Goal: Task Accomplishment & Management: Complete application form

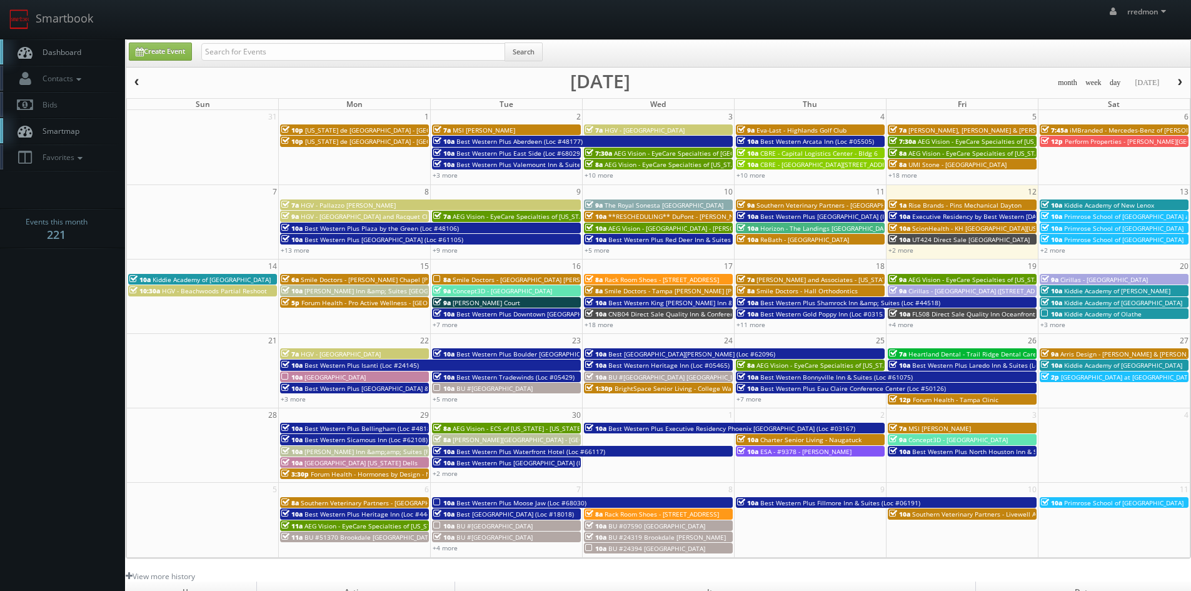
click at [344, 279] on span "Smile Doctors - [PERSON_NAME] Chapel [PERSON_NAME] Orthodontic" at bounding box center [405, 279] width 209 height 9
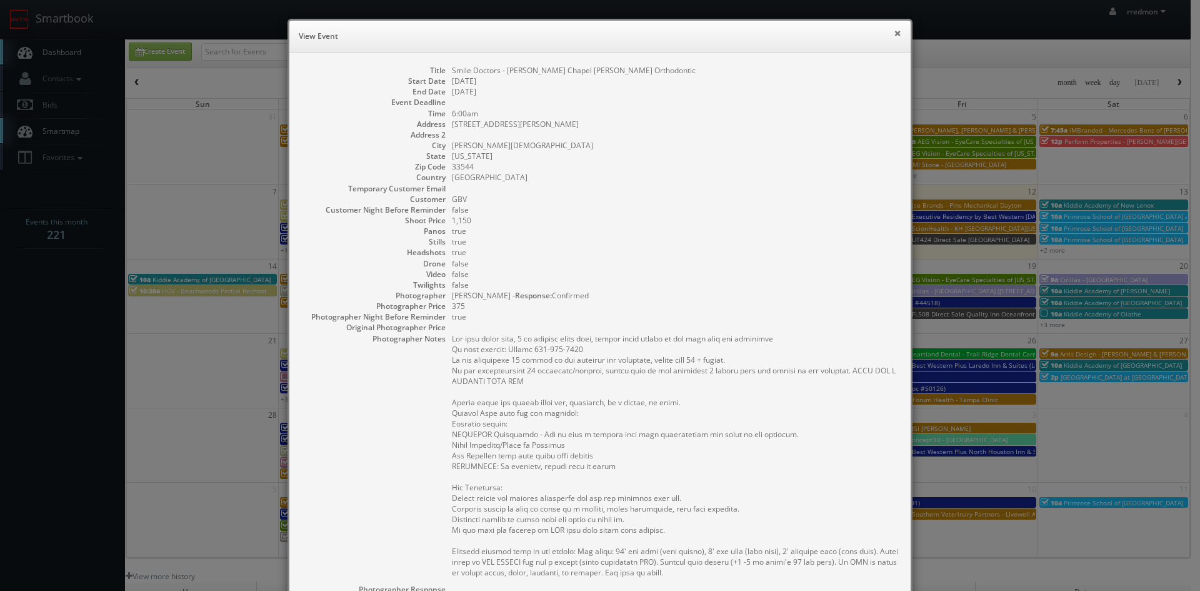
click at [894, 35] on button "×" at bounding box center [898, 33] width 8 height 9
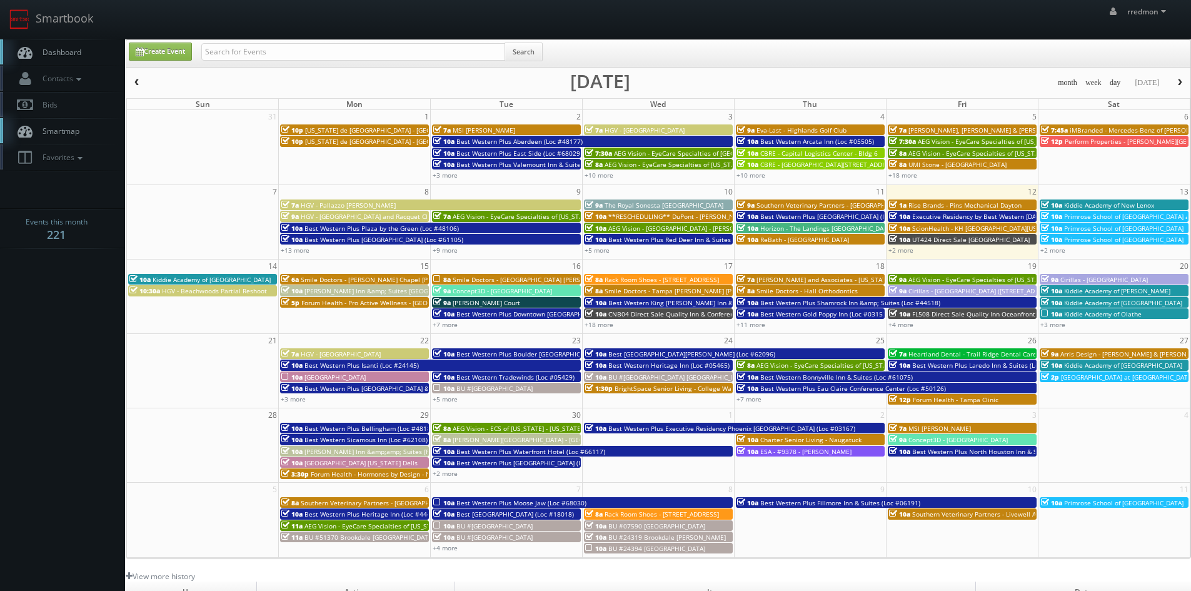
click at [383, 291] on span "[PERSON_NAME] Inn &amp; Suites [GEOGRAPHIC_DATA]" at bounding box center [387, 290] width 166 height 9
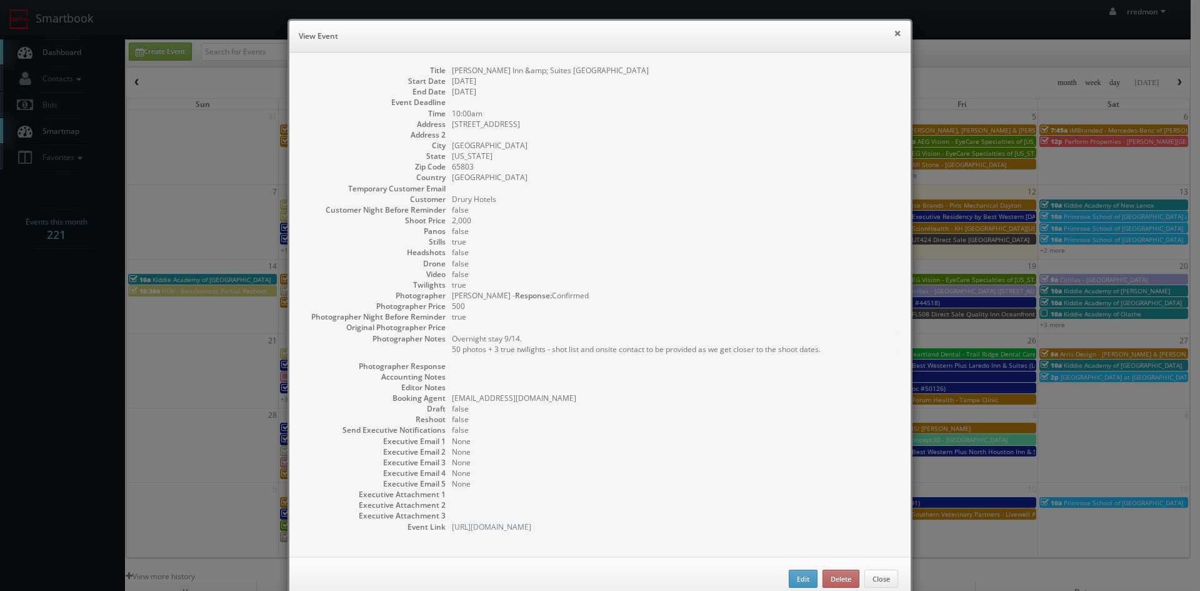
click at [894, 34] on button "×" at bounding box center [898, 33] width 8 height 9
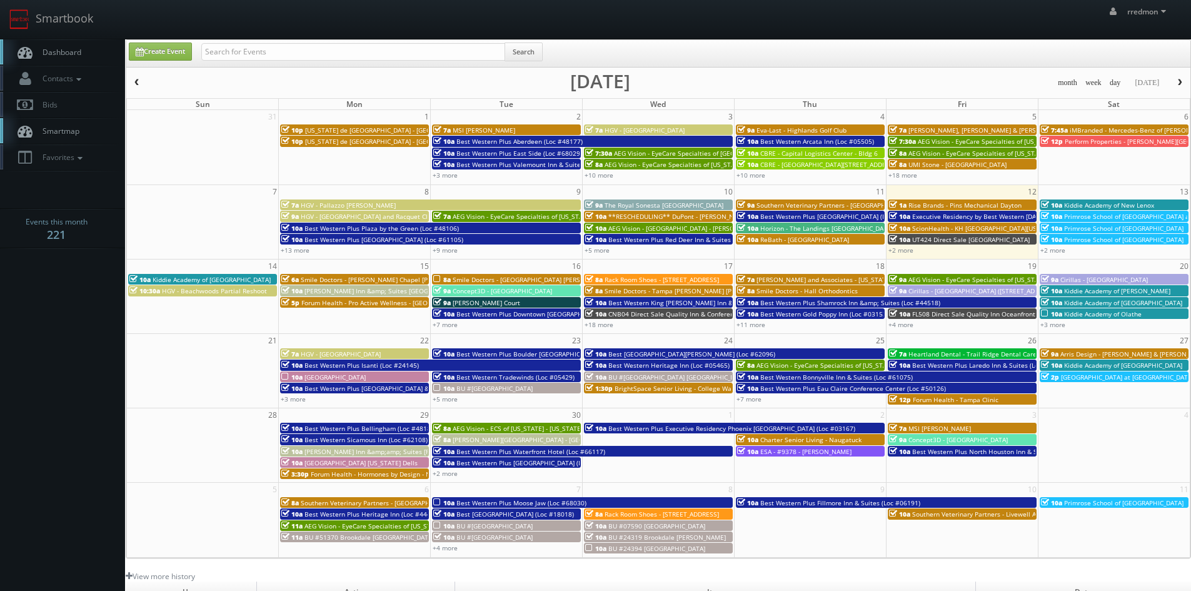
click at [372, 299] on span "Forum Health - Pro Active Wellness - [GEOGRAPHIC_DATA]" at bounding box center [387, 302] width 173 height 9
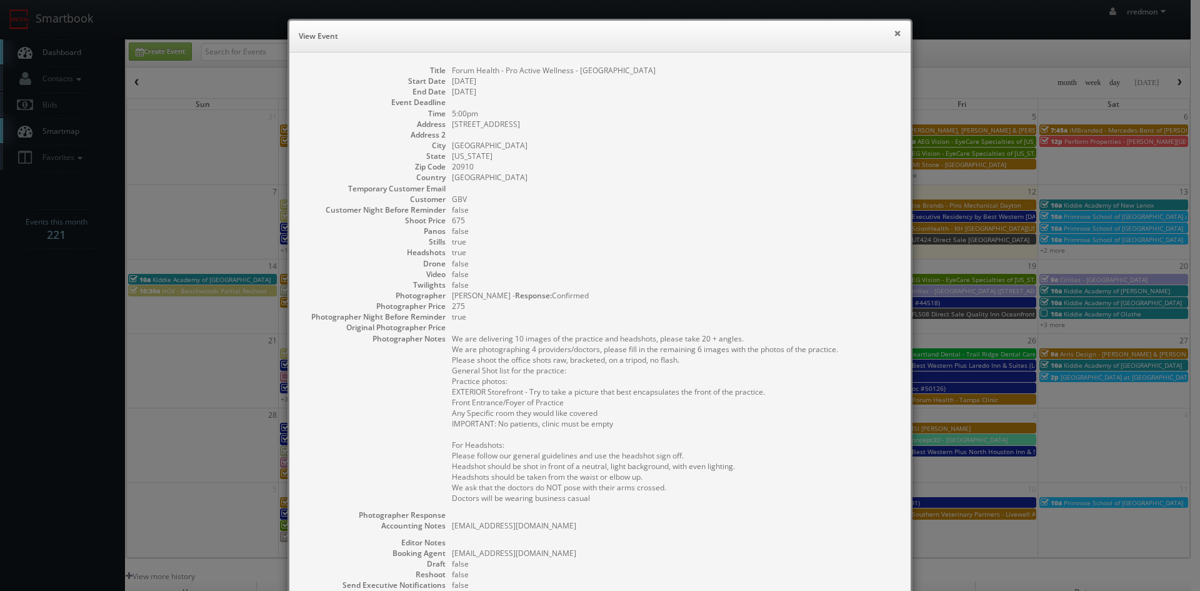
click at [894, 33] on button "×" at bounding box center [898, 33] width 8 height 9
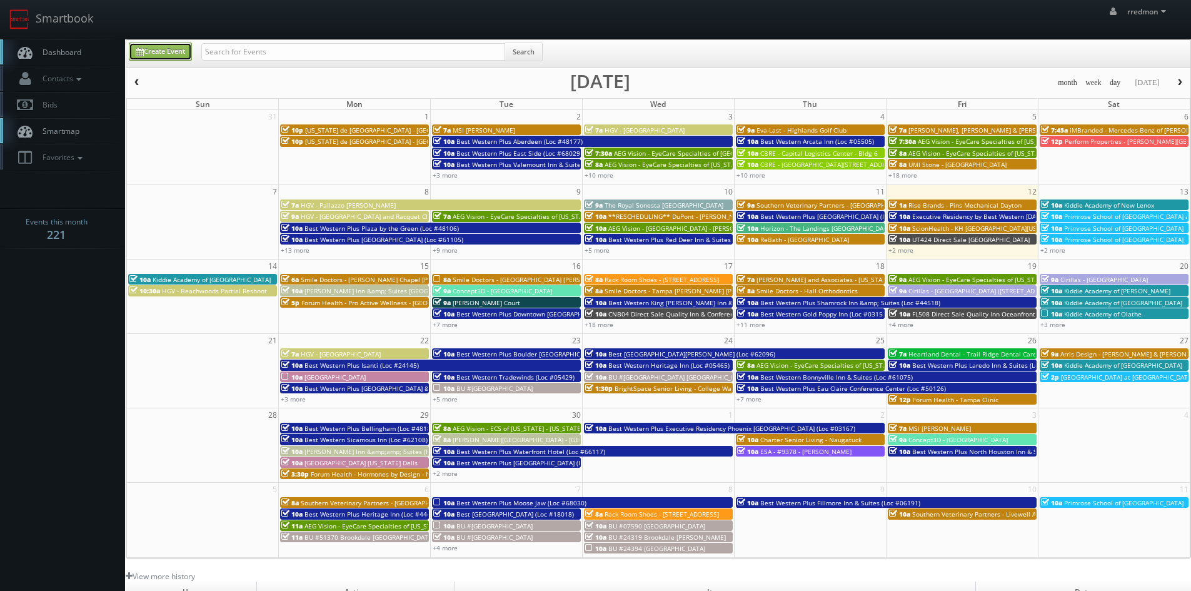
click at [168, 57] on link "Create Event" at bounding box center [160, 52] width 63 height 18
type input "09/12/2025"
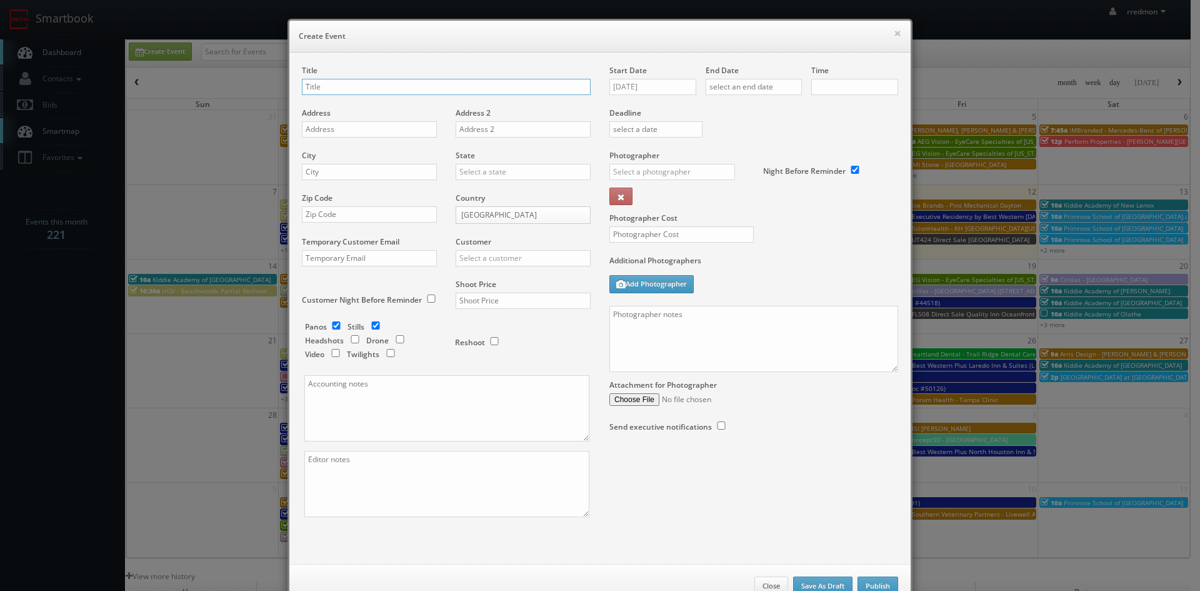
checkbox input "true"
type input "10:00am"
checkbox input "true"
click at [478, 84] on input "text" at bounding box center [446, 87] width 289 height 16
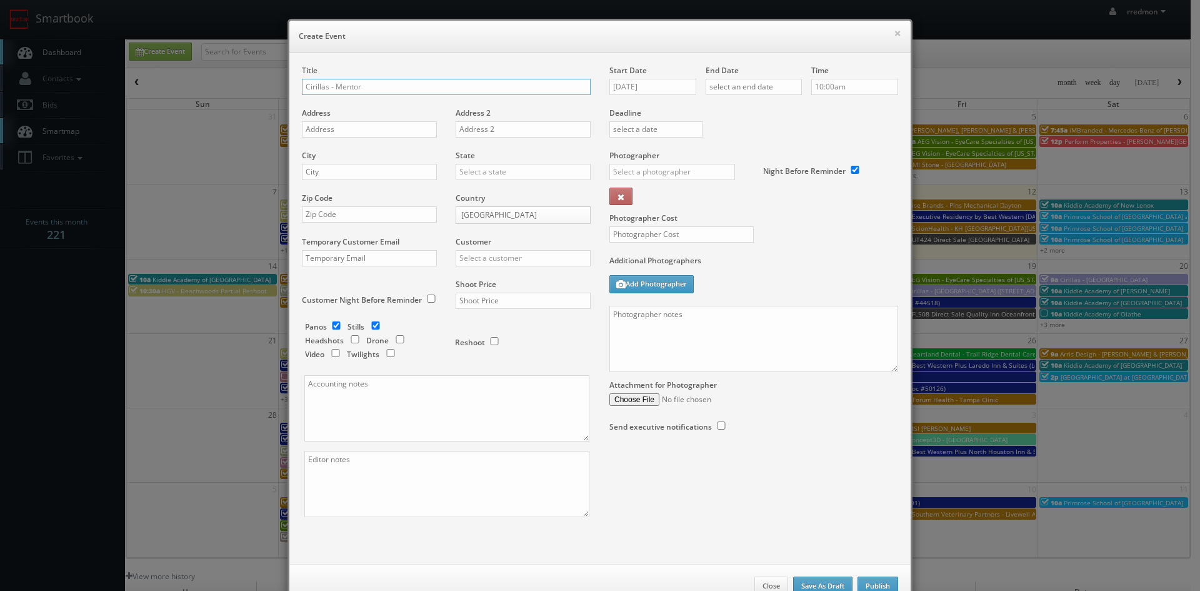
type input "Cirillas - Mentor"
paste input "7749 Mentor Avenue"
type input "7749 Mentor Avenue"
drag, startPoint x: 355, startPoint y: 173, endPoint x: 411, endPoint y: 148, distance: 60.8
click at [355, 173] on input "text" at bounding box center [369, 172] width 135 height 16
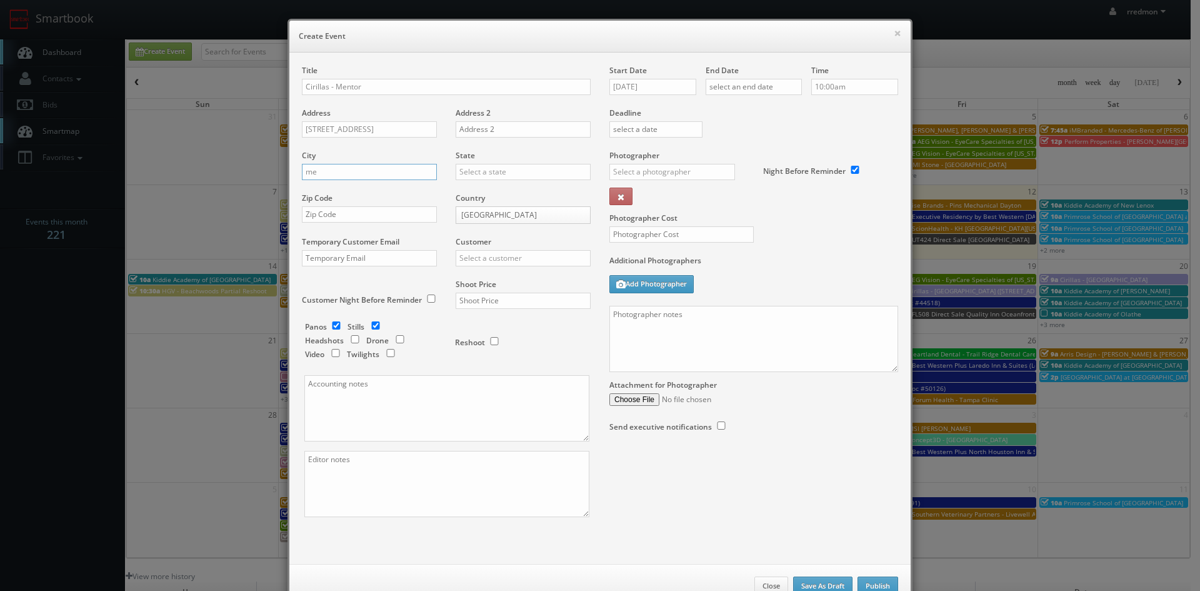
type input "m"
type input "Mentor"
click at [380, 215] on input "text" at bounding box center [369, 214] width 135 height 16
paste input "44060"
type input "44060"
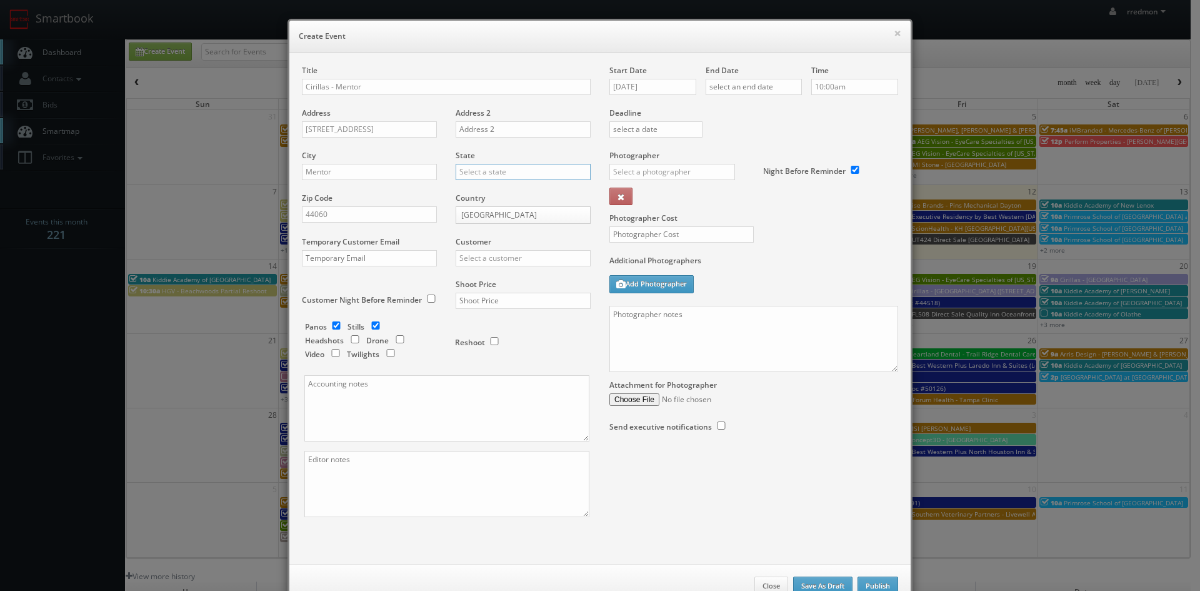
click at [485, 170] on input "text" at bounding box center [523, 172] width 135 height 16
click at [480, 296] on div "[US_STATE]" at bounding box center [523, 299] width 134 height 21
type input "[US_STATE]"
click at [530, 261] on input "text" at bounding box center [523, 258] width 135 height 16
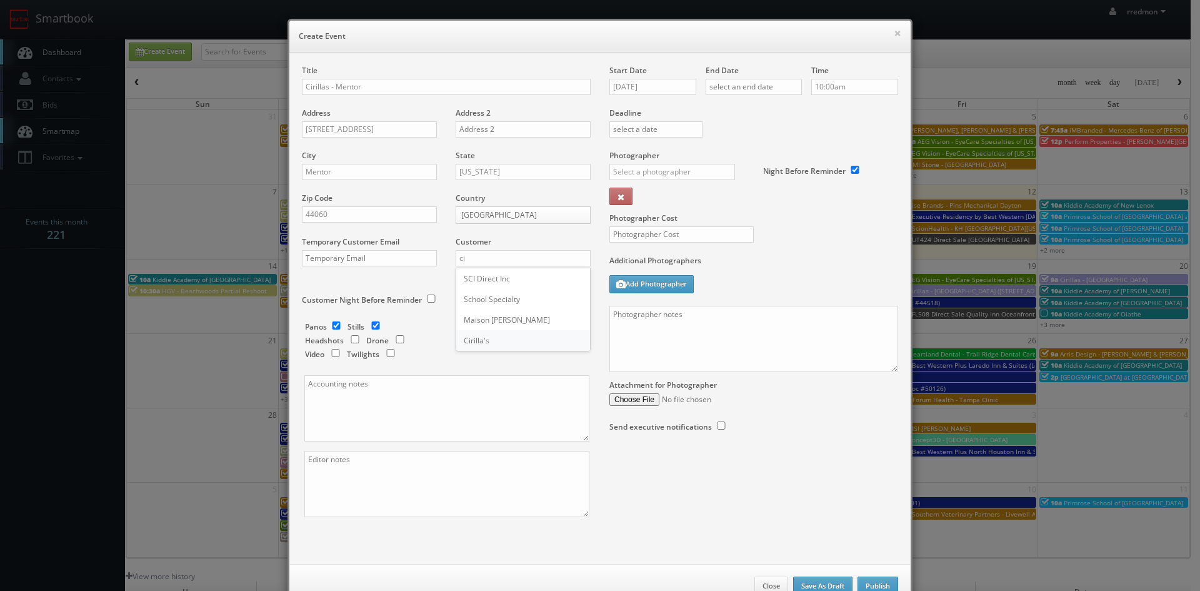
click at [508, 334] on div "Cirilla's" at bounding box center [523, 340] width 134 height 21
type input "Cirilla's"
click at [331, 326] on input "checkbox" at bounding box center [336, 325] width 19 height 8
checkbox input "false"
click at [545, 300] on input "text" at bounding box center [523, 301] width 135 height 16
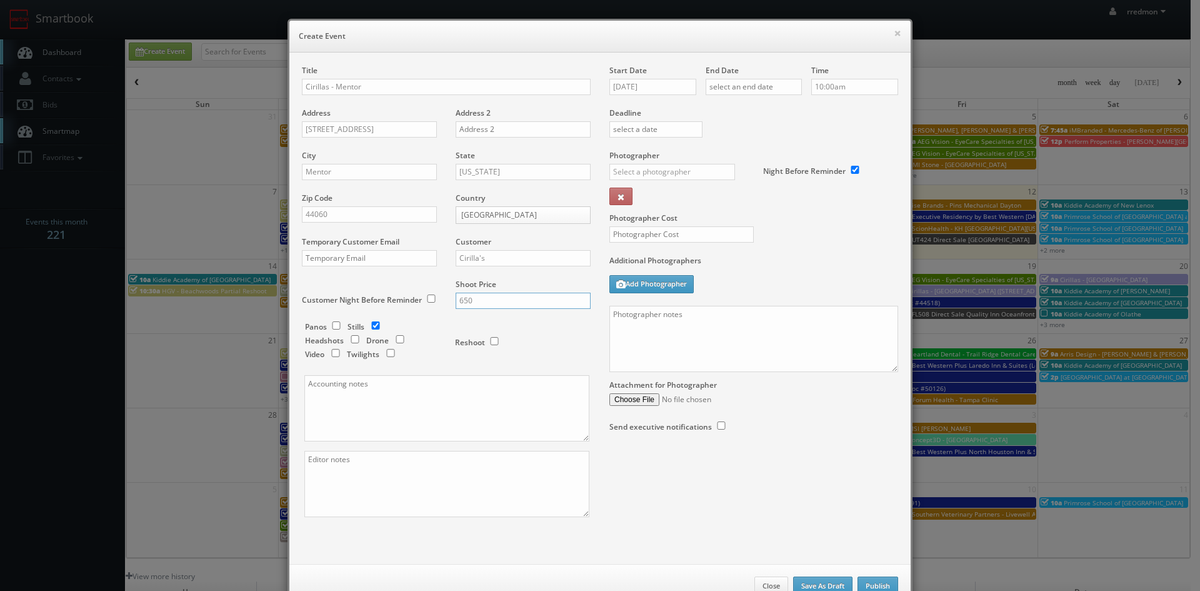
type input "650"
click at [645, 84] on input "09/12/2025" at bounding box center [653, 87] width 87 height 16
click at [695, 176] on td "18" at bounding box center [691, 182] width 17 height 18
type input "09/18/2025"
click at [751, 89] on input "text" at bounding box center [754, 87] width 96 height 16
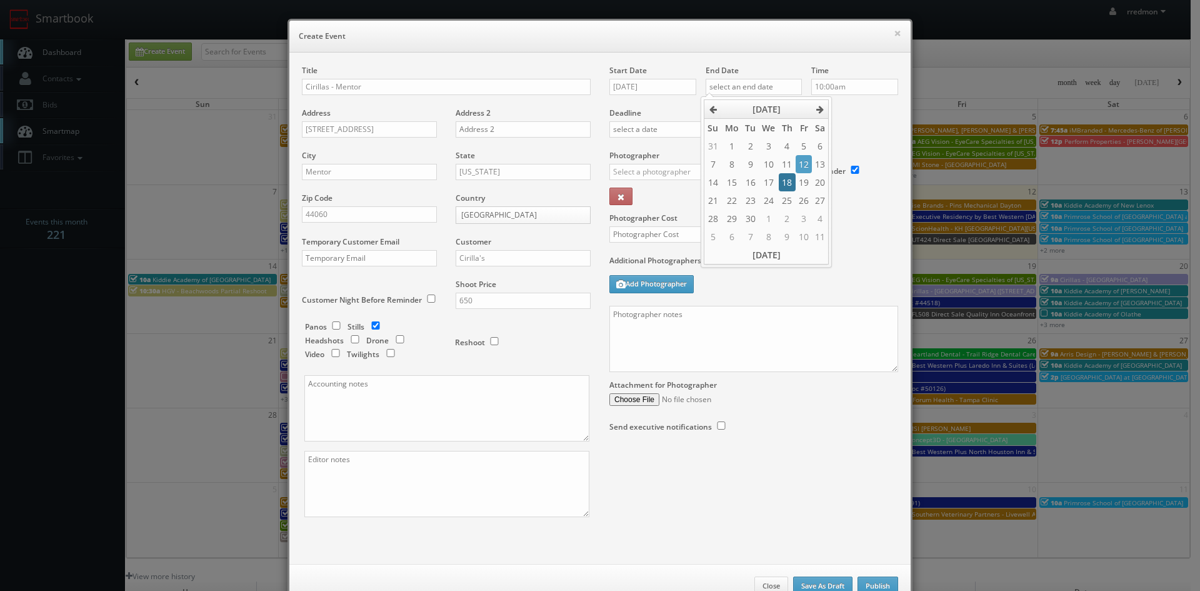
click at [790, 184] on td "18" at bounding box center [787, 182] width 17 height 18
type input "09/18/2025"
click at [841, 108] on div "Start Date 09/18/2025 End Date 09/18/2025 Time 10:00am Deadline Photographer _j…" at bounding box center [754, 261] width 308 height 392
click at [689, 173] on input "text" at bounding box center [673, 172] width 126 height 16
click at [688, 193] on div "Gery Petrof" at bounding box center [677, 199] width 134 height 21
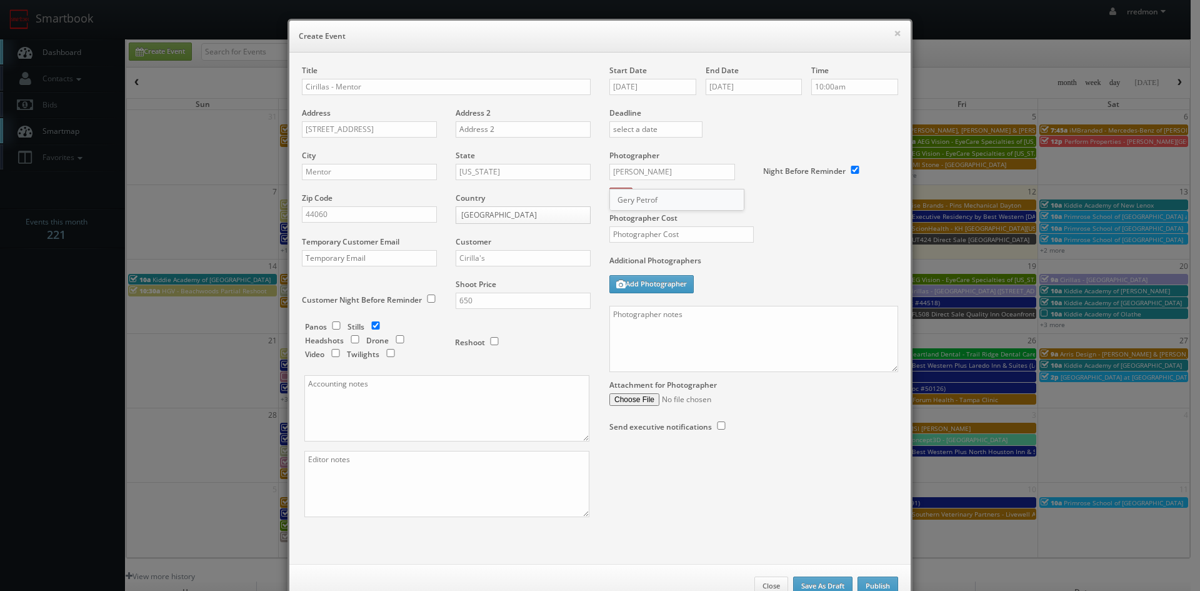
type input "Gery Petrof"
click at [703, 231] on input "text" at bounding box center [682, 234] width 144 height 16
type input "275"
paste textarea "We need to deliver 15 edited photos, where at least 3 of them are exteriors and…"
click at [736, 332] on textarea "We need to deliver 15 edited photos, where at least 3 of them are exteriors and…" at bounding box center [754, 339] width 289 height 66
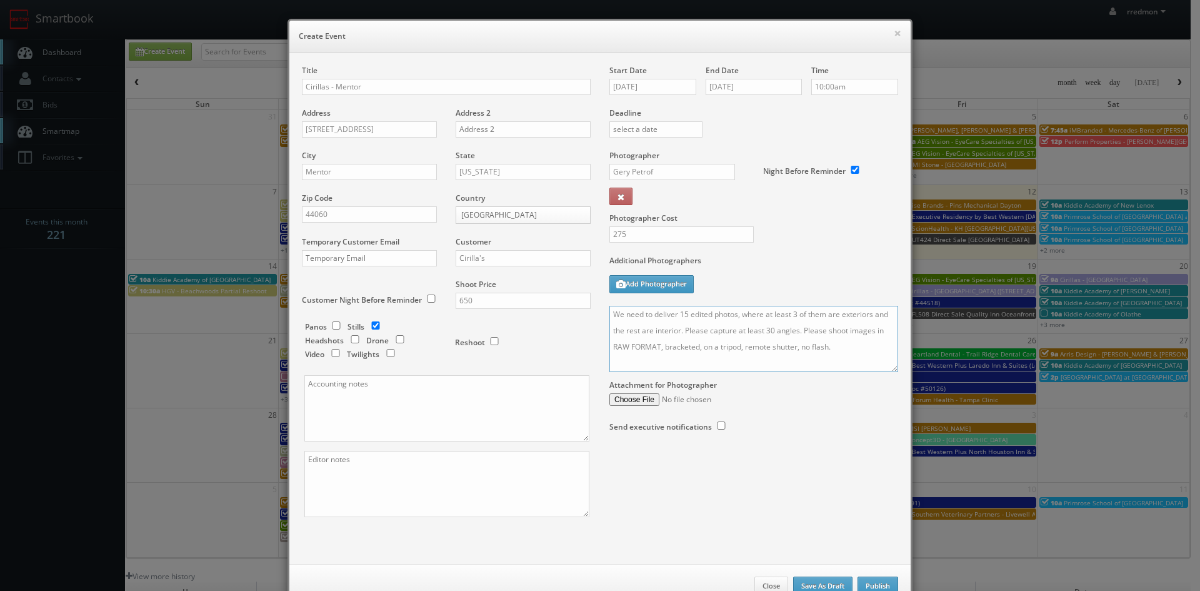
click at [843, 347] on textarea "We need to deliver 15 edited photos, where at least 3 of them are exteriors and…" at bounding box center [754, 339] width 289 height 66
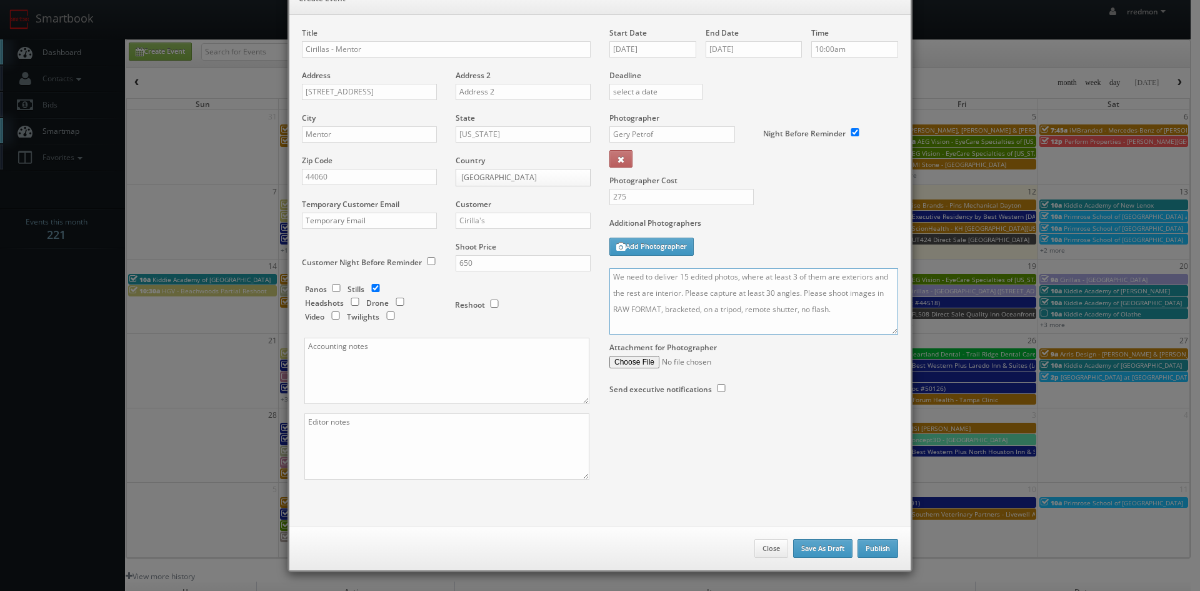
type textarea "We need to deliver 15 edited photos, where at least 3 of them are exteriors and…"
click at [869, 548] on button "Publish" at bounding box center [878, 548] width 41 height 19
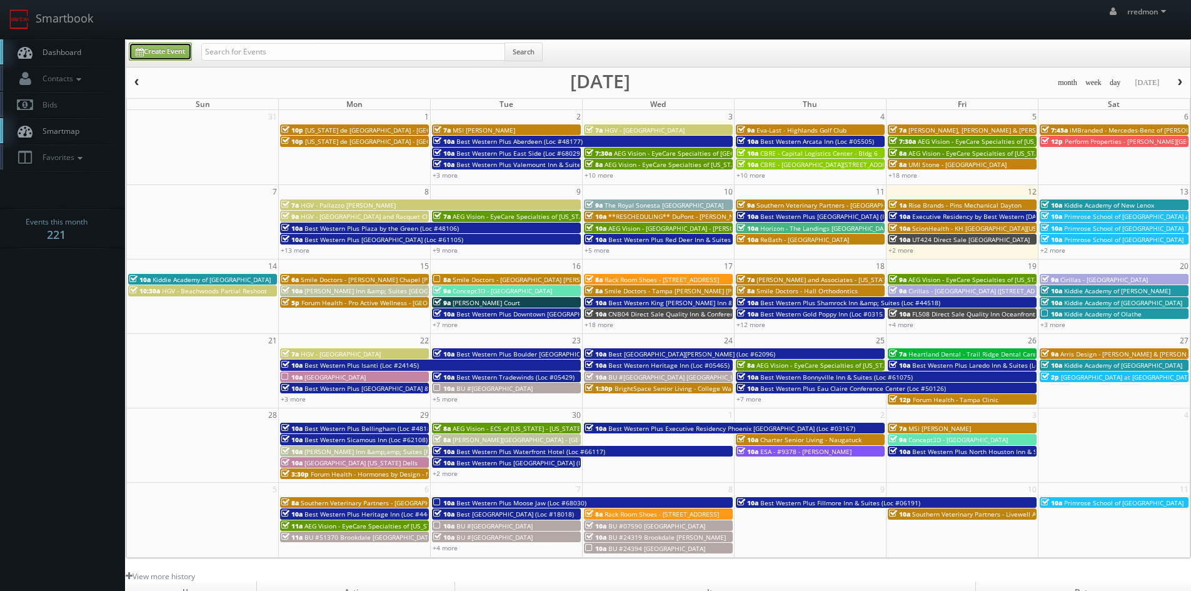
click at [156, 49] on link "Create Event" at bounding box center [160, 52] width 63 height 18
type input "09/12/2025"
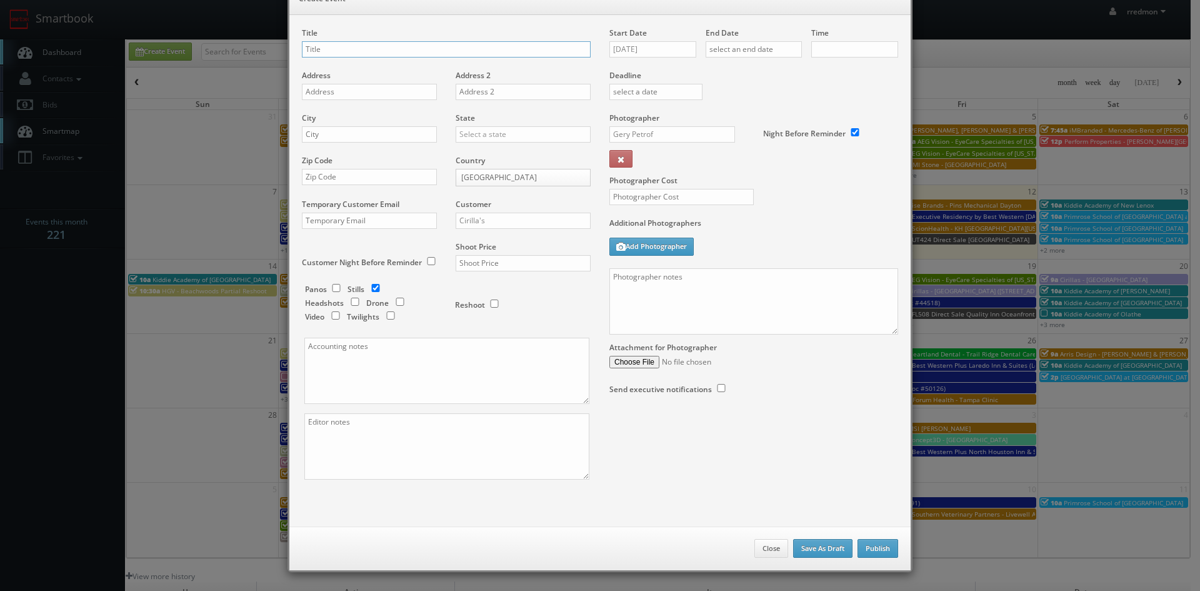
checkbox input "true"
type input "10:00am"
checkbox input "true"
type input "Cirillas - [GEOGRAPHIC_DATA]"
click at [413, 91] on input "text" at bounding box center [369, 92] width 135 height 16
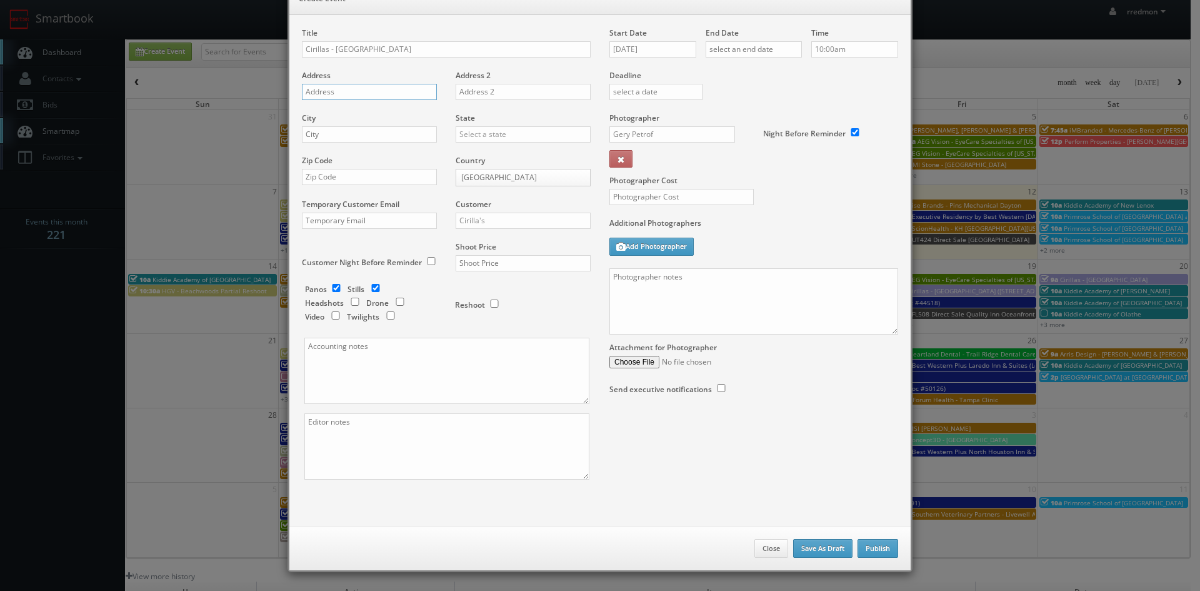
paste input "24940 Lorain Rd"
type input "24940 Lorain Rd"
click at [395, 136] on input "text" at bounding box center [369, 134] width 135 height 16
type input "North Olmsted"
click at [509, 131] on input "text" at bounding box center [523, 134] width 135 height 16
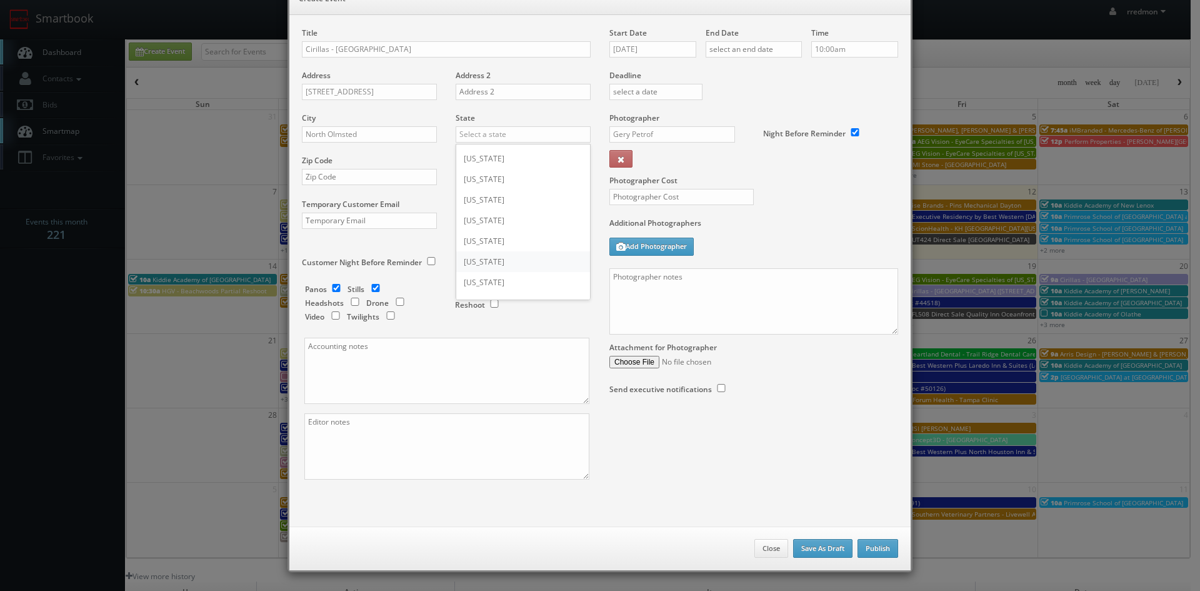
click at [519, 254] on div "[US_STATE]" at bounding box center [523, 261] width 134 height 21
type input "[US_STATE]"
click at [334, 286] on input "checkbox" at bounding box center [336, 288] width 19 height 8
checkbox input "false"
click at [481, 266] on input "text" at bounding box center [523, 263] width 135 height 16
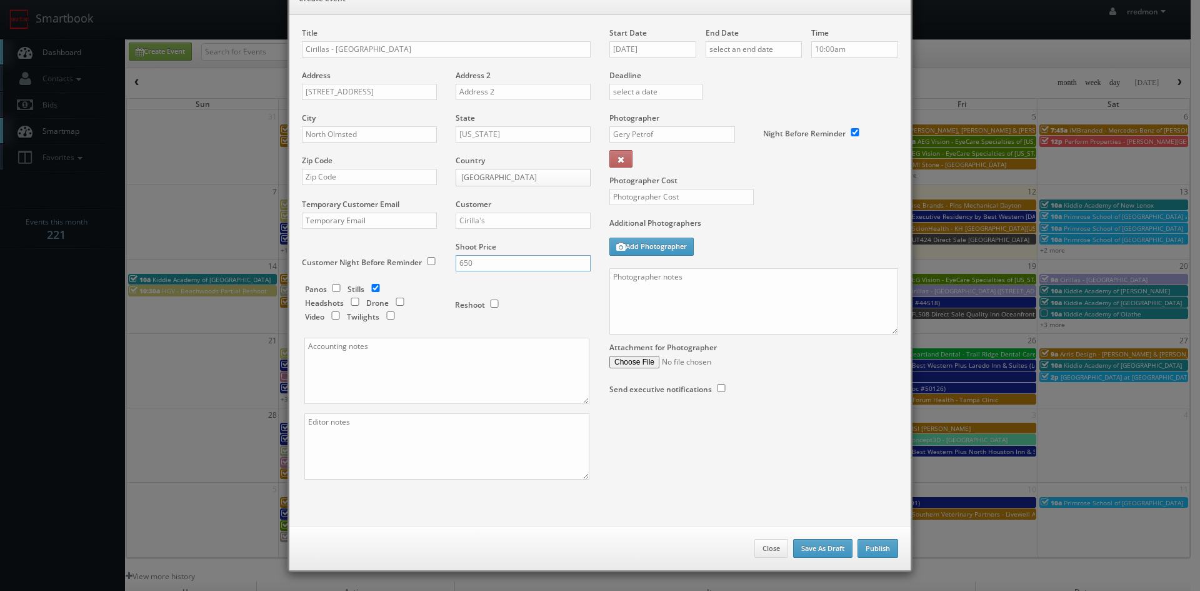
type input "650"
drag, startPoint x: 374, startPoint y: 176, endPoint x: 405, endPoint y: 161, distance: 34.1
click at [374, 176] on input "text" at bounding box center [369, 177] width 135 height 16
paste input "44070"
type input "44070"
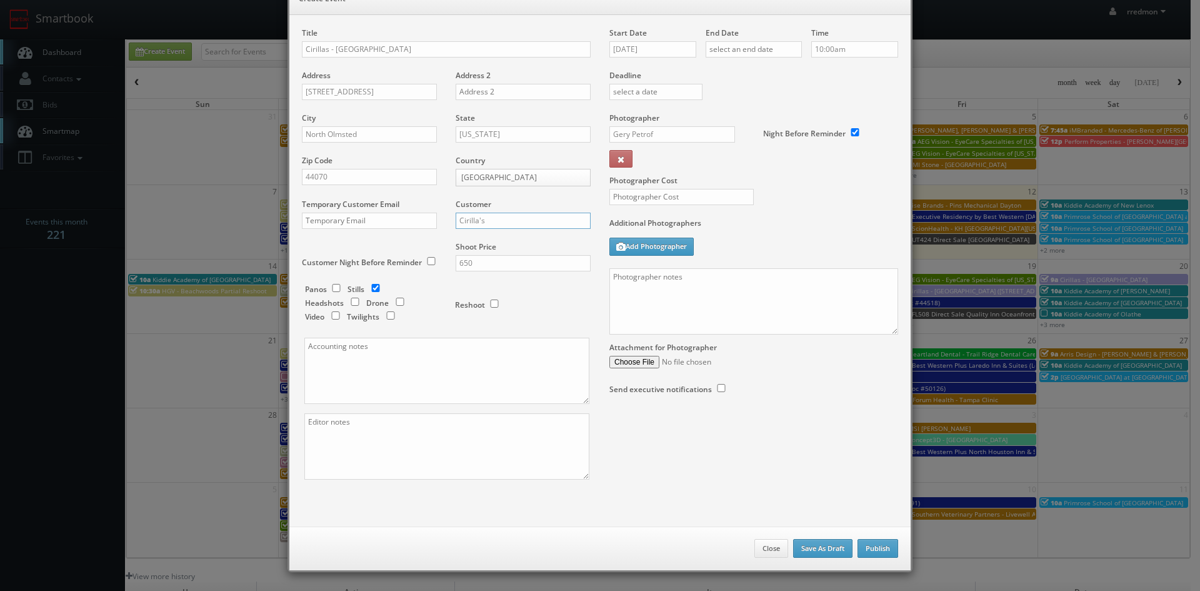
click at [486, 220] on input "Cirilla's" at bounding box center [523, 221] width 135 height 16
click at [498, 301] on div "Cirilla's" at bounding box center [523, 303] width 134 height 21
click at [658, 51] on input "09/12/2025" at bounding box center [653, 49] width 87 height 16
click at [680, 148] on td "17" at bounding box center [672, 145] width 19 height 18
type input "09/17/2025"
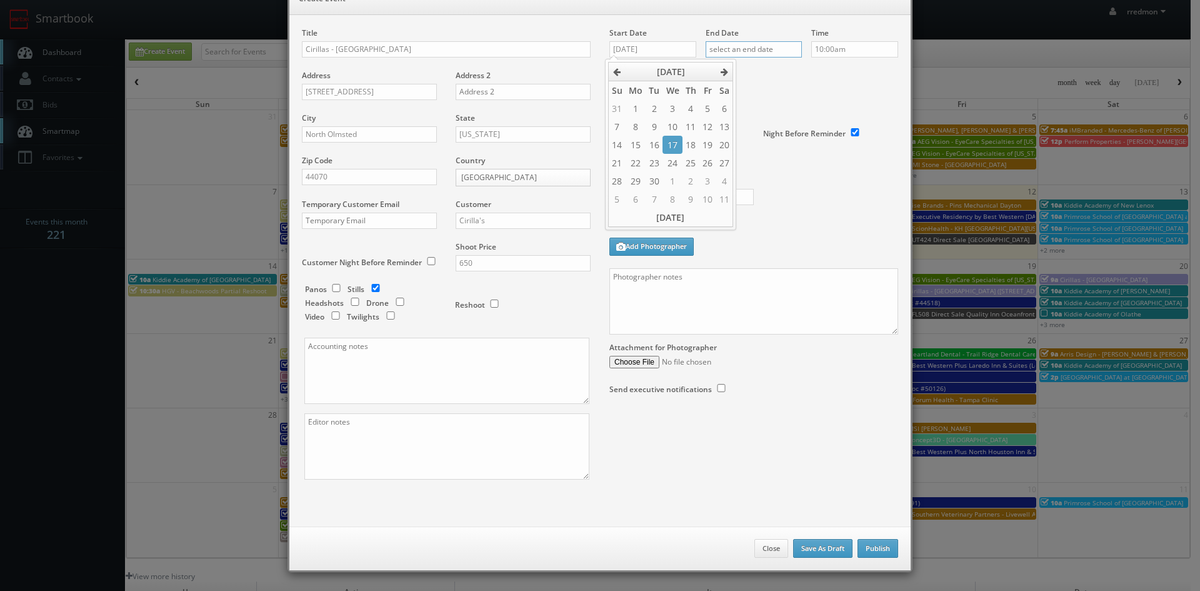
click at [732, 50] on input "text" at bounding box center [754, 49] width 96 height 16
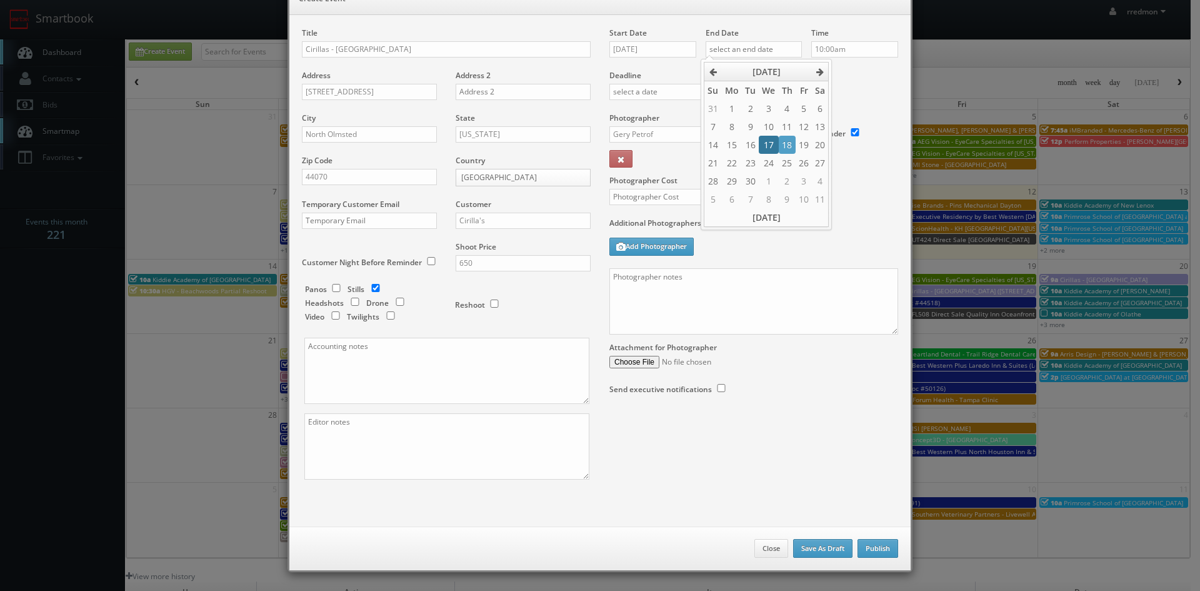
click at [773, 143] on td "17" at bounding box center [768, 145] width 19 height 18
type input "09/17/2025"
click at [844, 51] on input "10:00am" at bounding box center [855, 49] width 87 height 16
type input "9:00am"
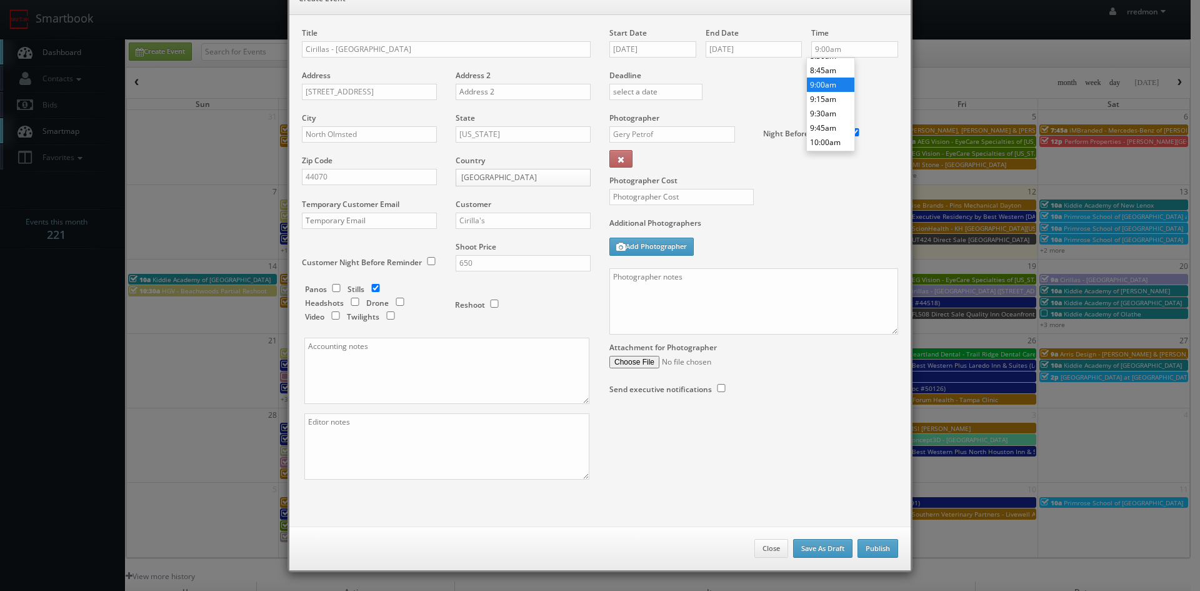
click at [831, 83] on li "9:00am" at bounding box center [831, 85] width 48 height 14
click at [668, 134] on input "Gery Petrof" at bounding box center [673, 134] width 126 height 16
click at [666, 158] on div "Gery Petrof" at bounding box center [677, 162] width 134 height 21
click at [679, 195] on input "text" at bounding box center [682, 197] width 144 height 16
type input "275"
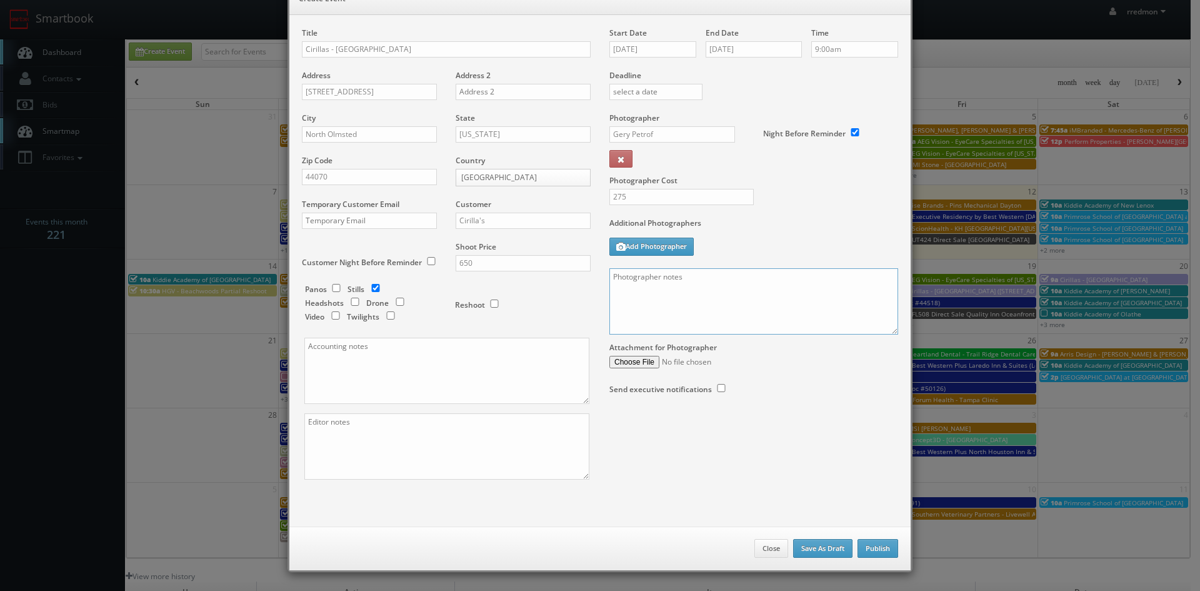
paste textarea "We need to deliver 15 edited photos, where at least 3 of them are exteriors and…"
drag, startPoint x: 734, startPoint y: 293, endPoint x: 751, endPoint y: 306, distance: 21.8
click at [735, 293] on textarea "We need to deliver 15 edited photos, where at least 3 of them are exteriors and…" at bounding box center [754, 301] width 289 height 66
click at [845, 309] on textarea "We need to deliver 15 edited photos, where at least 3 of them are exteriors and…" at bounding box center [754, 301] width 289 height 66
type textarea "We need to deliver 15 edited photos, where at least 3 of them are exteriors and…"
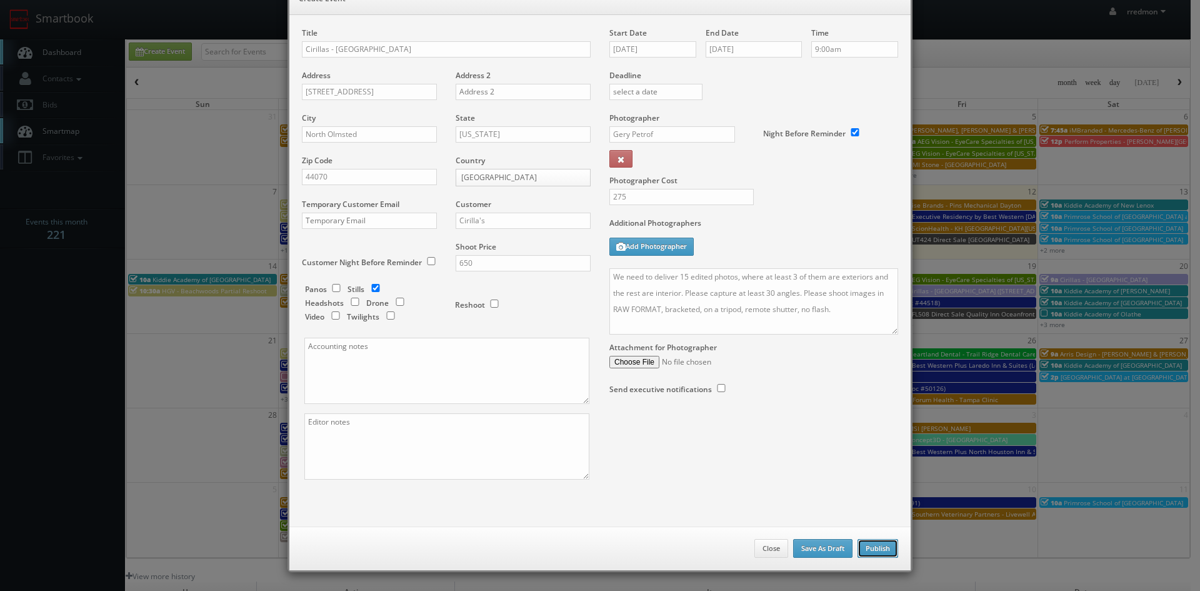
click at [880, 547] on button "Publish" at bounding box center [878, 548] width 41 height 19
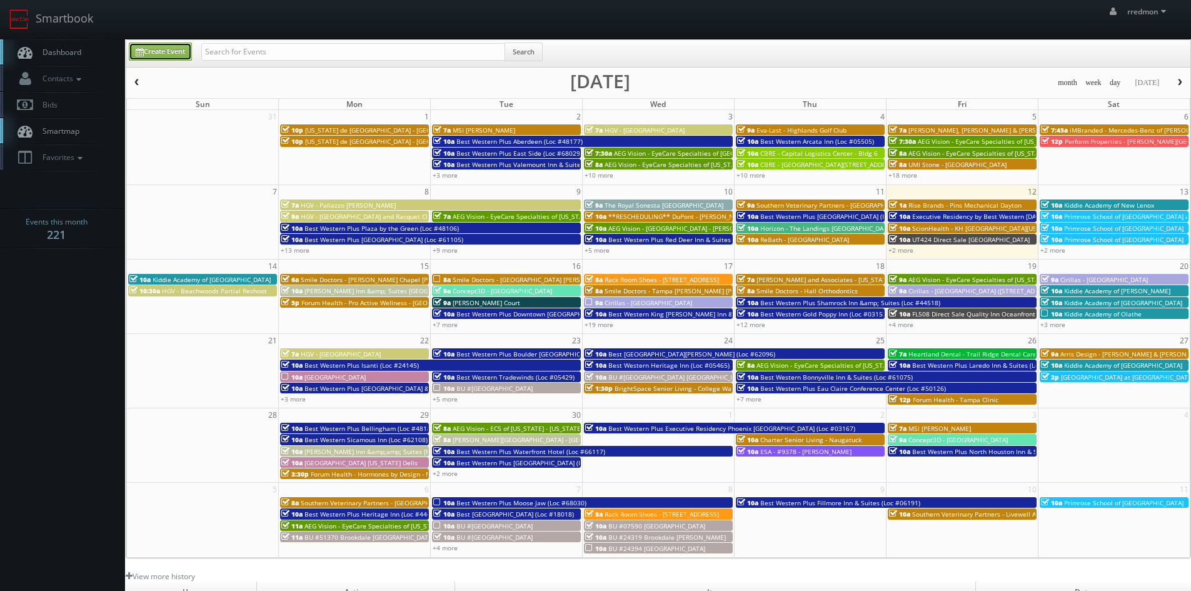
click at [169, 60] on link "Create Event" at bounding box center [160, 52] width 63 height 18
type input "09/12/2025"
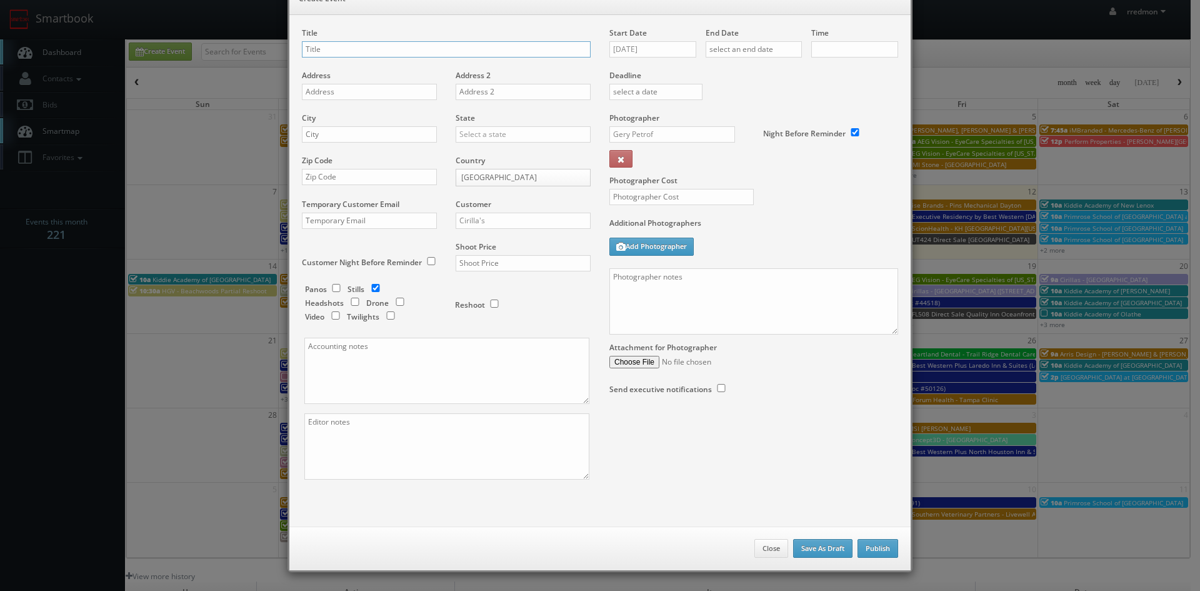
checkbox input "true"
type input "10:00am"
checkbox input "true"
type input "Cirillas"
click at [324, 98] on input "text" at bounding box center [369, 92] width 135 height 16
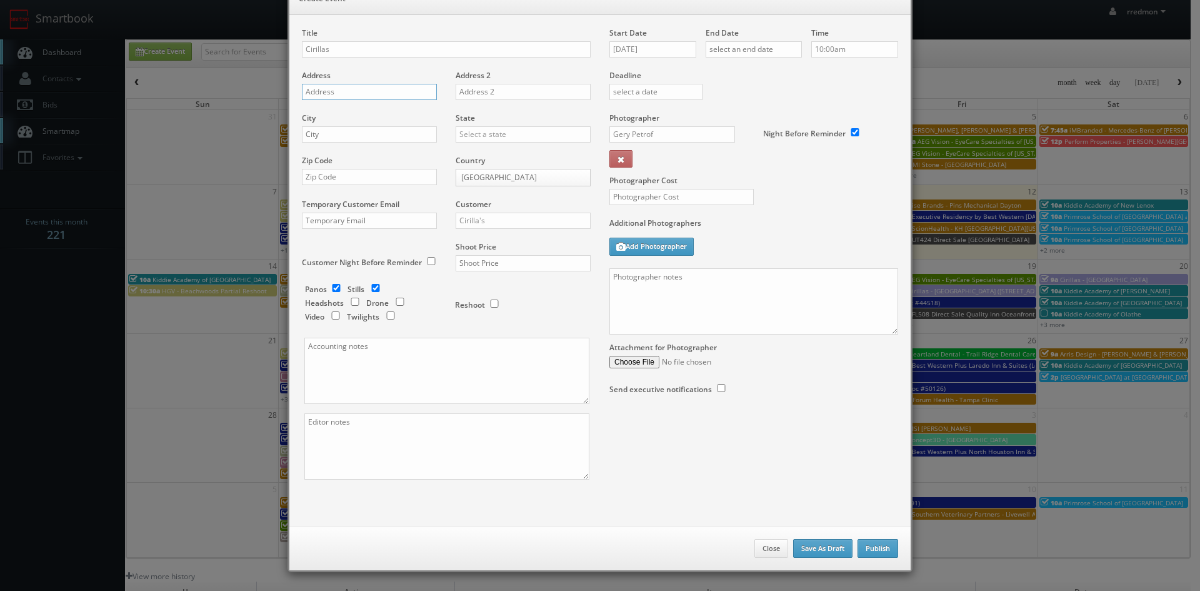
paste input "661 Midway Blvd"
type input "661 Midway Blvd"
click at [368, 51] on input "Cirillas" at bounding box center [446, 49] width 289 height 16
paste input "Elyria"
type input "Cirillas - [GEOGRAPHIC_DATA]"
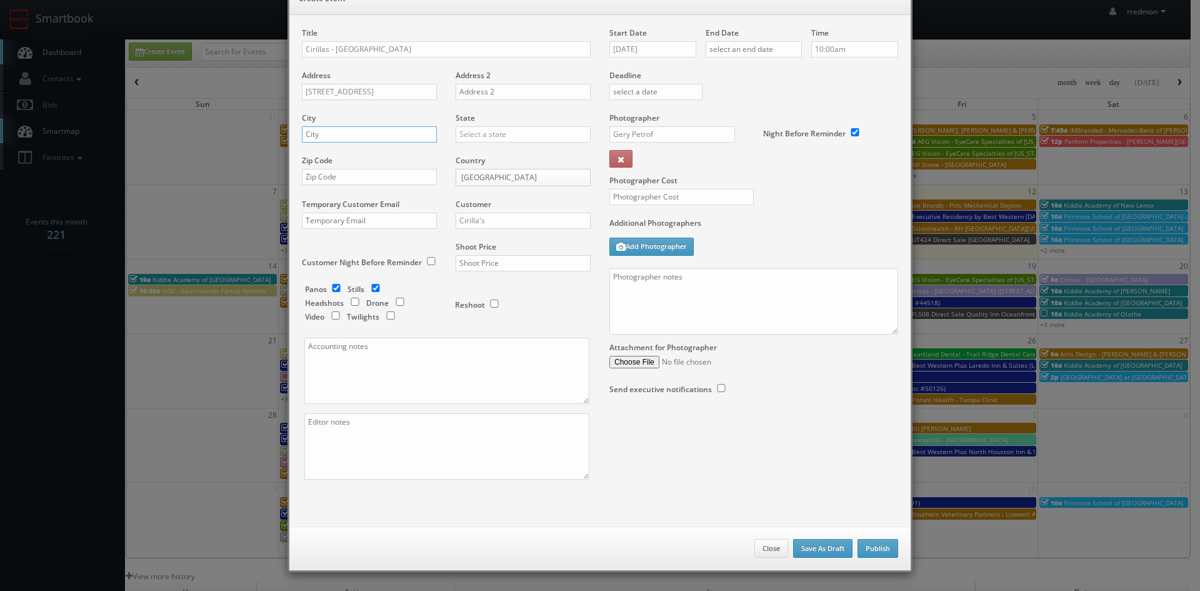
click at [378, 134] on input "text" at bounding box center [369, 134] width 135 height 16
type input "Elyria"
click at [472, 140] on input "text" at bounding box center [523, 134] width 135 height 16
click at [483, 258] on div "[US_STATE]" at bounding box center [523, 261] width 134 height 21
type input "[US_STATE]"
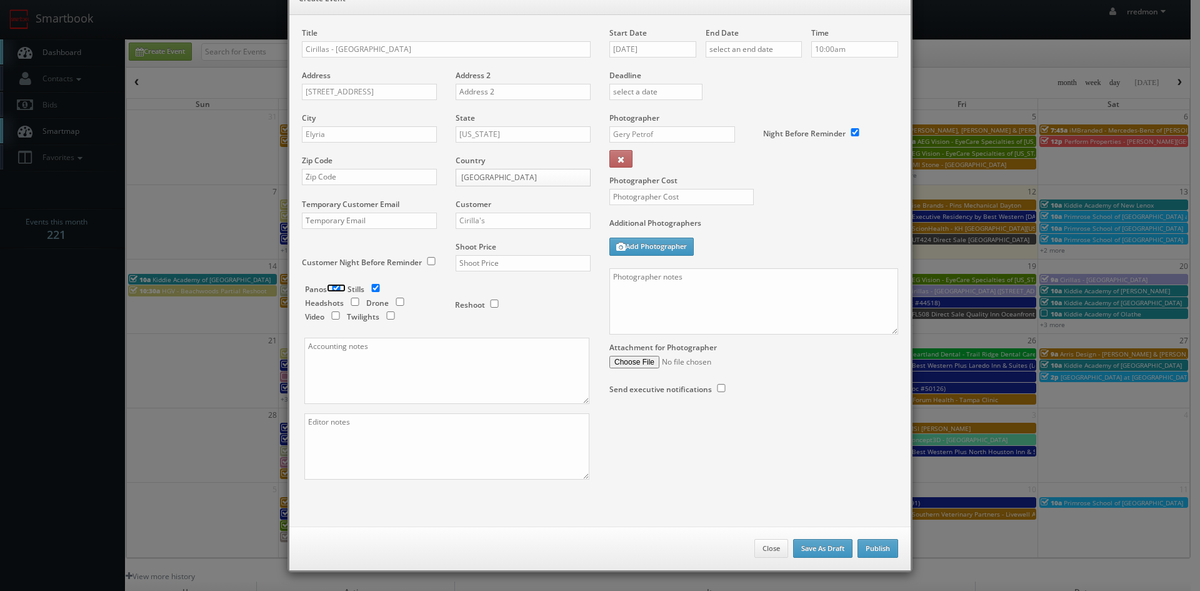
click at [333, 287] on input "checkbox" at bounding box center [336, 288] width 19 height 8
checkbox input "false"
click at [356, 179] on input "text" at bounding box center [369, 177] width 135 height 16
paste input "44035"
type input "44035"
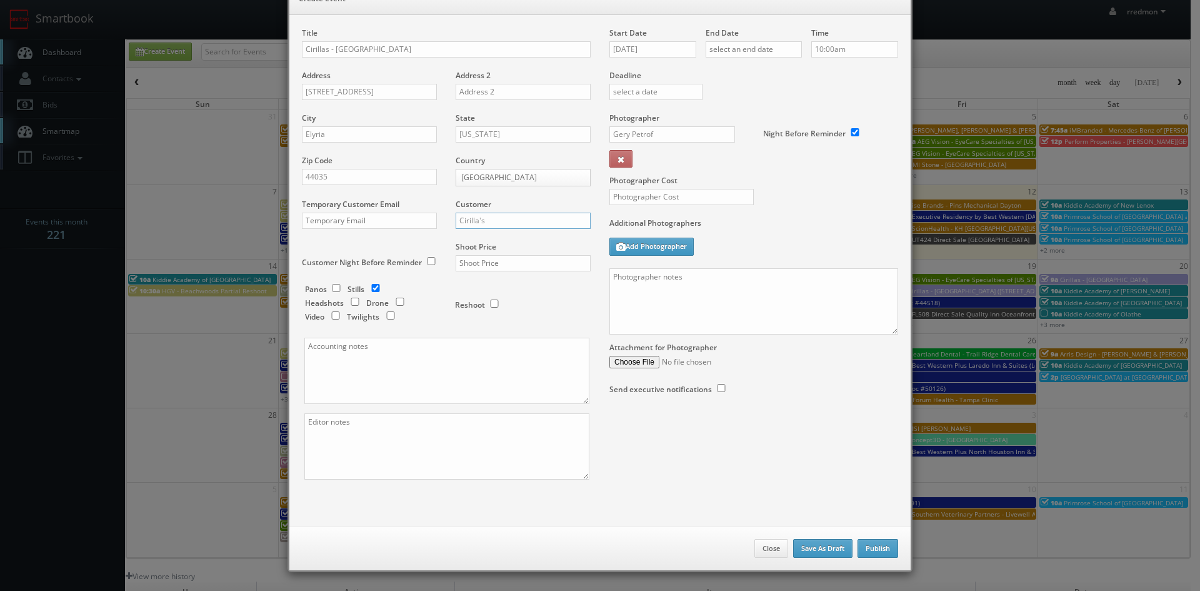
click at [488, 217] on input "Cirilla's" at bounding box center [523, 221] width 135 height 16
click at [495, 299] on div "Cirilla's" at bounding box center [523, 303] width 134 height 21
click at [509, 264] on input "text" at bounding box center [523, 263] width 135 height 16
type input "650"
click at [678, 51] on input "09/12/2025" at bounding box center [653, 49] width 87 height 16
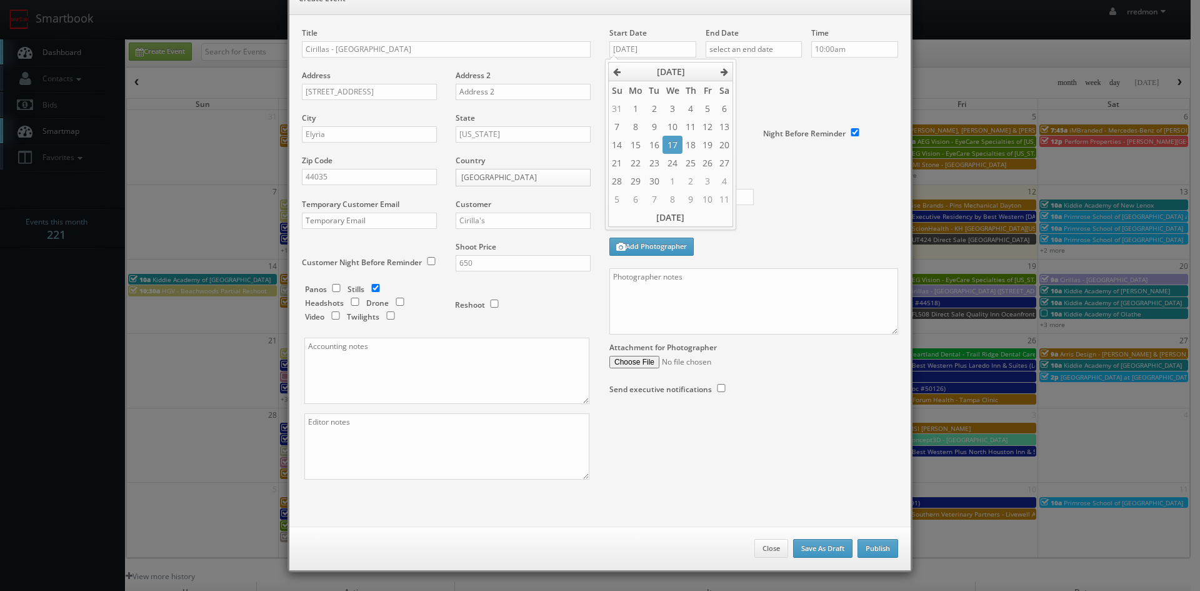
click at [676, 142] on td "17" at bounding box center [672, 145] width 19 height 18
type input "09/17/2025"
click at [758, 52] on input "text" at bounding box center [754, 49] width 96 height 16
drag, startPoint x: 767, startPoint y: 143, endPoint x: 737, endPoint y: 98, distance: 54.1
click at [767, 144] on td "17" at bounding box center [768, 145] width 19 height 18
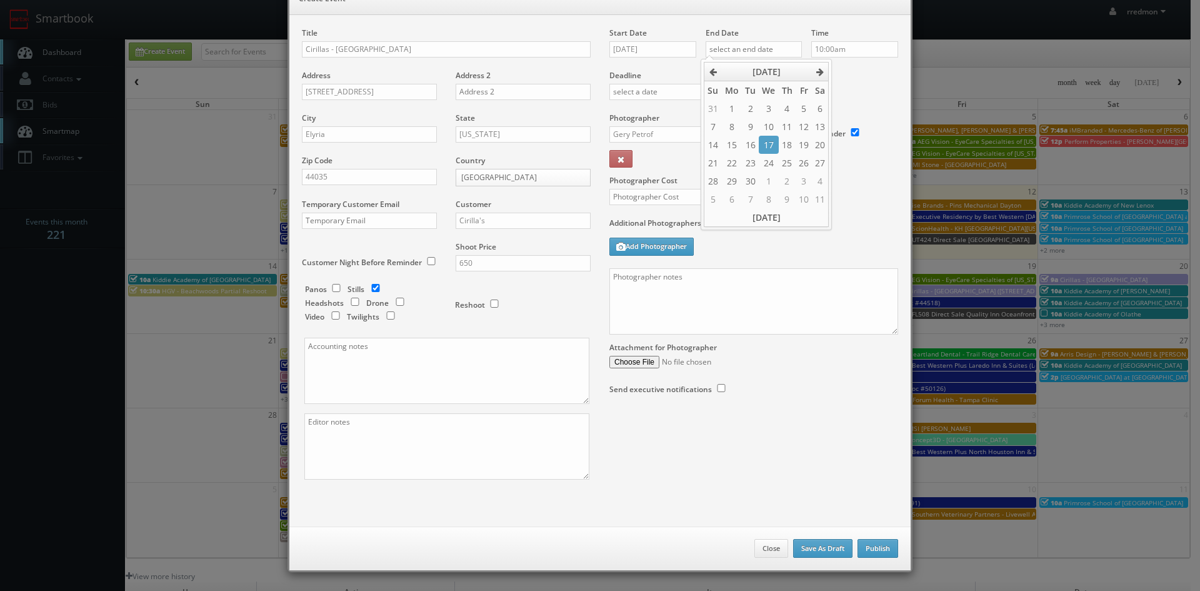
type input "09/17/2025"
click at [830, 51] on input "10:00am" at bounding box center [855, 49] width 87 height 16
type input "10:30am"
click at [838, 108] on li "10:30am" at bounding box center [831, 108] width 48 height 14
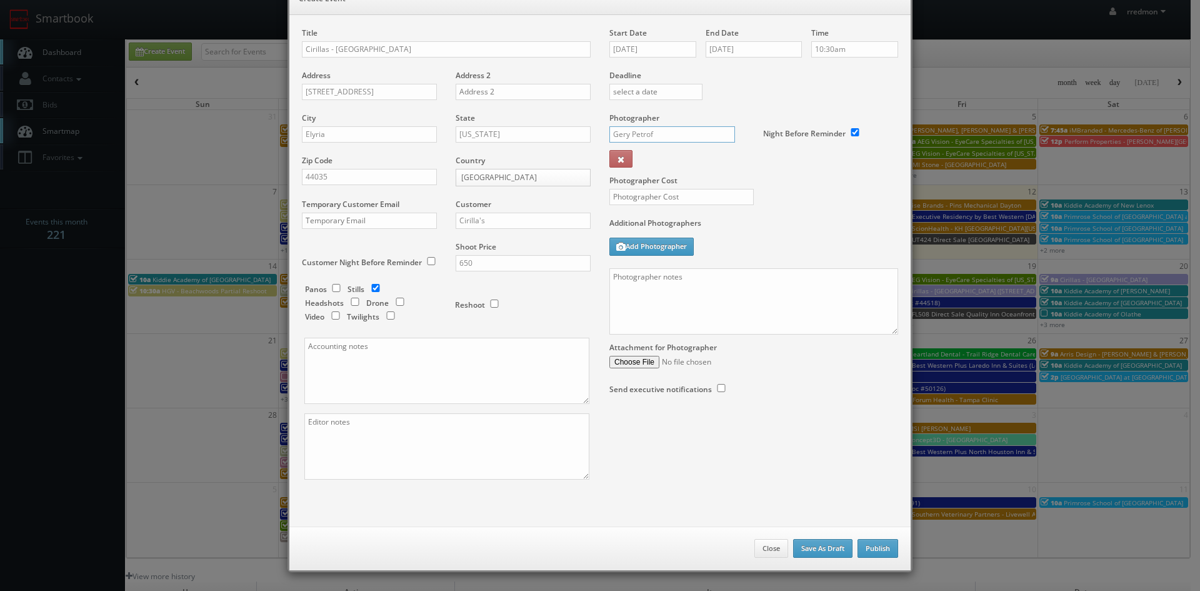
click at [696, 134] on input "Gery Petrof" at bounding box center [673, 134] width 126 height 16
click at [685, 158] on div "Gery Petrof" at bounding box center [677, 162] width 134 height 21
click at [695, 198] on input "text" at bounding box center [682, 197] width 144 height 16
type input "275"
paste textarea "We need to deliver 15 edited photos, where at least 3 of them are exteriors and…"
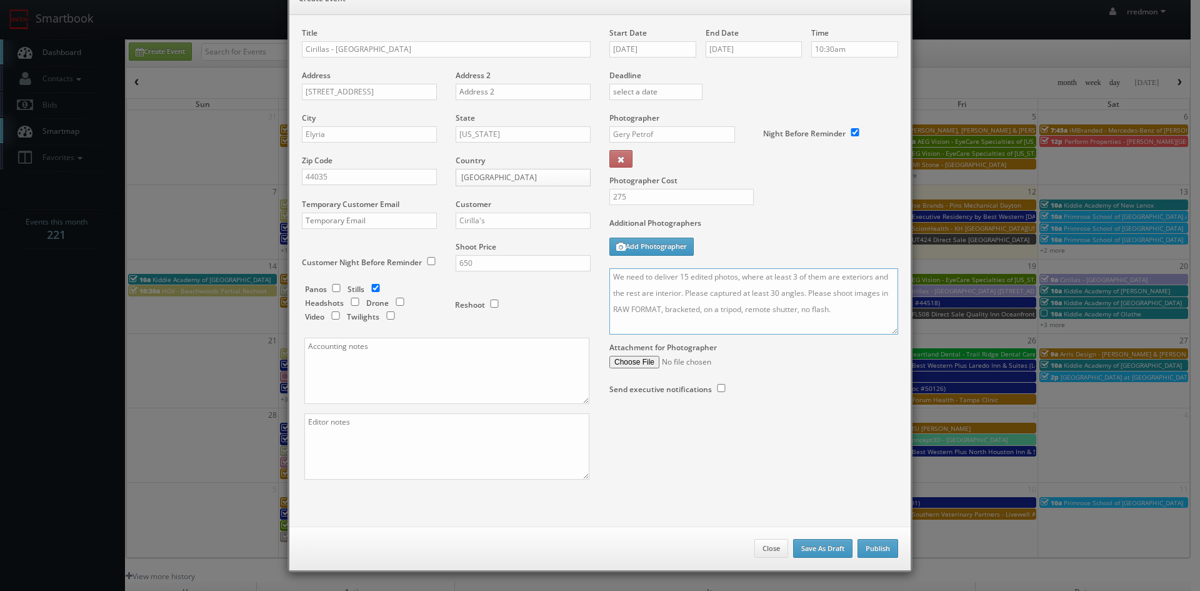
click at [736, 292] on textarea "We need to deliver 15 edited photos, where at least 3 of them are exteriors and…" at bounding box center [754, 301] width 289 height 66
type textarea "We need to deliver 15 edited photos, where at least 3 of them are exteriors and…"
click at [872, 546] on button "Publish" at bounding box center [878, 548] width 41 height 19
click at [877, 548] on button "Publish" at bounding box center [878, 548] width 41 height 19
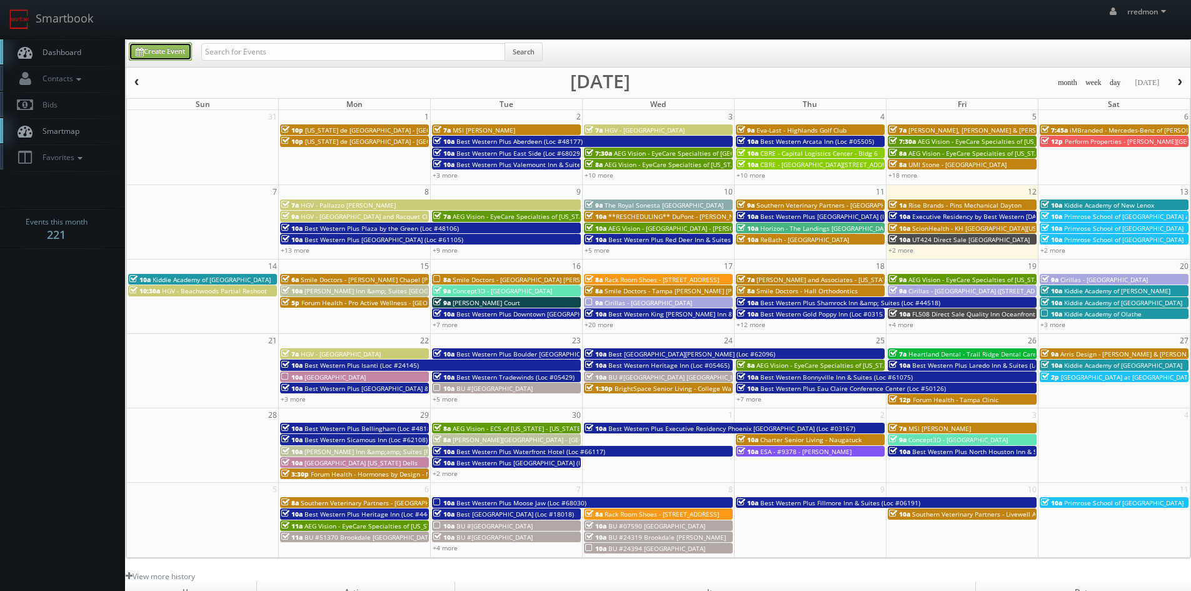
click at [159, 58] on link "Create Event" at bounding box center [160, 52] width 63 height 18
type input "09/12/2025"
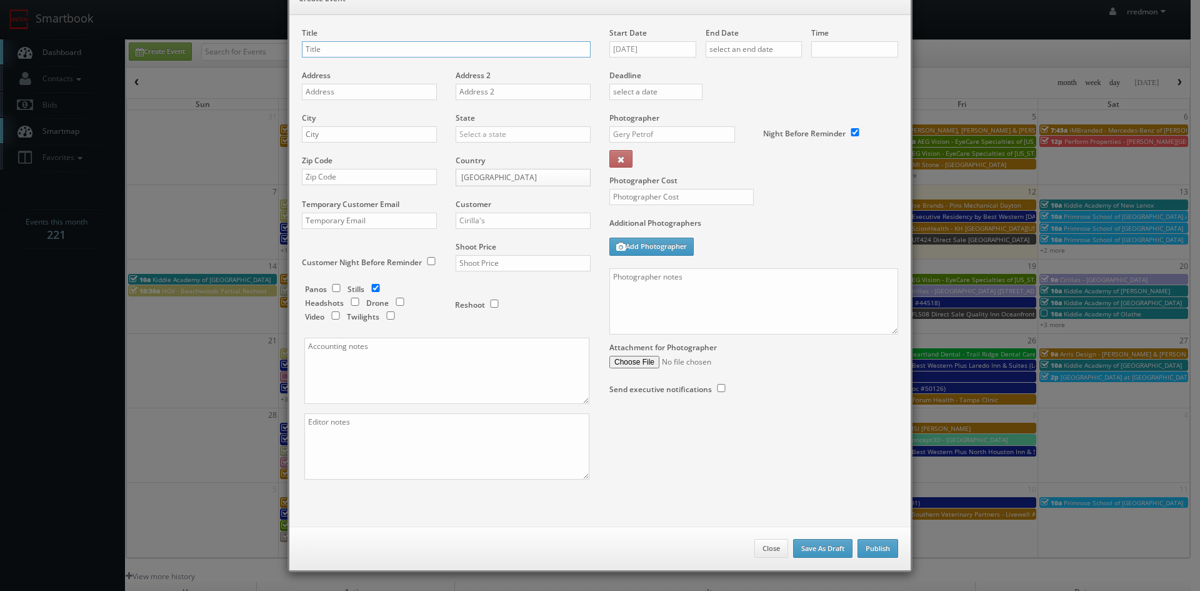
checkbox input "true"
type input "10:00am"
checkbox input "true"
type input "Cirillas - [GEOGRAPHIC_DATA]"
paste input "1251 Main Street"
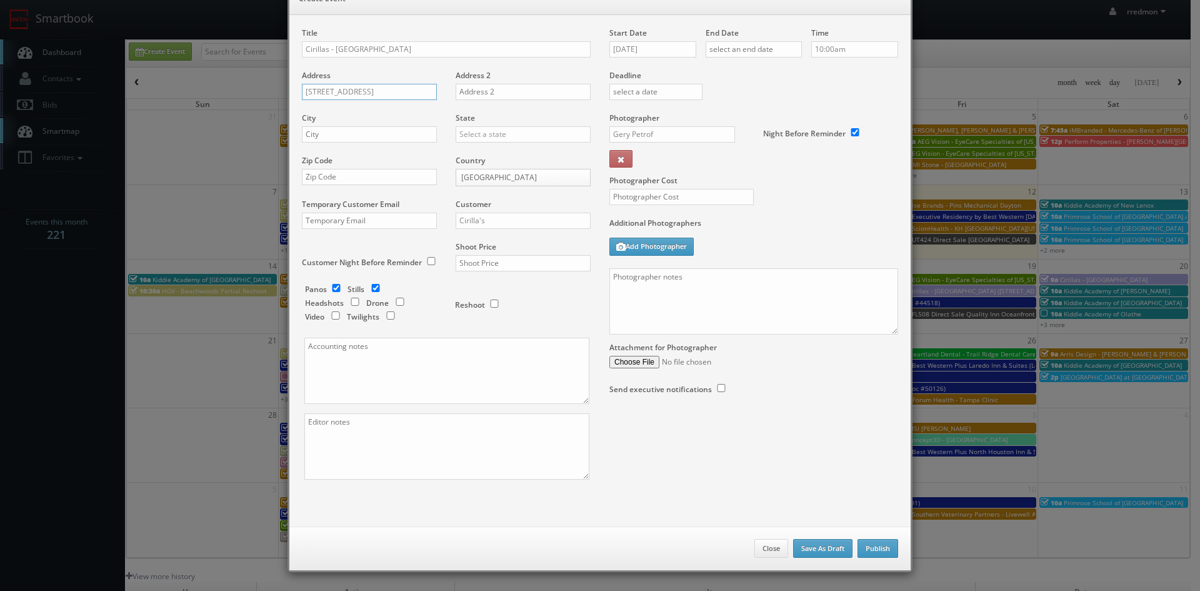
type input "1251 Main Street"
click at [378, 135] on input "text" at bounding box center [369, 134] width 135 height 16
paste input "Cuyahoga Falls"
type input "Cuyahoga Falls"
click at [472, 134] on input "text" at bounding box center [523, 134] width 135 height 16
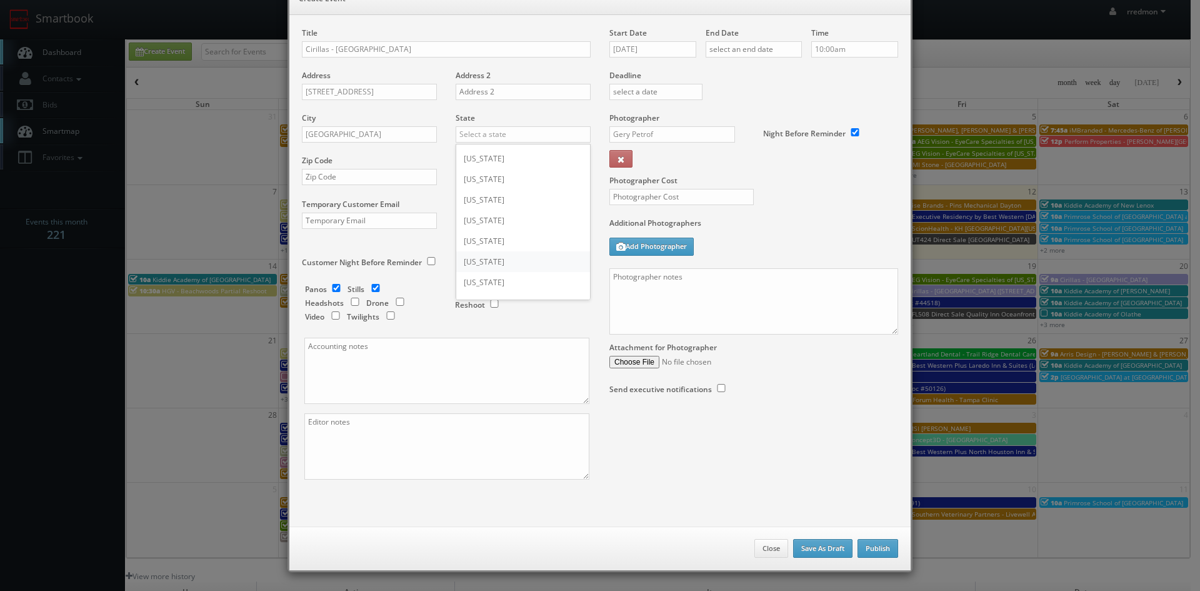
click at [490, 256] on div "[US_STATE]" at bounding box center [523, 261] width 134 height 21
type input "[US_STATE]"
click at [397, 174] on input "text" at bounding box center [369, 177] width 135 height 16
paste input "44221"
type input "44221"
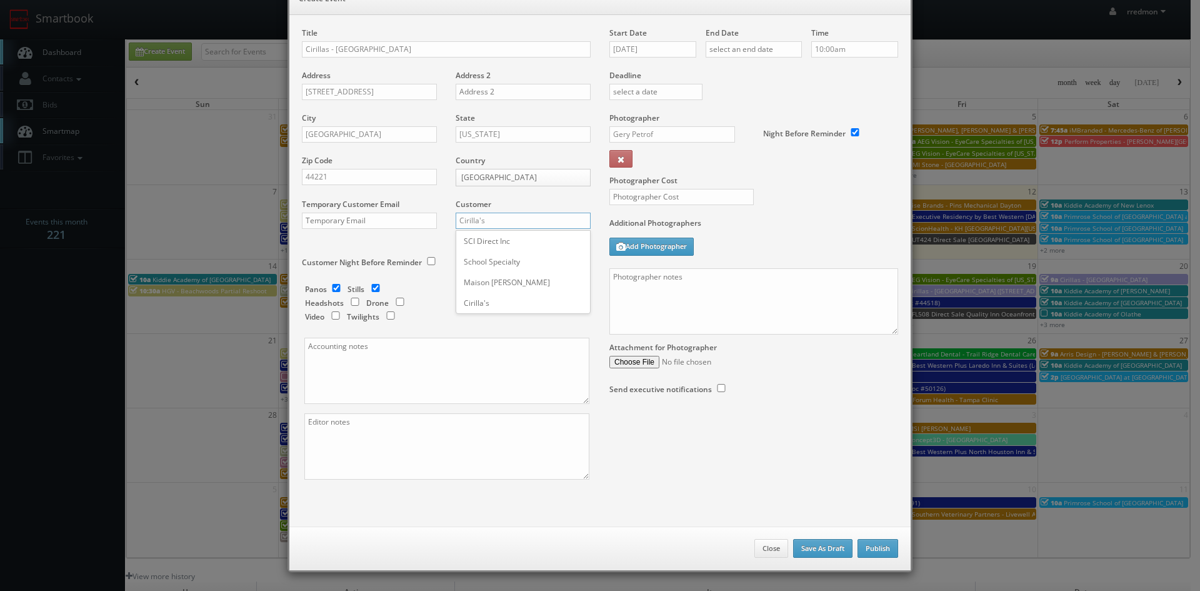
click at [506, 224] on input "Cirilla's" at bounding box center [523, 221] width 135 height 16
click at [520, 301] on div "Cirilla's" at bounding box center [523, 303] width 134 height 21
click at [521, 264] on input "text" at bounding box center [523, 263] width 135 height 16
type input "650"
drag, startPoint x: 332, startPoint y: 289, endPoint x: 473, endPoint y: 299, distance: 141.6
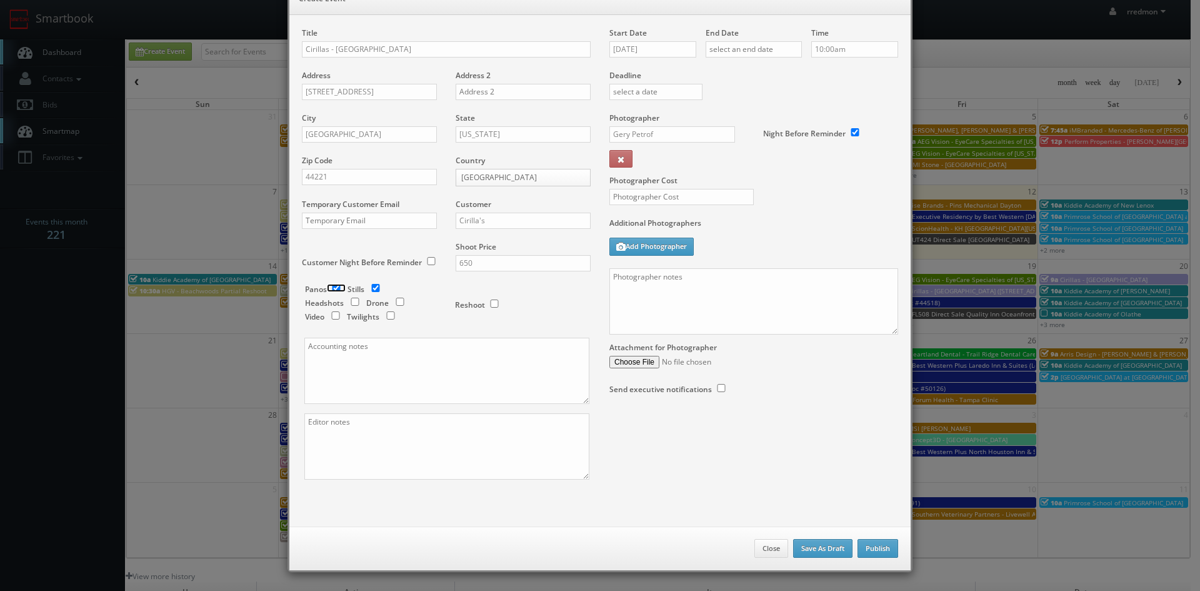
click at [332, 289] on input "checkbox" at bounding box center [336, 288] width 19 height 8
checkbox input "false"
click at [665, 53] on input "09/12/2025" at bounding box center [653, 49] width 87 height 16
click at [713, 147] on td "19" at bounding box center [708, 145] width 16 height 18
type input "09/19/2025"
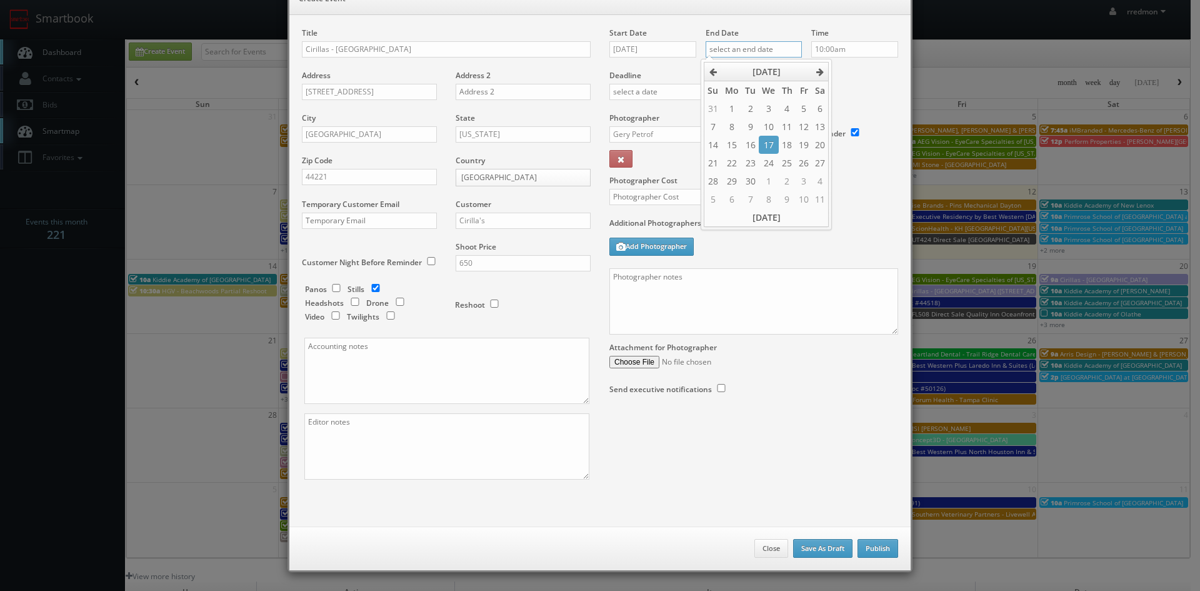
click at [771, 50] on input "text" at bounding box center [754, 49] width 96 height 16
click at [798, 146] on td "19" at bounding box center [804, 145] width 16 height 18
type input "09/19/2025"
click at [862, 77] on label "Deadline" at bounding box center [754, 75] width 308 height 11
click at [697, 138] on input "Gery Petrof" at bounding box center [673, 134] width 126 height 16
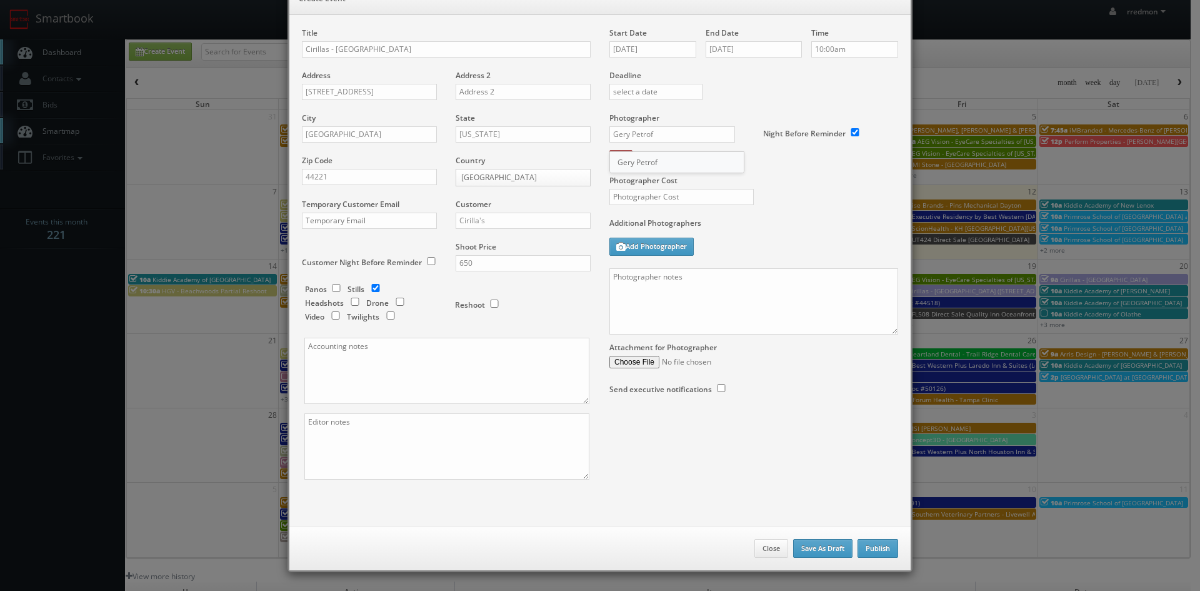
click at [688, 162] on div "Gery Petrof" at bounding box center [677, 162] width 134 height 21
click at [700, 202] on input "text" at bounding box center [682, 197] width 144 height 16
type input "275"
paste textarea "We need to deliver 15 edited photos, where at least 3 of them are exteriors and…"
click at [735, 293] on textarea "We need to deliver 15 edited photos, where at least 3 of them are exteriors and…" at bounding box center [754, 301] width 289 height 66
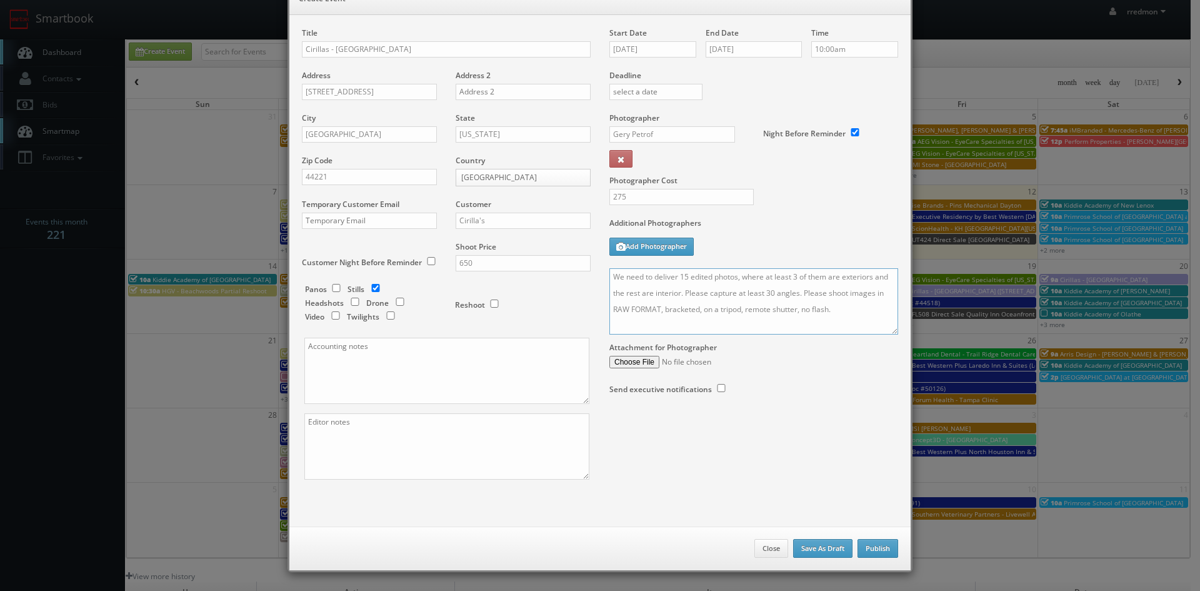
type textarea "We need to deliver 15 edited photos, where at least 3 of them are exteriors and…"
click at [883, 549] on button "Publish" at bounding box center [878, 548] width 41 height 19
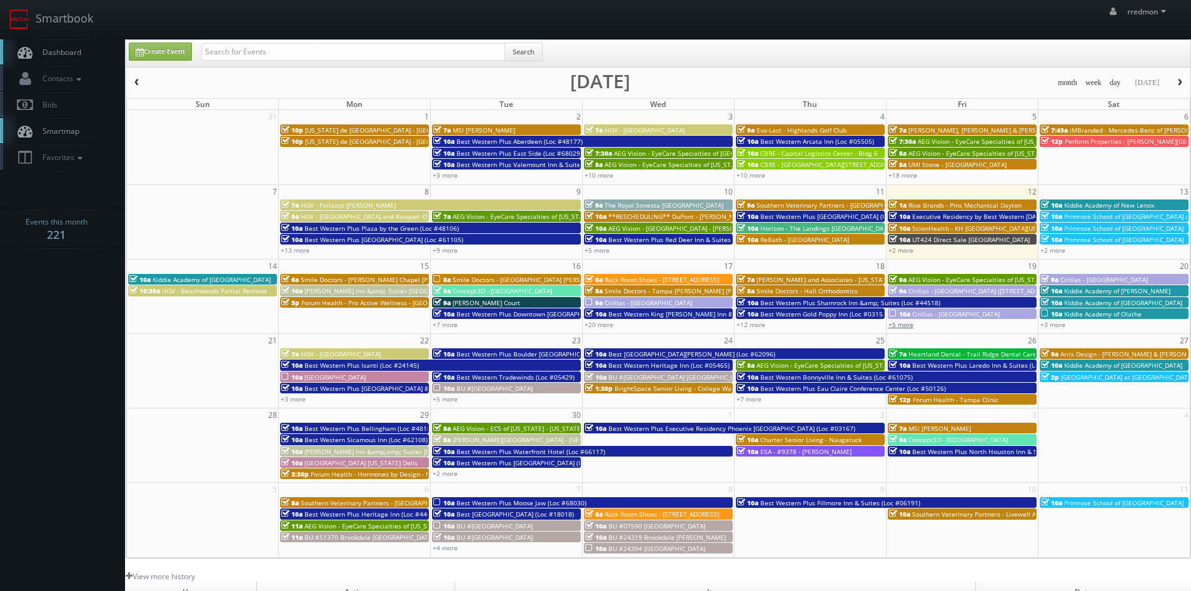
click at [908, 324] on link "+5 more" at bounding box center [900, 324] width 25 height 9
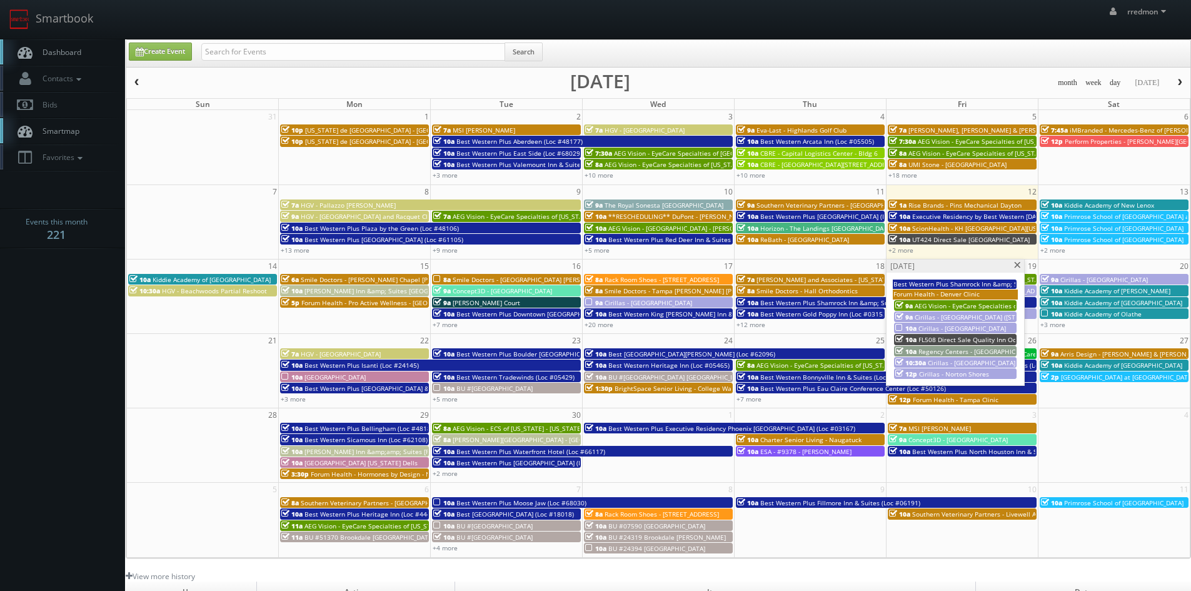
click at [967, 329] on span "Cirillas - [GEOGRAPHIC_DATA]" at bounding box center [962, 328] width 88 height 9
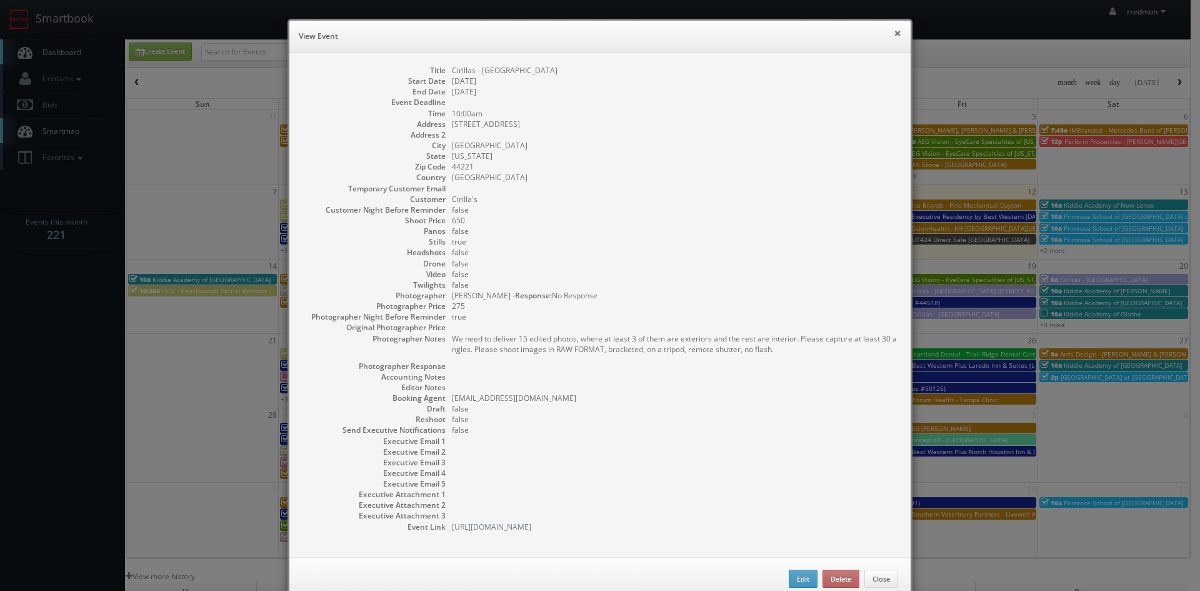
click at [894, 34] on button "×" at bounding box center [898, 33] width 8 height 9
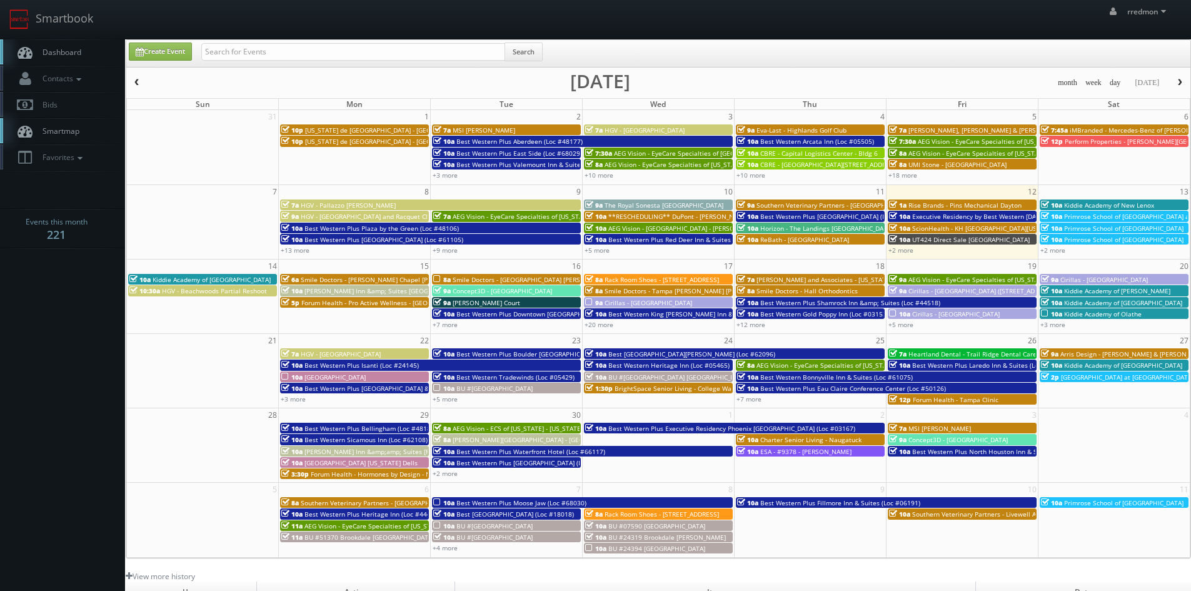
click at [625, 301] on span "Cirillas - [GEOGRAPHIC_DATA]" at bounding box center [649, 302] width 88 height 9
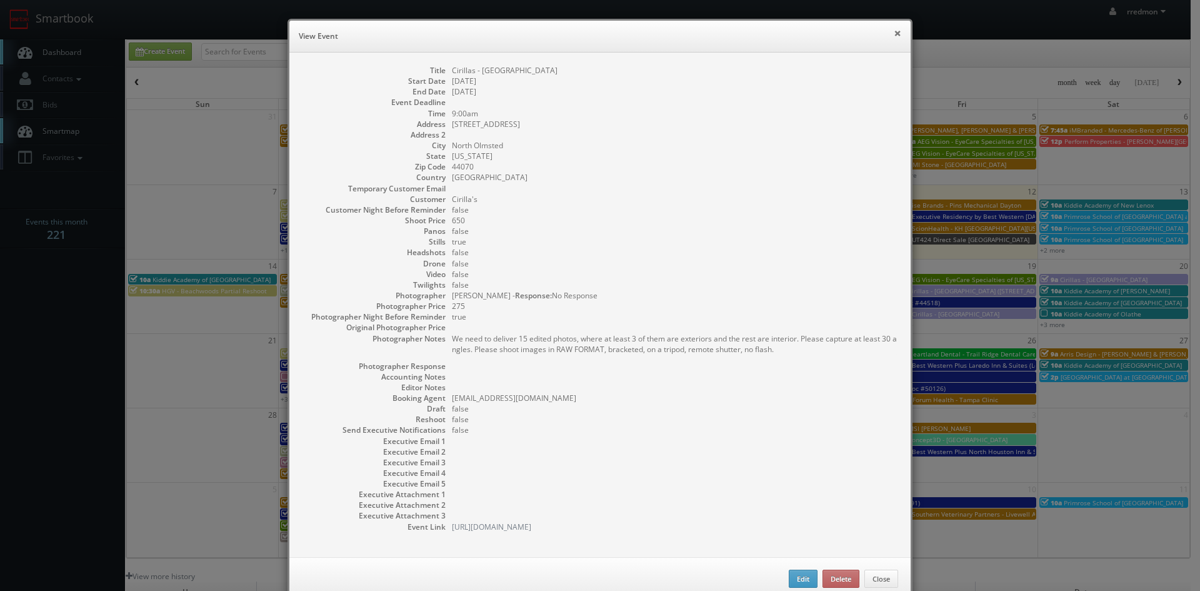
click at [894, 32] on button "×" at bounding box center [898, 33] width 8 height 9
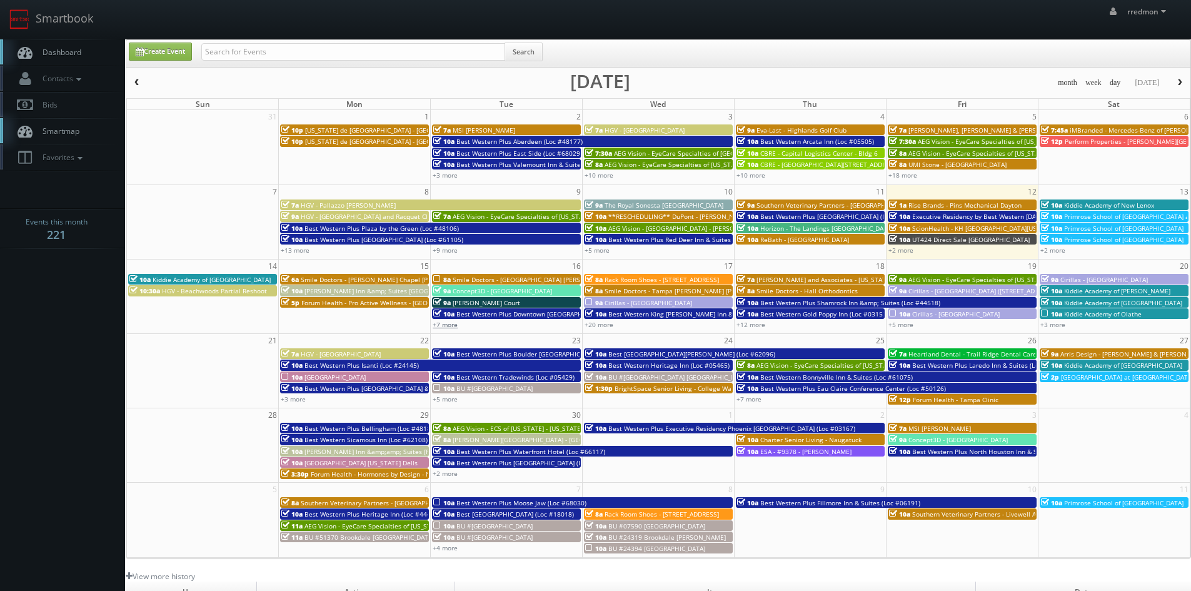
click at [455, 325] on link "+7 more" at bounding box center [445, 324] width 25 height 9
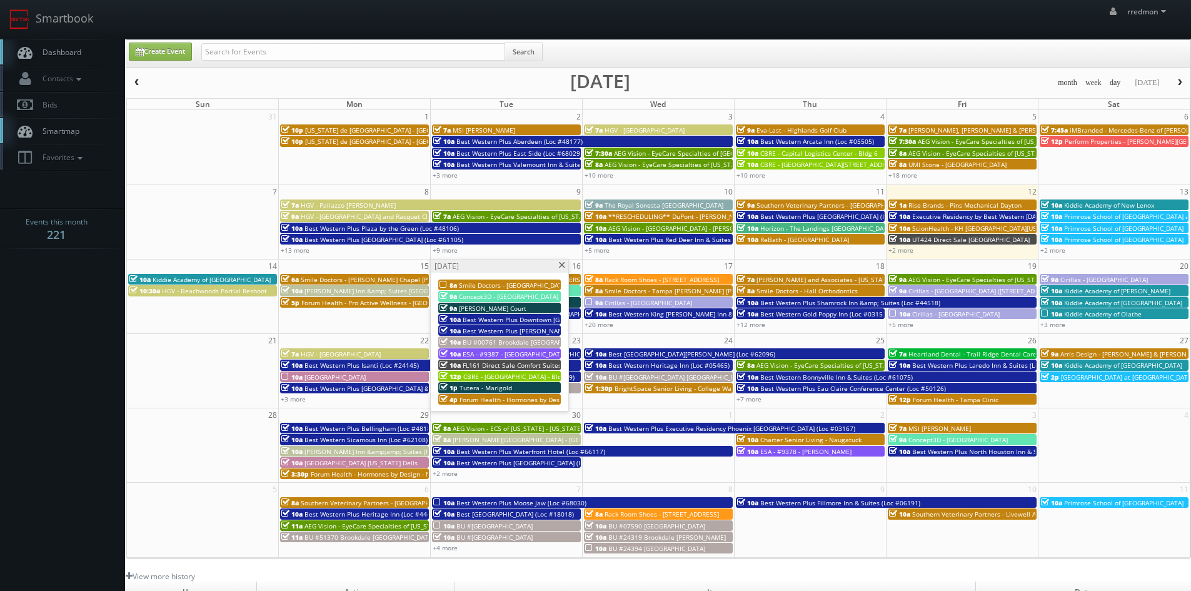
click at [561, 266] on span at bounding box center [562, 265] width 8 height 7
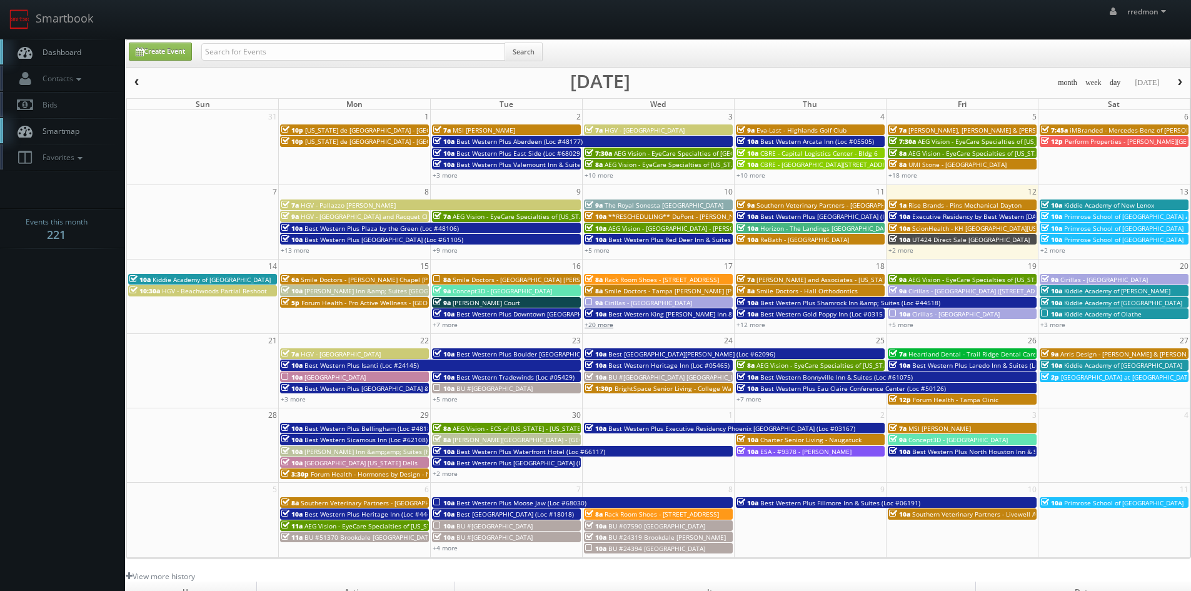
click at [607, 326] on link "+20 more" at bounding box center [599, 324] width 29 height 9
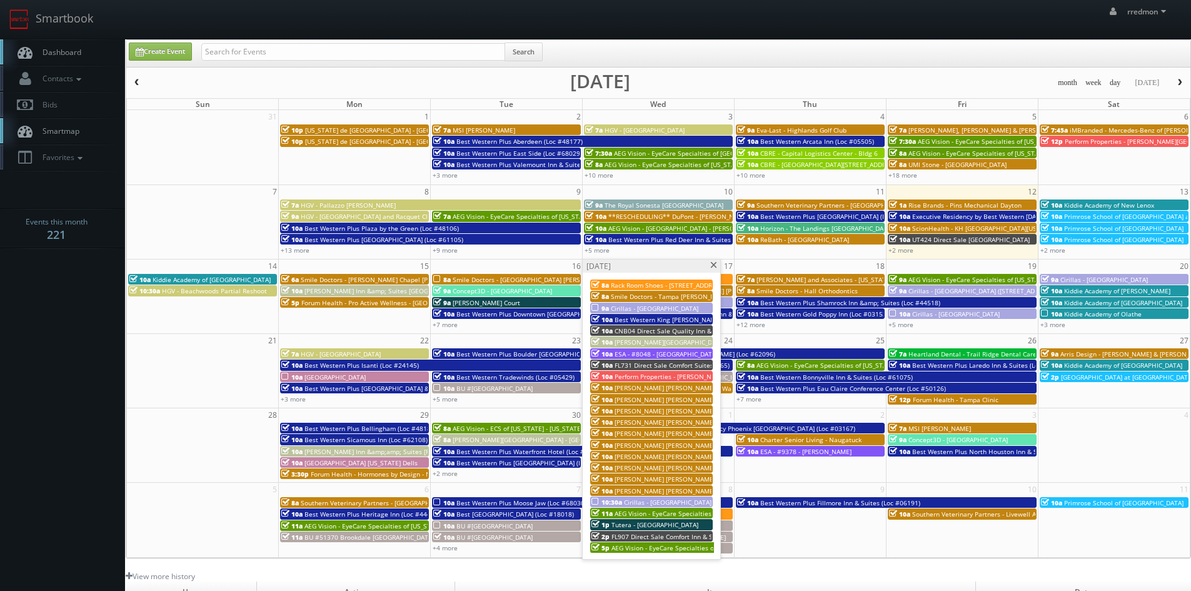
click at [654, 499] on span "Cirillas - [GEOGRAPHIC_DATA]" at bounding box center [668, 502] width 88 height 9
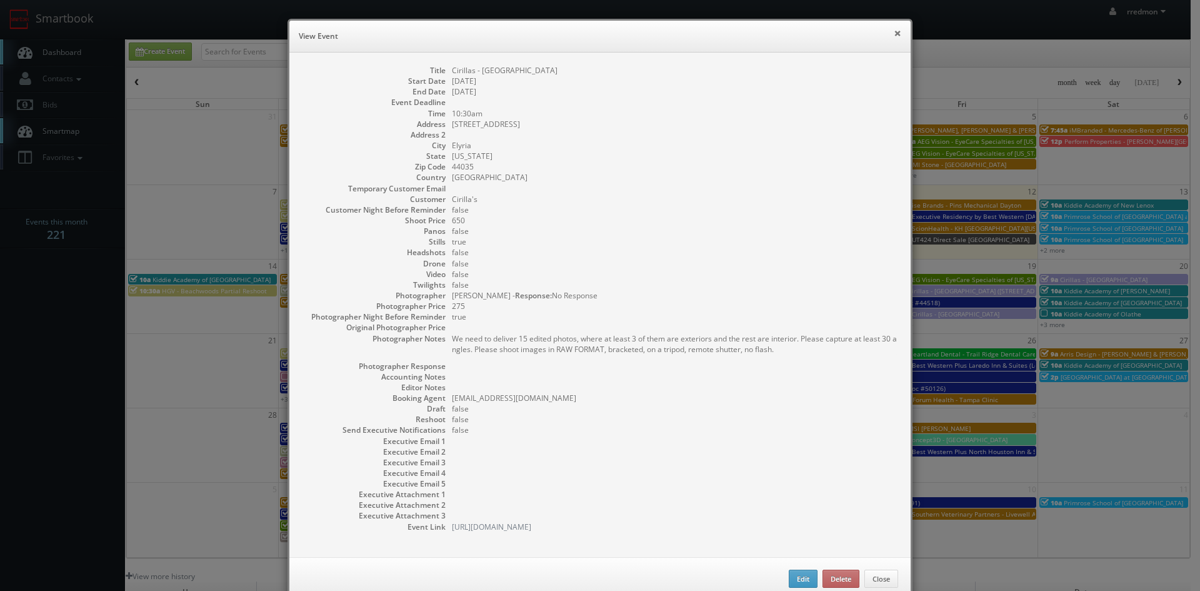
click at [894, 34] on button "×" at bounding box center [898, 33] width 8 height 9
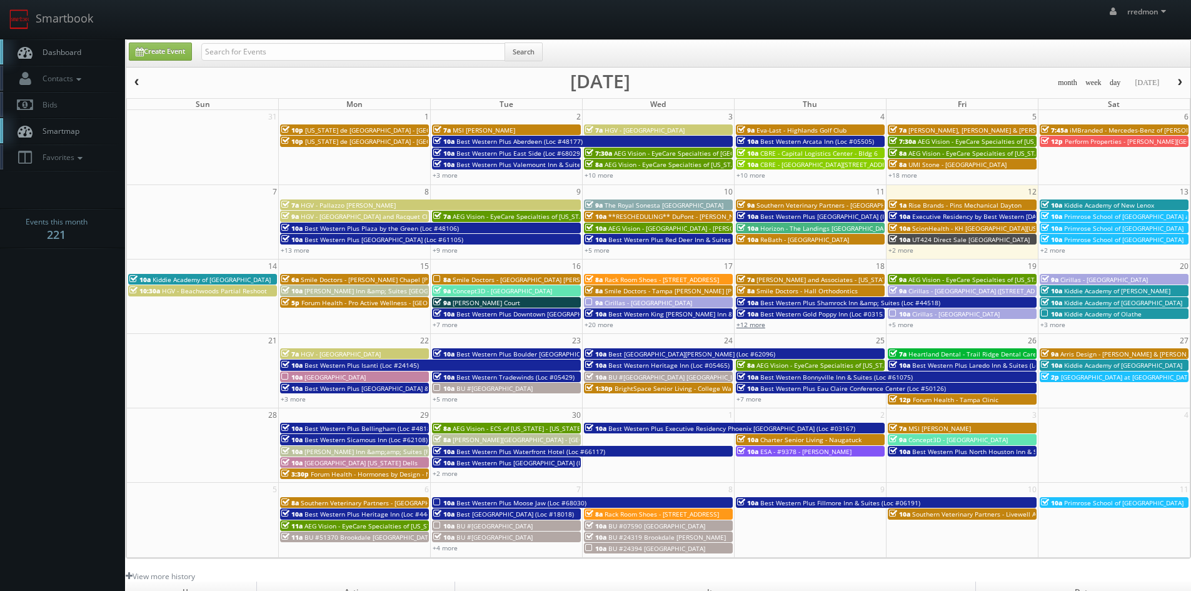
click at [759, 326] on link "+12 more" at bounding box center [751, 324] width 29 height 9
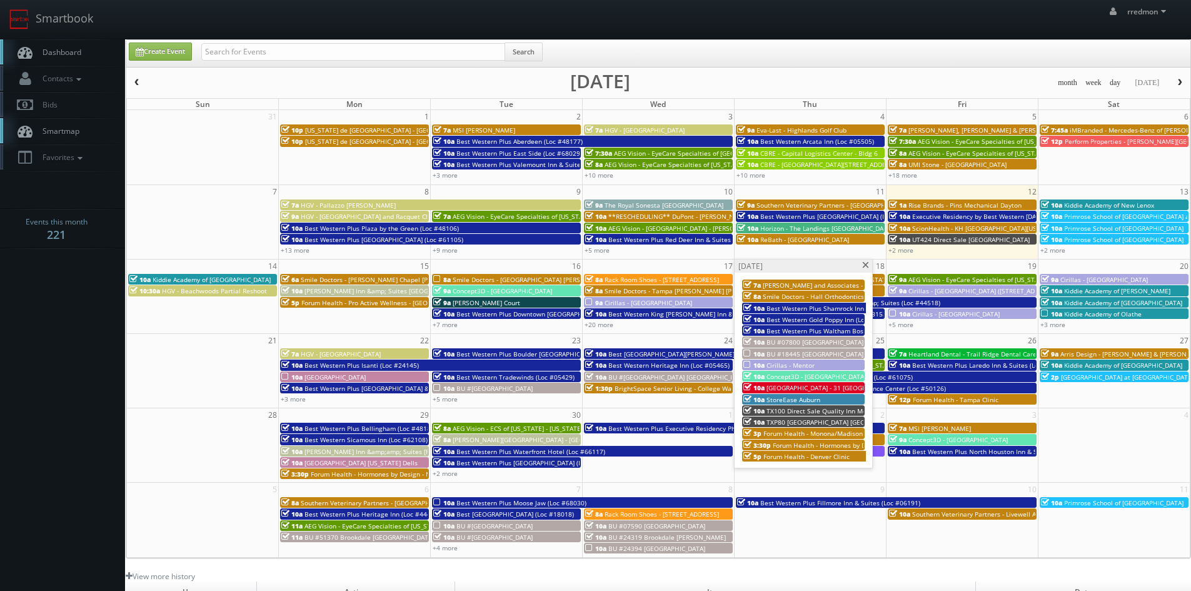
click at [824, 366] on div "10a Cirillas - Mentor" at bounding box center [803, 364] width 120 height 9
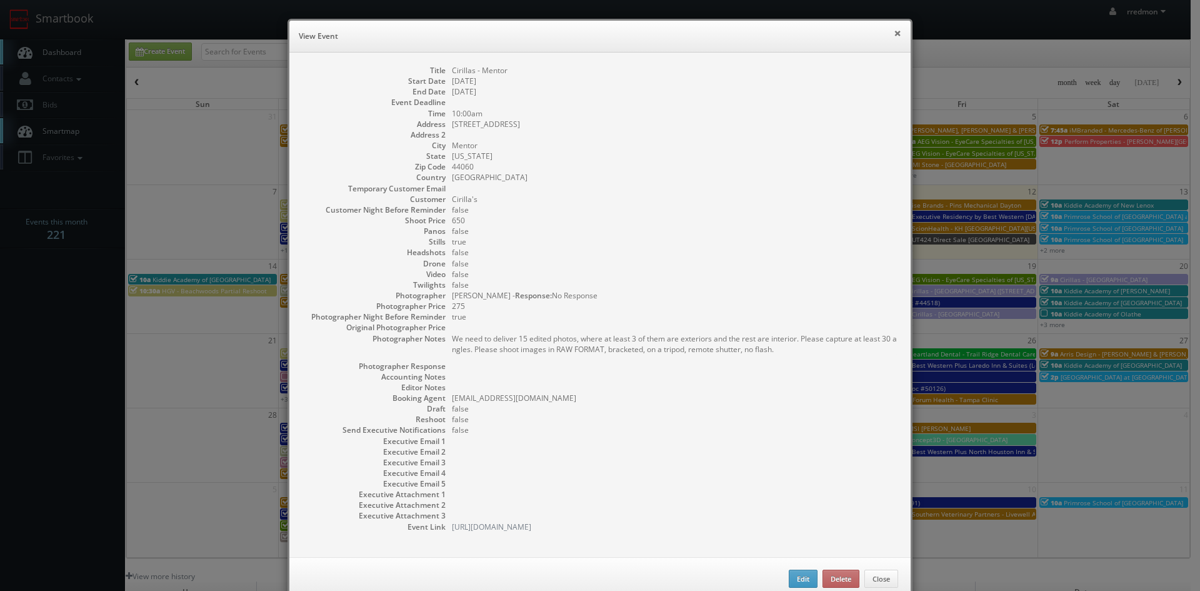
click at [896, 36] on button "×" at bounding box center [898, 33] width 8 height 9
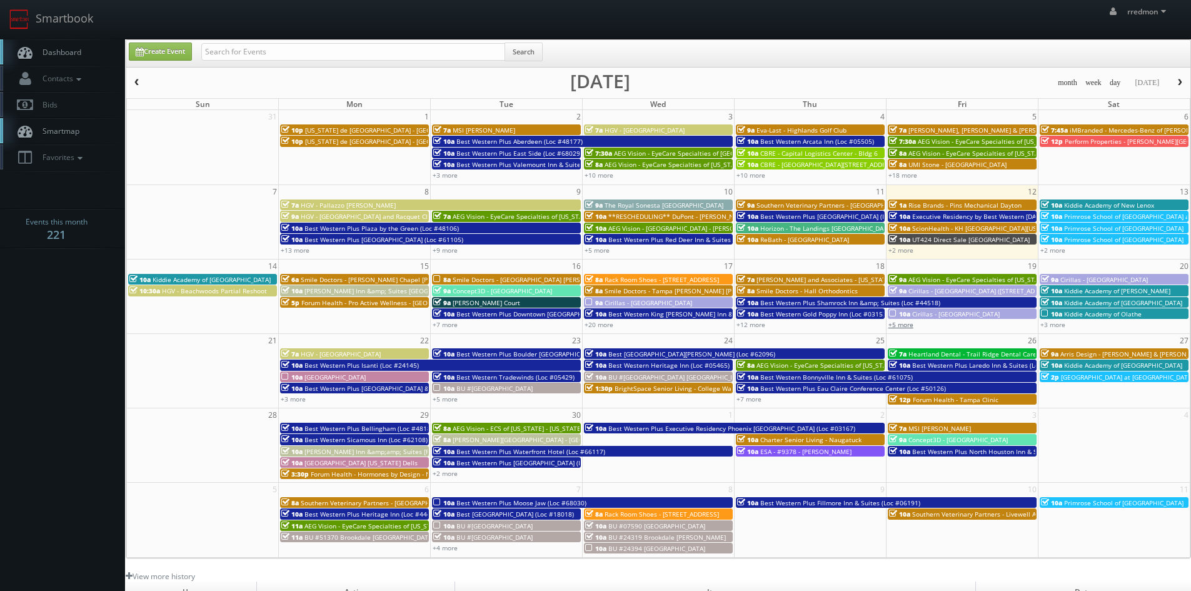
click at [908, 324] on link "+5 more" at bounding box center [900, 324] width 25 height 9
click at [178, 56] on link "Create Event" at bounding box center [160, 52] width 63 height 18
type input "09/12/2025"
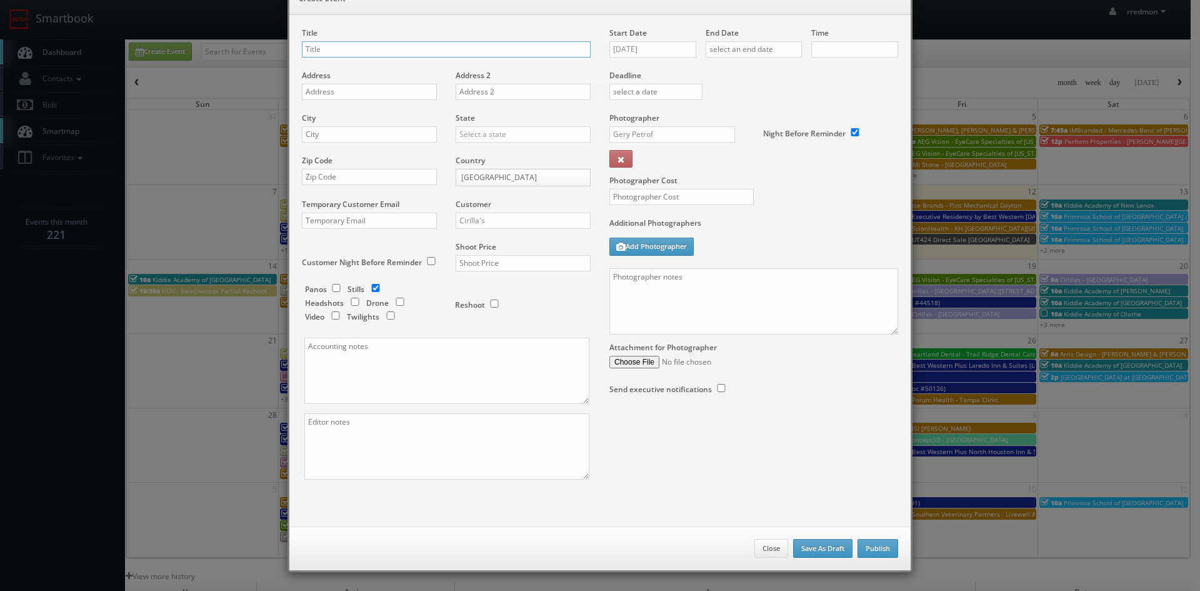
checkbox input "true"
type input "10:00am"
checkbox input "true"
paste input "[GEOGRAPHIC_DATA][PERSON_NAME]"
paste input "[STREET_ADDRESS]"
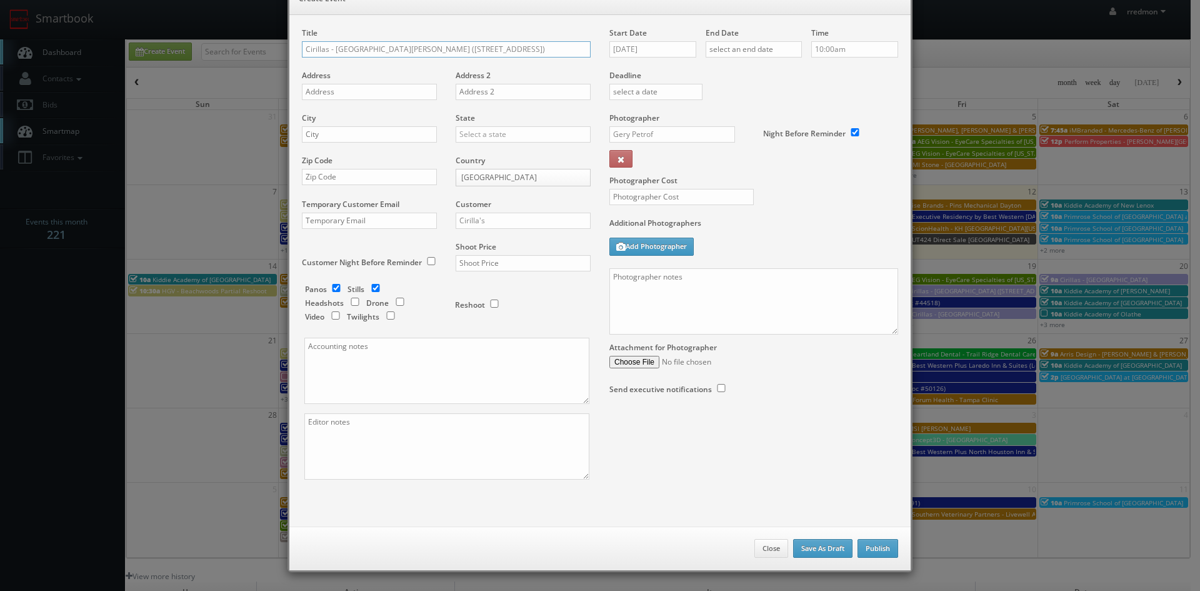
type input "Cirillas - [GEOGRAPHIC_DATA][PERSON_NAME] ([STREET_ADDRESS])"
click at [383, 95] on input "text" at bounding box center [369, 92] width 135 height 16
paste input "[STREET_ADDRESS]"
type input "[STREET_ADDRESS]"
click at [387, 136] on input "text" at bounding box center [369, 134] width 135 height 16
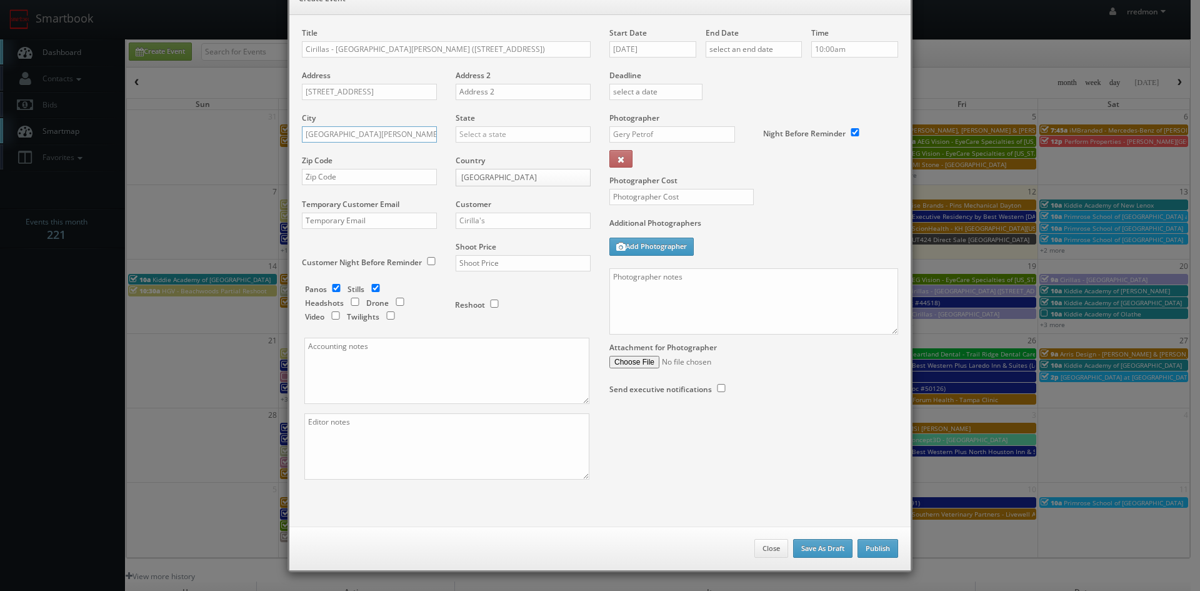
type input "[GEOGRAPHIC_DATA][PERSON_NAME]"
click at [487, 129] on input "text" at bounding box center [523, 134] width 135 height 16
click at [506, 203] on div "[US_STATE]" at bounding box center [523, 203] width 134 height 21
type input "[US_STATE]"
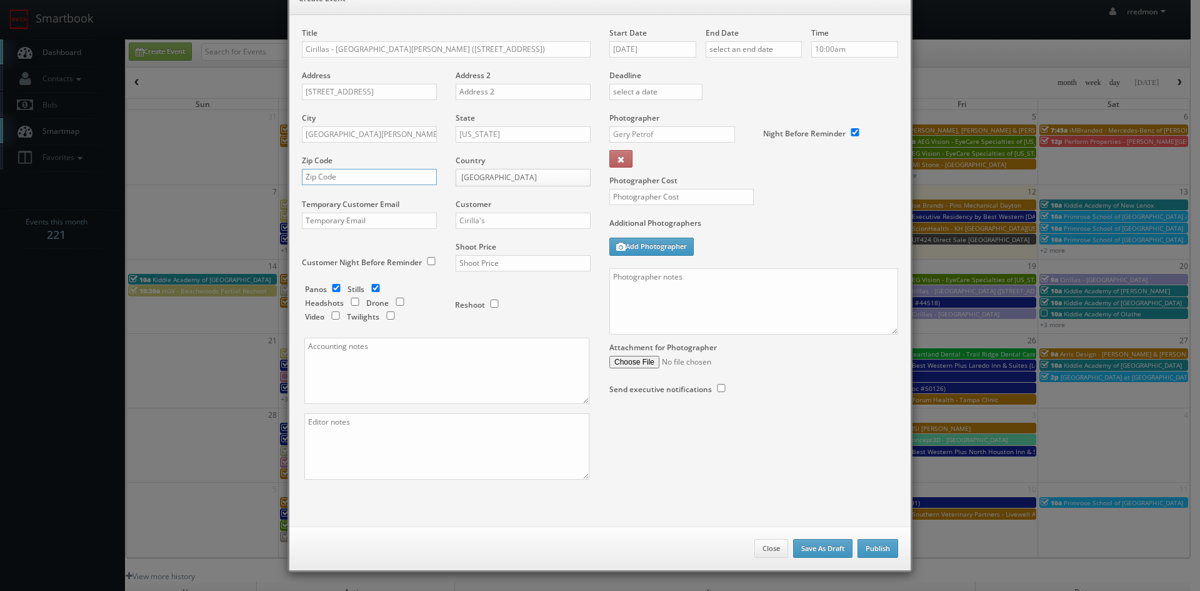
click at [361, 178] on input "text" at bounding box center [369, 177] width 135 height 16
paste input "46825"
type input "46825"
click at [335, 290] on input "checkbox" at bounding box center [336, 288] width 19 height 8
checkbox input "false"
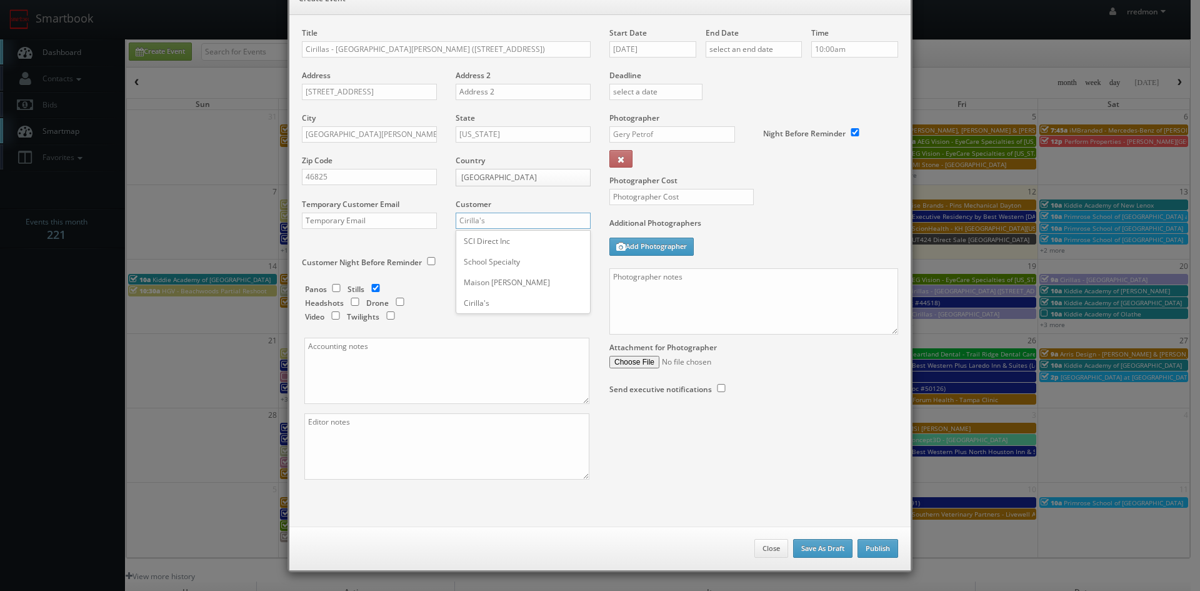
click at [510, 219] on input "Cirilla's" at bounding box center [523, 221] width 135 height 16
click at [505, 299] on div "Cirilla's" at bounding box center [523, 303] width 134 height 21
click at [511, 262] on input "text" at bounding box center [523, 263] width 135 height 16
type input "650"
click at [658, 45] on input "09/12/2025" at bounding box center [653, 49] width 87 height 16
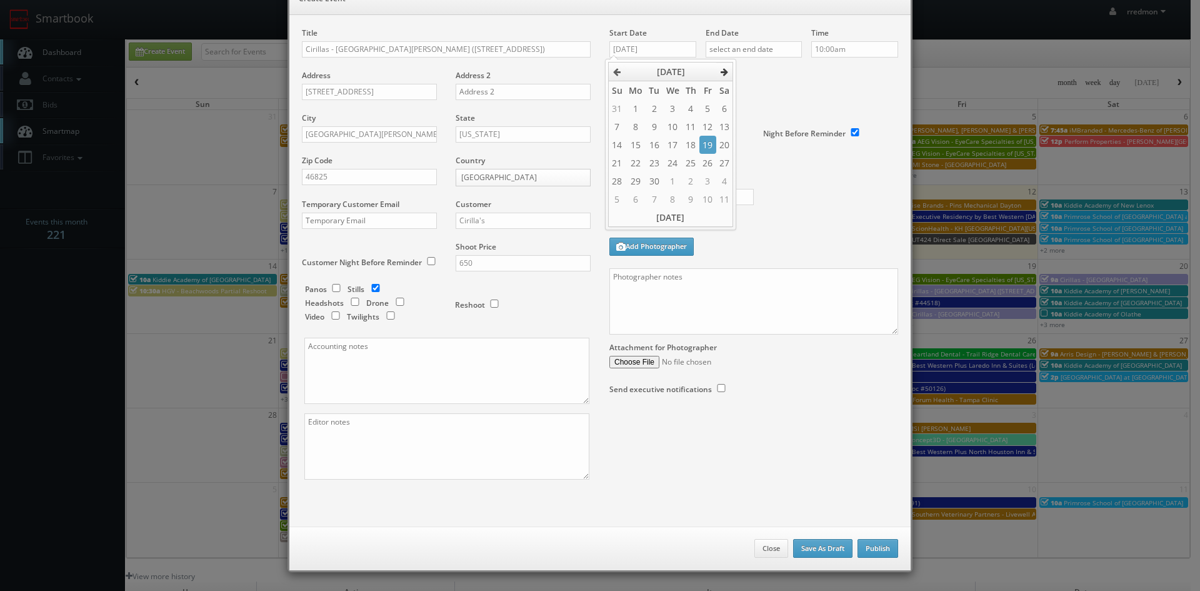
click at [724, 74] on icon at bounding box center [725, 72] width 8 height 9
click at [705, 145] on td "17" at bounding box center [708, 145] width 16 height 18
type input "[DATE]"
click at [767, 46] on input "text" at bounding box center [754, 49] width 96 height 16
click at [815, 69] on th at bounding box center [820, 72] width 17 height 19
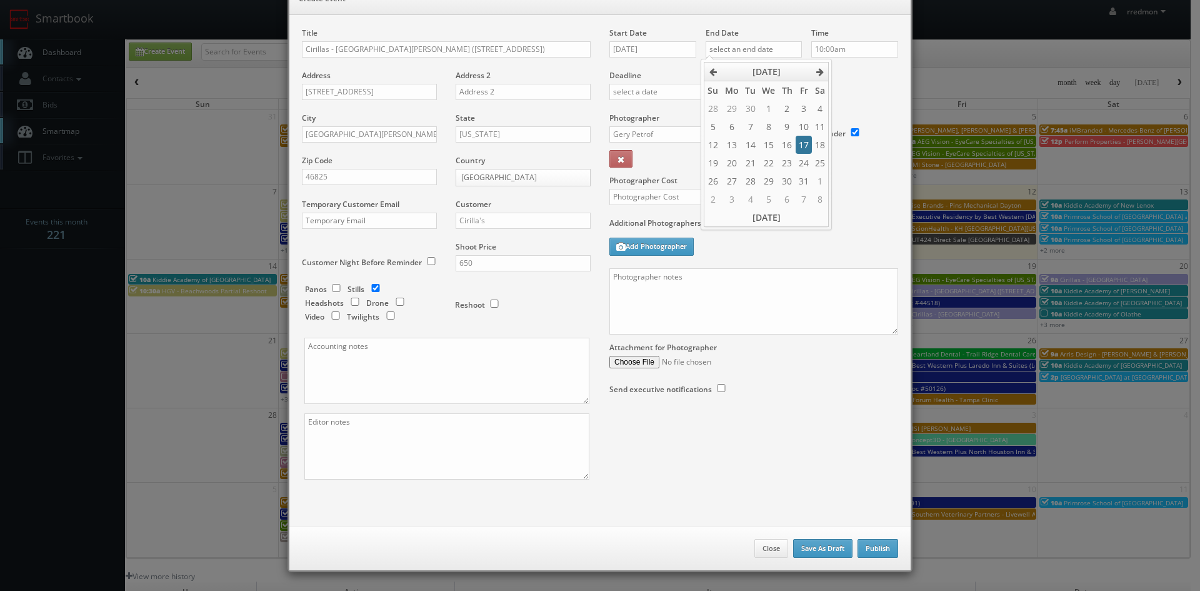
click at [800, 143] on td "17" at bounding box center [804, 145] width 16 height 18
type input "[DATE]"
click at [849, 48] on input "10:00am" at bounding box center [855, 49] width 87 height 16
type input "9:00am"
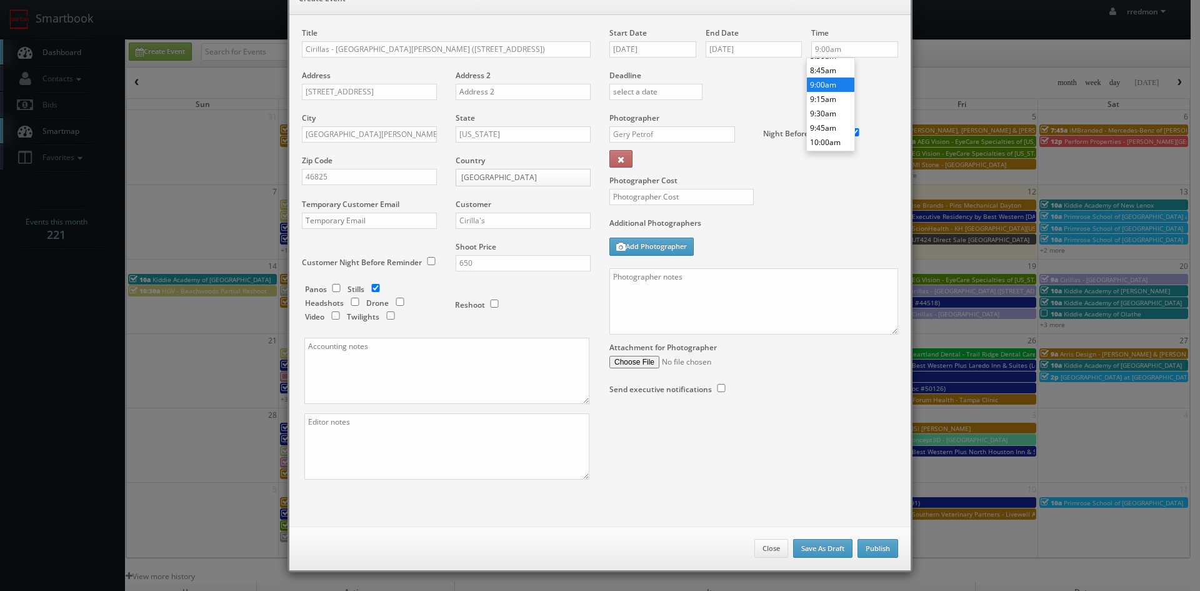
click at [833, 87] on li "9:00am" at bounding box center [831, 85] width 48 height 14
click at [676, 133] on input "Gery Petrof" at bounding box center [673, 134] width 126 height 16
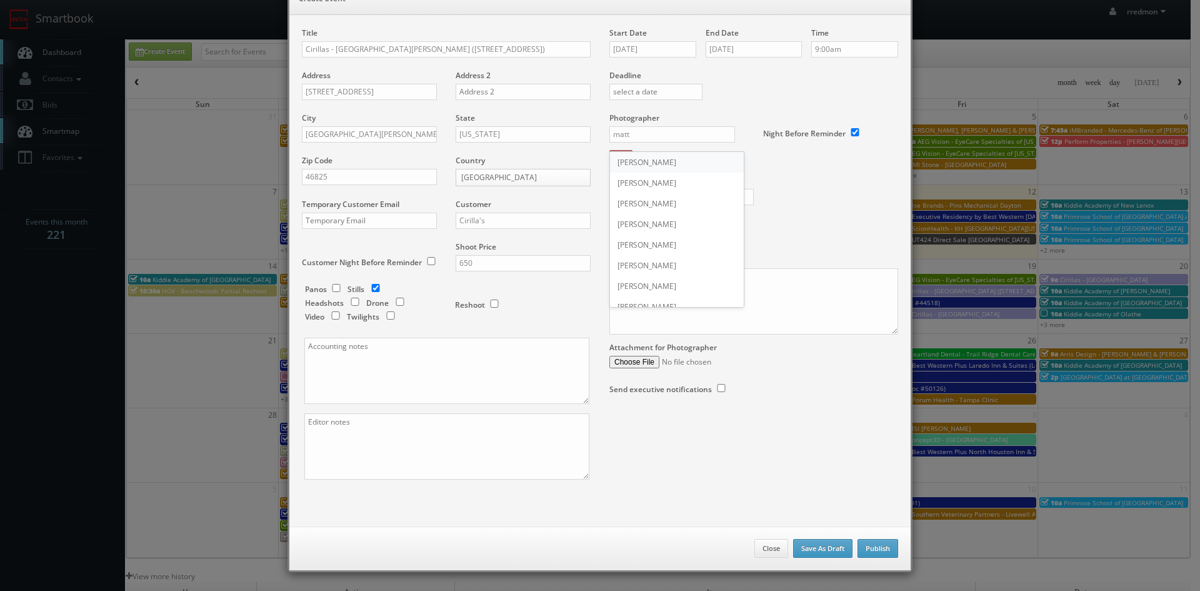
click at [671, 158] on div "[PERSON_NAME]" at bounding box center [677, 162] width 134 height 21
type input "[PERSON_NAME]"
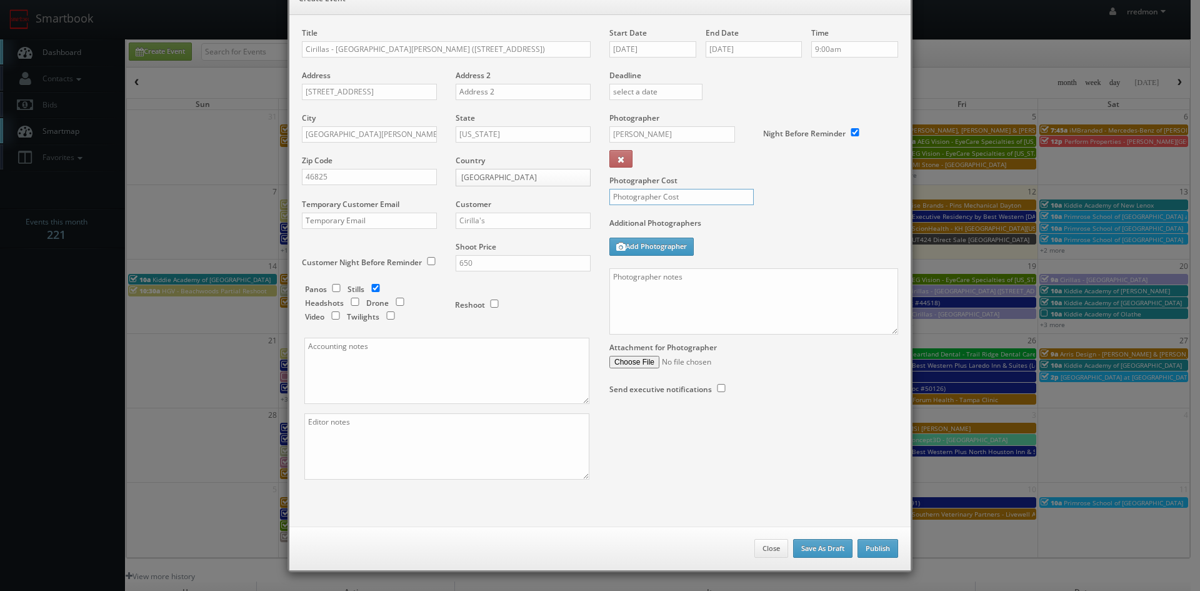
click at [712, 200] on input "text" at bounding box center [682, 197] width 144 height 16
type input "300"
paste textarea "We need to deliver 15 edited photos, where at least 3 of them are exteriors and…"
click at [736, 292] on textarea "We need to deliver 15 edited photos, where at least 3 of them are exteriors and…" at bounding box center [754, 301] width 289 height 66
type textarea "We need to deliver 15 edited photos, where at least 3 of them are exteriors and…"
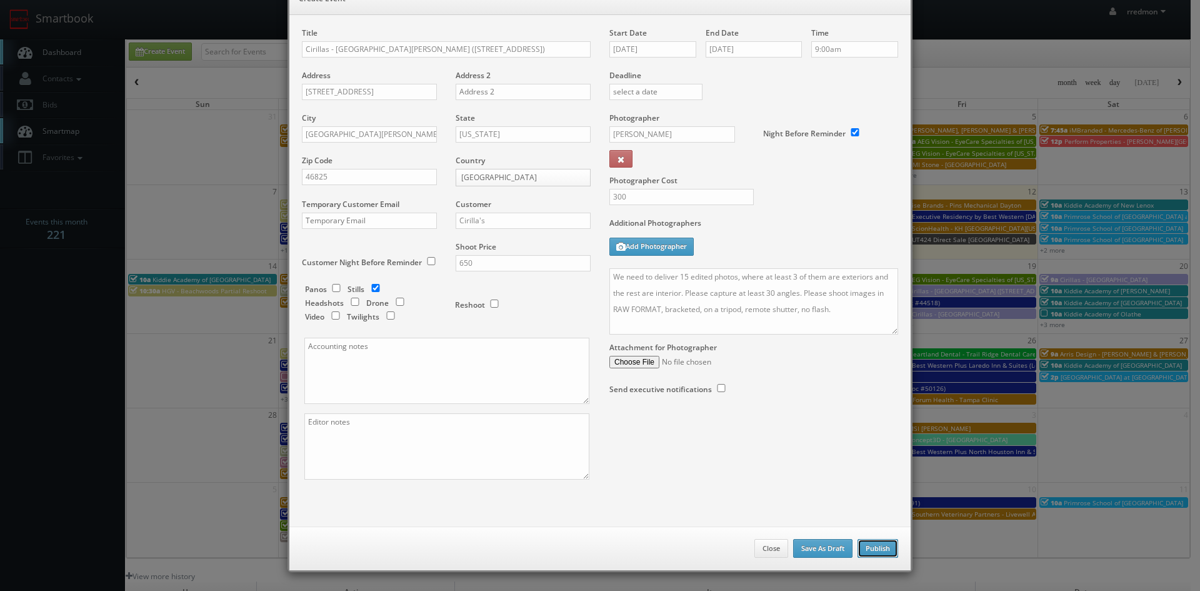
click at [886, 548] on button "Publish" at bounding box center [878, 548] width 41 height 19
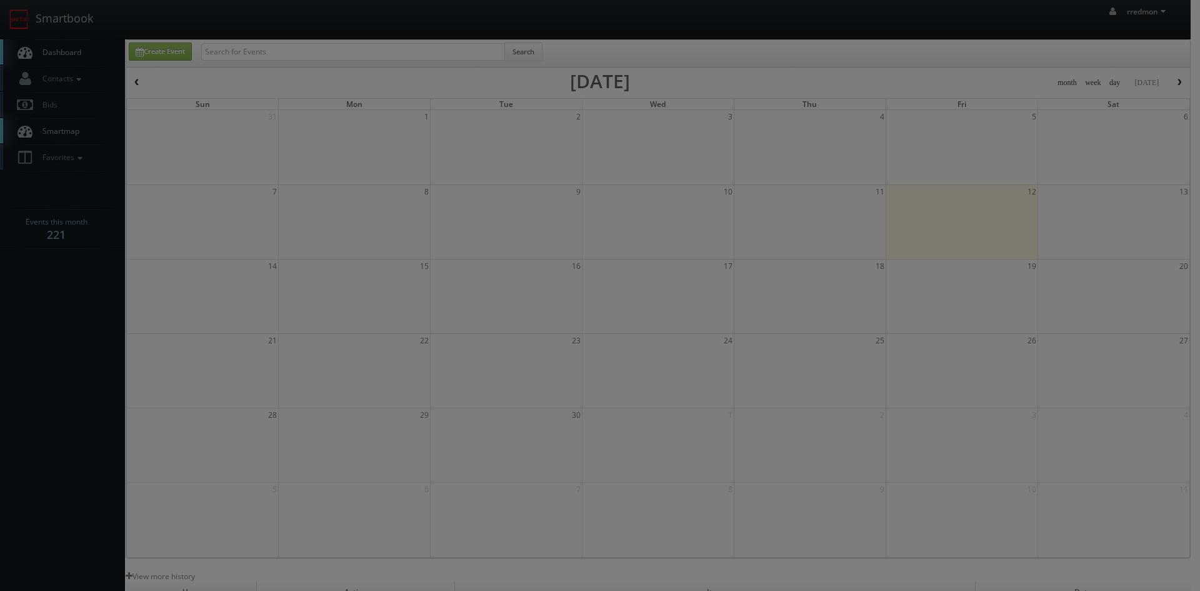
checkbox input "false"
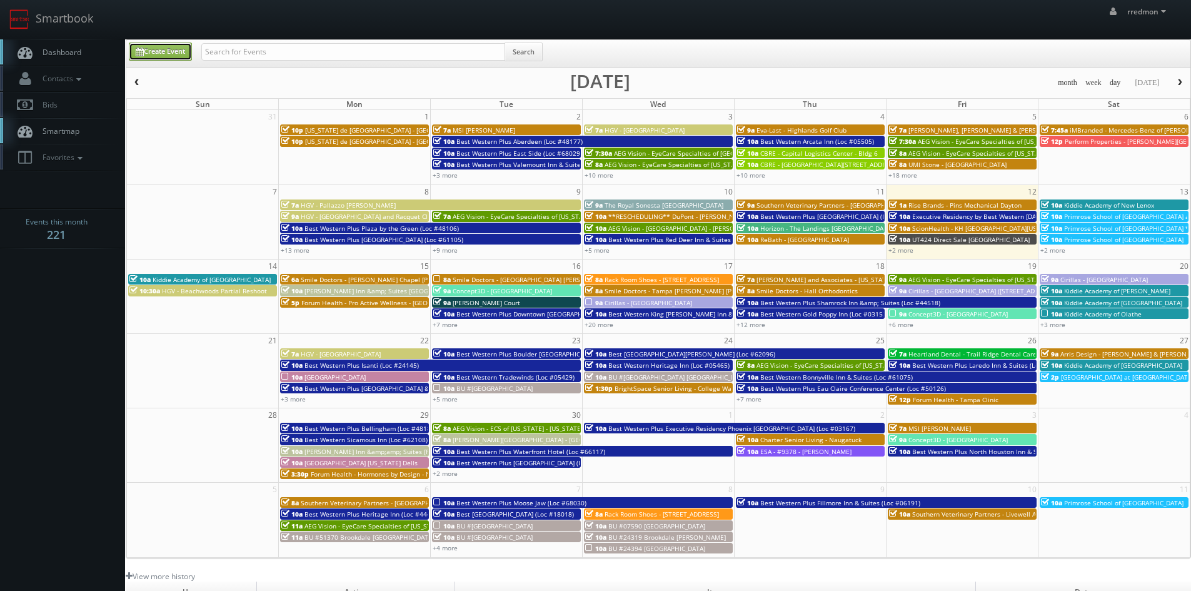
click at [184, 58] on link "Create Event" at bounding box center [160, 52] width 63 height 18
type input "09/12/2025"
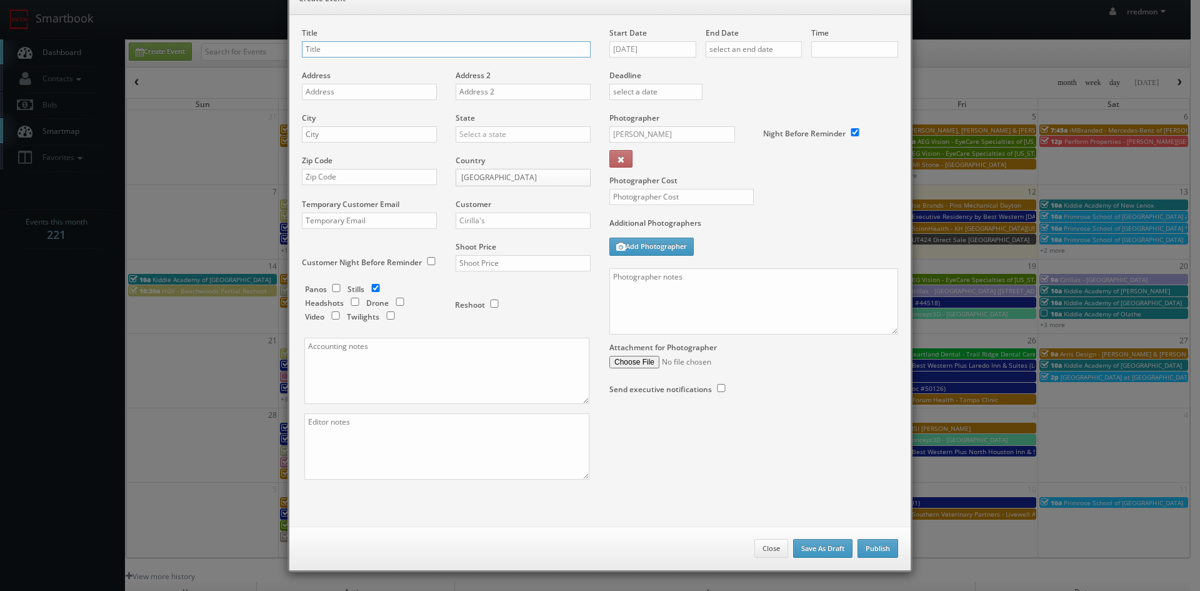
checkbox input "true"
type input "10:00am"
checkbox input "true"
paste input "[PERSON_NAME][GEOGRAPHIC_DATA]"
type input "Cirillas - [GEOGRAPHIC_DATA][PERSON_NAME] ([PERSON_NAME][GEOGRAPHIC_DATA])"
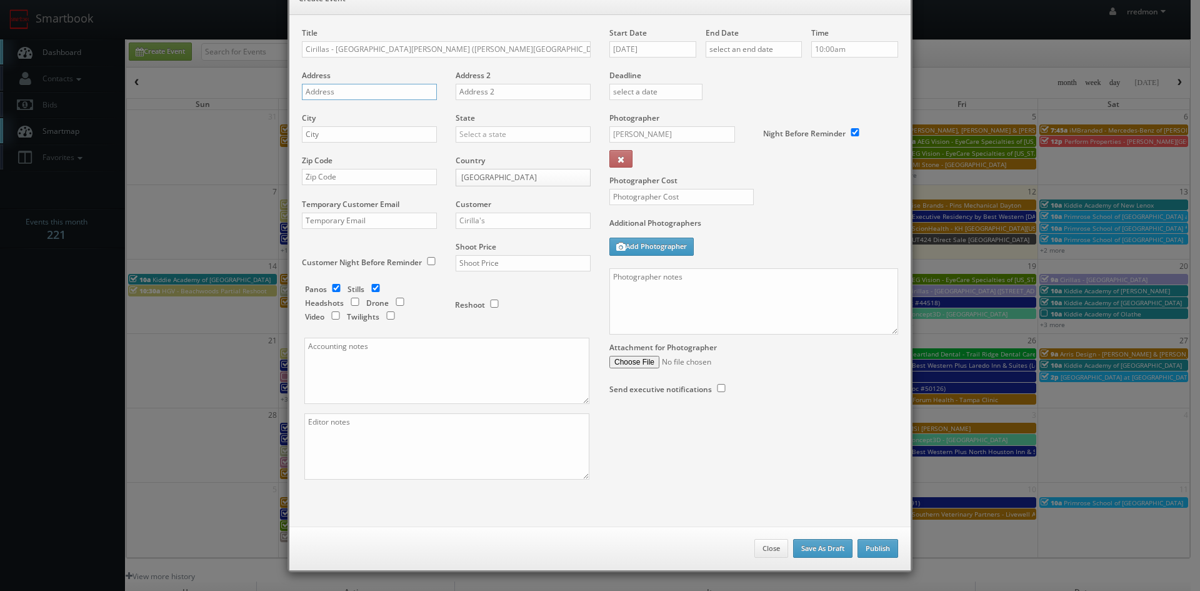
paste input "[PERSON_NAME][GEOGRAPHIC_DATA]"
type input "[PERSON_NAME][GEOGRAPHIC_DATA]"
click at [403, 136] on input "text" at bounding box center [369, 134] width 135 height 16
type input "[GEOGRAPHIC_DATA][PERSON_NAME]"
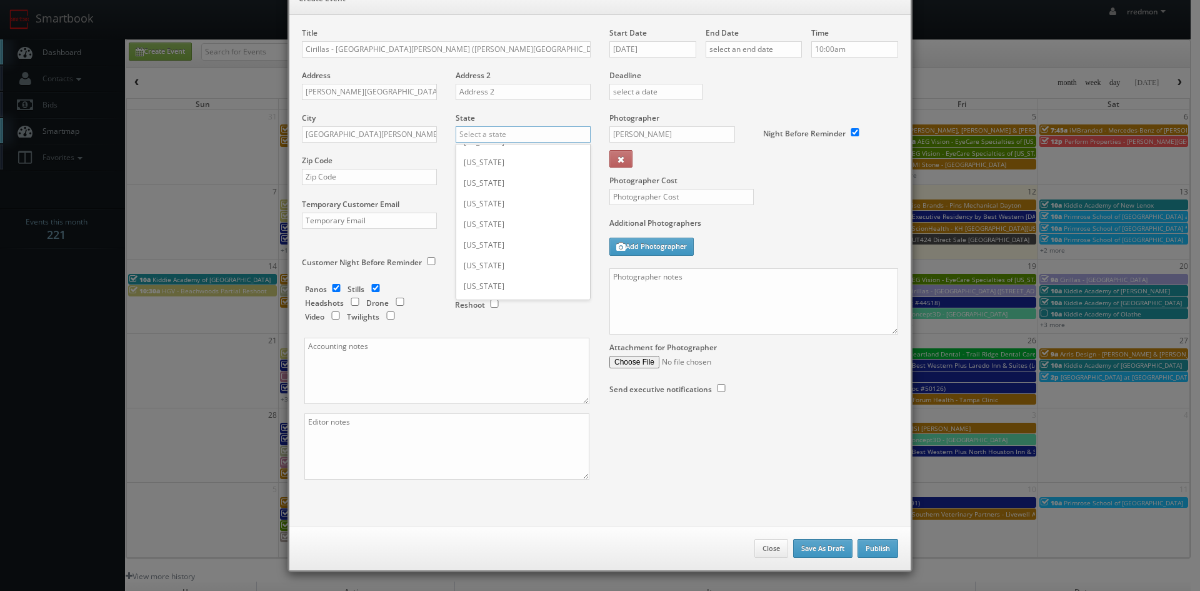
click at [463, 138] on input "text" at bounding box center [523, 134] width 135 height 16
click at [496, 206] on div "[US_STATE]" at bounding box center [523, 203] width 134 height 21
type input "[US_STATE]"
click at [376, 179] on input "text" at bounding box center [369, 177] width 135 height 16
paste input "46804"
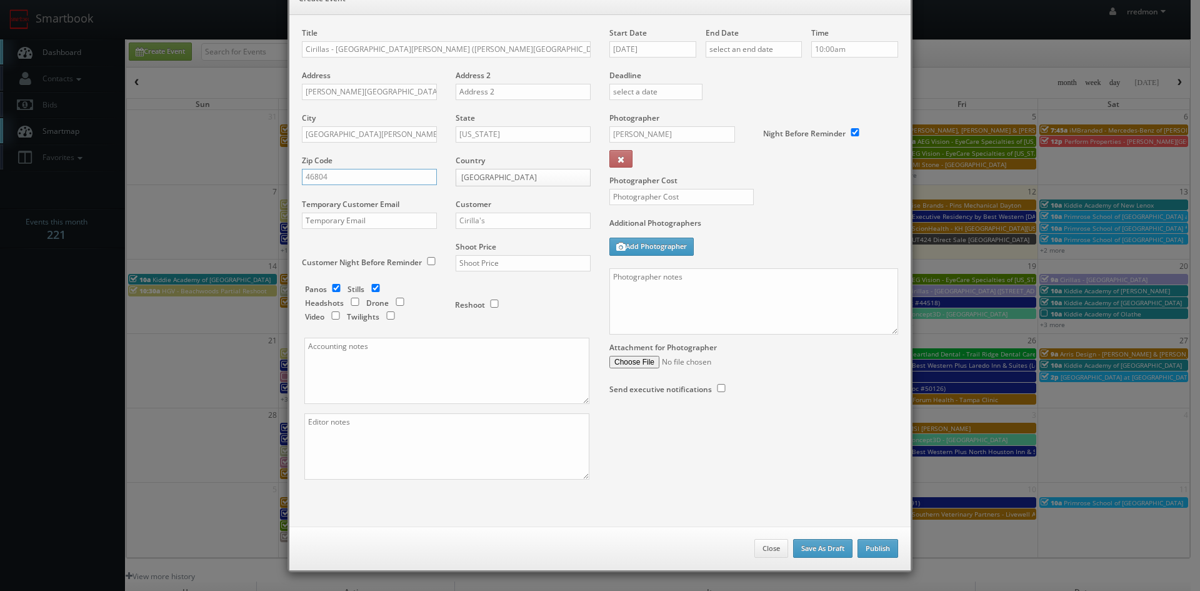
type input "46804"
click at [332, 287] on input "checkbox" at bounding box center [336, 288] width 19 height 8
checkbox input "false"
click at [506, 222] on input "Cirilla's" at bounding box center [523, 221] width 135 height 16
click at [514, 306] on div "Cirilla's" at bounding box center [523, 303] width 134 height 21
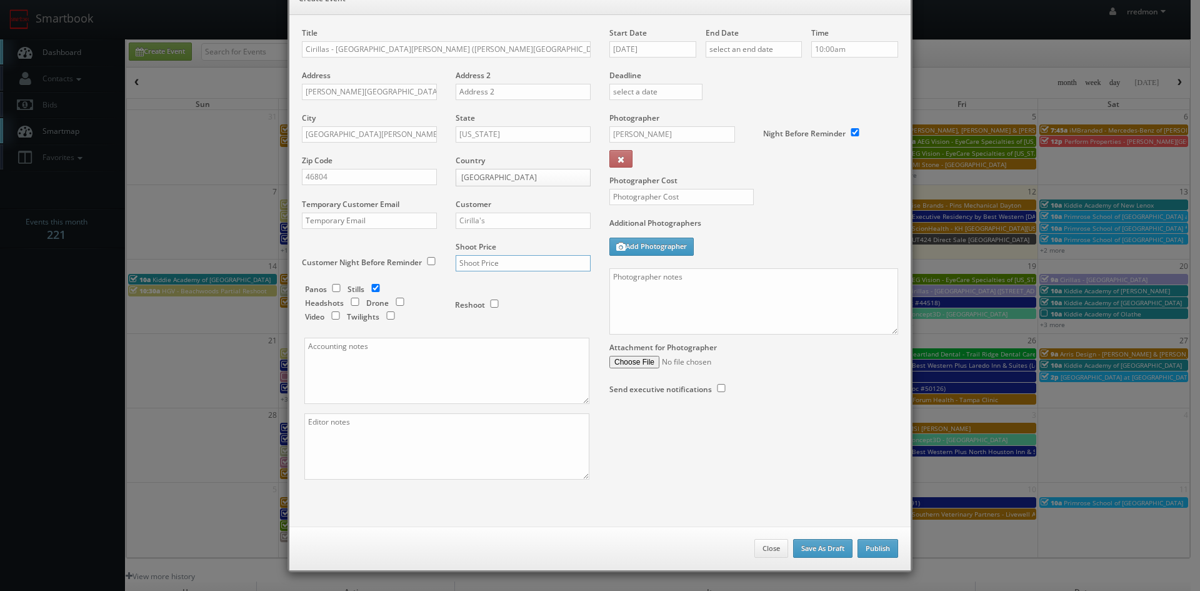
click at [516, 262] on input "text" at bounding box center [523, 263] width 135 height 16
type input "650"
click at [647, 52] on input "09/12/2025" at bounding box center [653, 49] width 87 height 16
click at [710, 149] on td "17" at bounding box center [708, 145] width 16 height 18
type input "[DATE]"
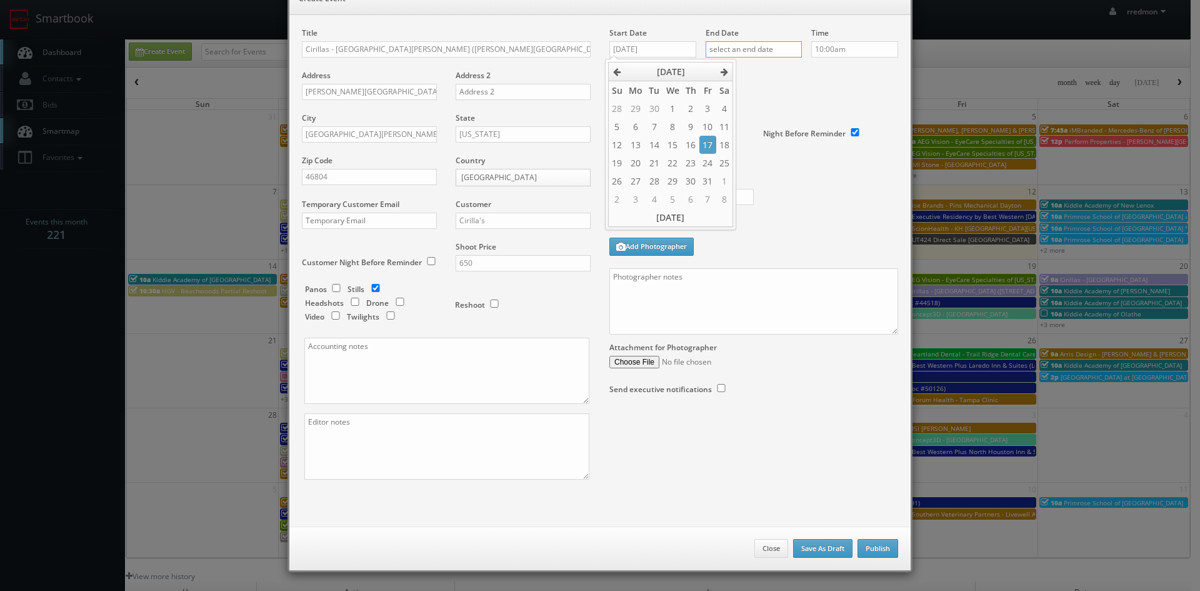
click at [756, 54] on input "text" at bounding box center [754, 49] width 96 height 16
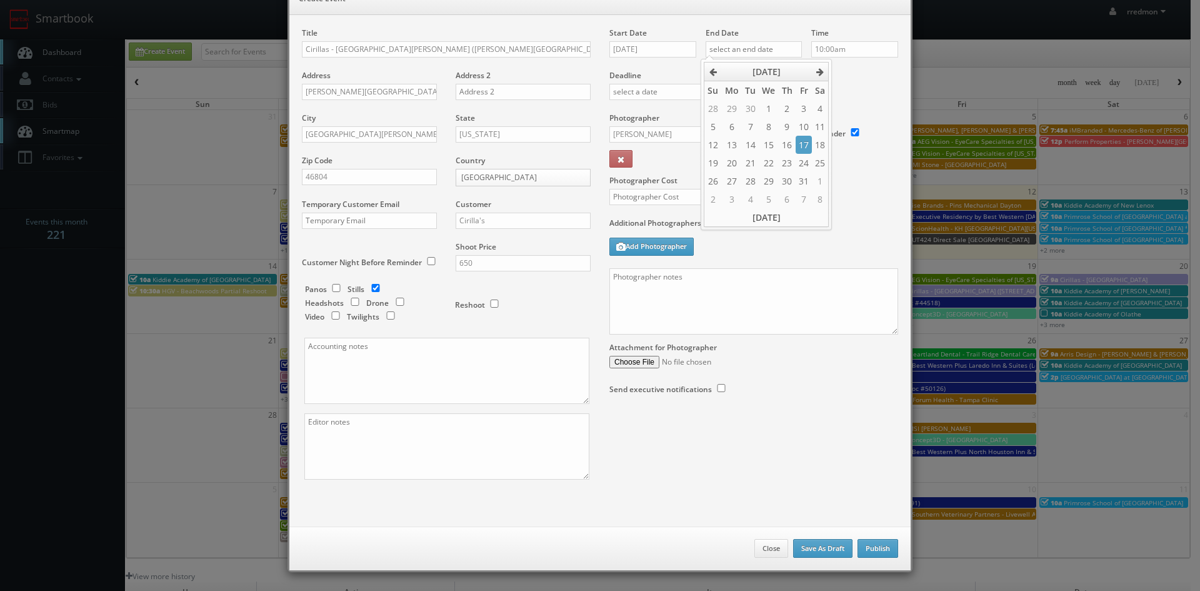
click at [807, 146] on td "17" at bounding box center [804, 145] width 16 height 18
type input "[DATE]"
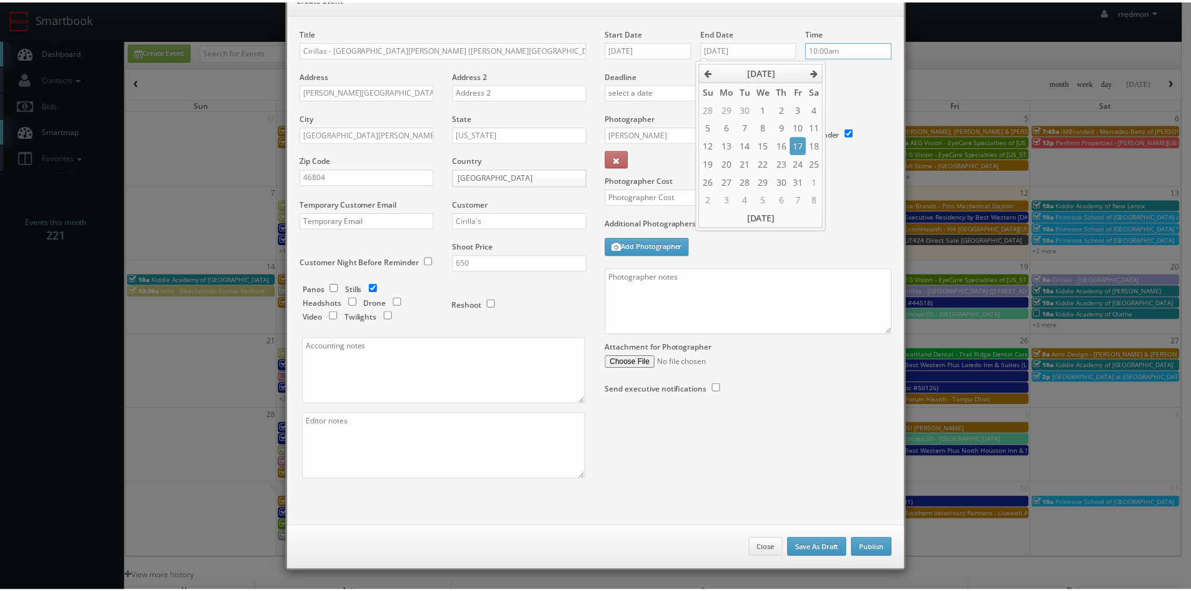
scroll to position [561, 0]
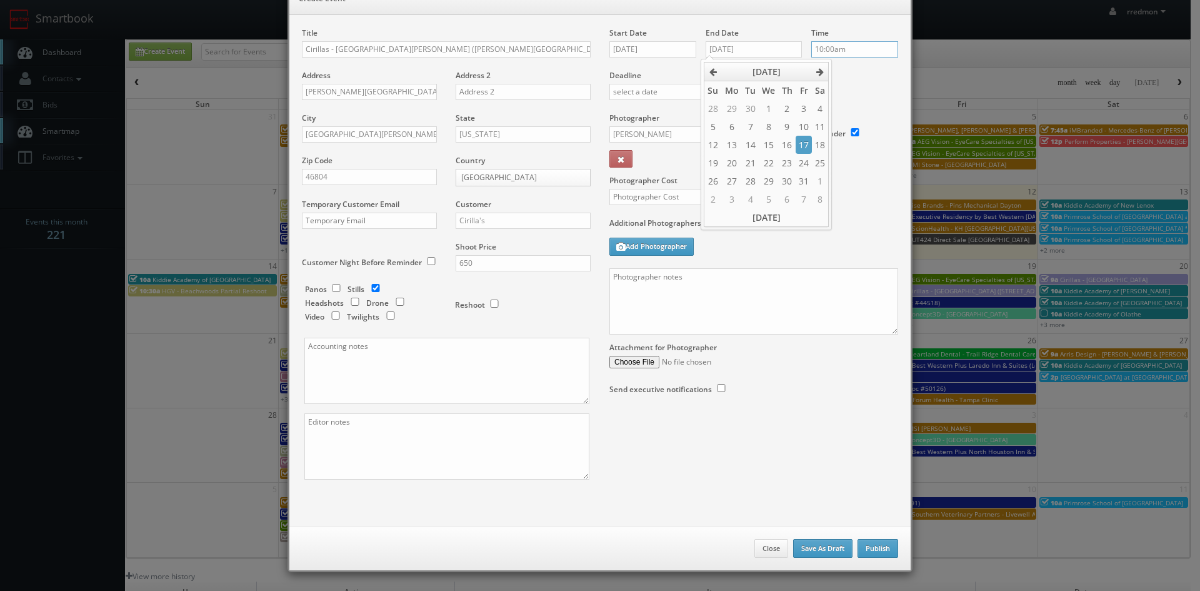
click at [848, 49] on input "10:00am" at bounding box center [855, 49] width 87 height 16
type input "10:30am"
click at [841, 111] on li "10:30am" at bounding box center [831, 108] width 48 height 14
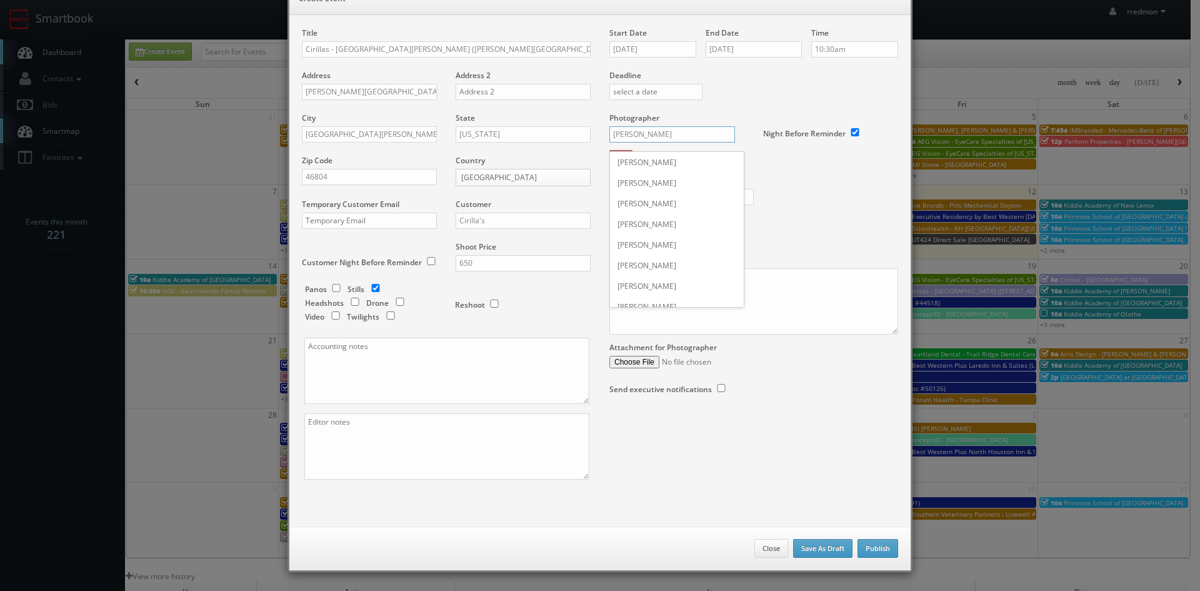
click at [673, 129] on input "[PERSON_NAME]" at bounding box center [673, 134] width 126 height 16
click at [670, 165] on div "[PERSON_NAME]" at bounding box center [677, 162] width 134 height 21
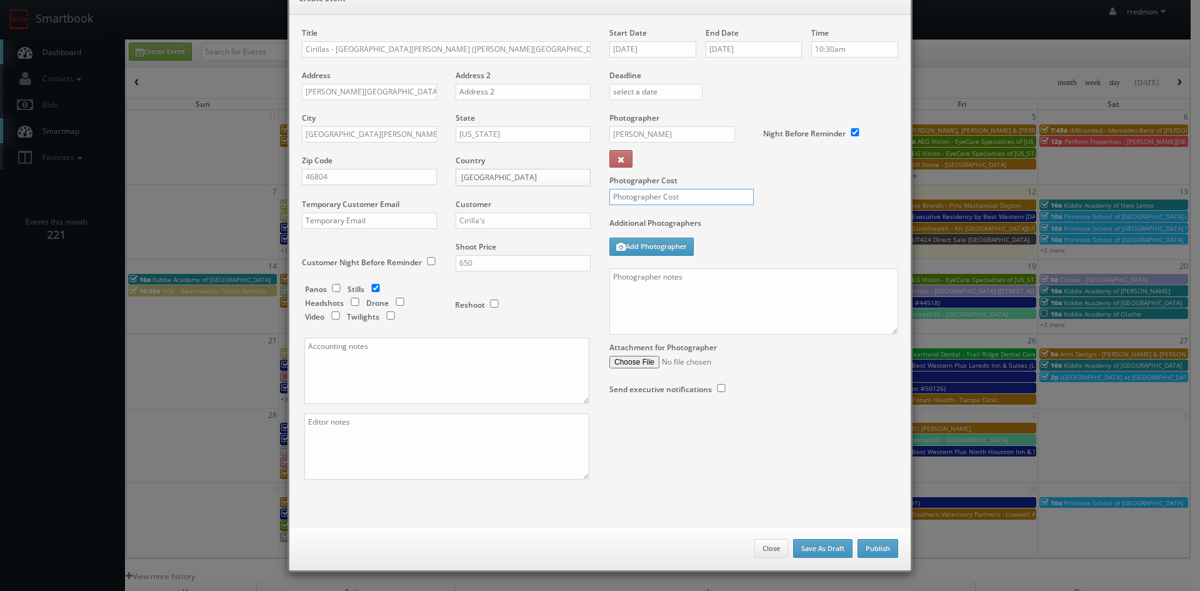
click at [705, 197] on input "text" at bounding box center [682, 197] width 144 height 16
type input "300"
click at [723, 284] on textarea at bounding box center [754, 301] width 289 height 66
paste textarea "We need to deliver 15 edited photos, where at least 3 of them are exteriors and…"
click at [736, 294] on textarea "We need to deliver 15 edited photos, where at least 3 of them are exteriors and…" at bounding box center [754, 301] width 289 height 66
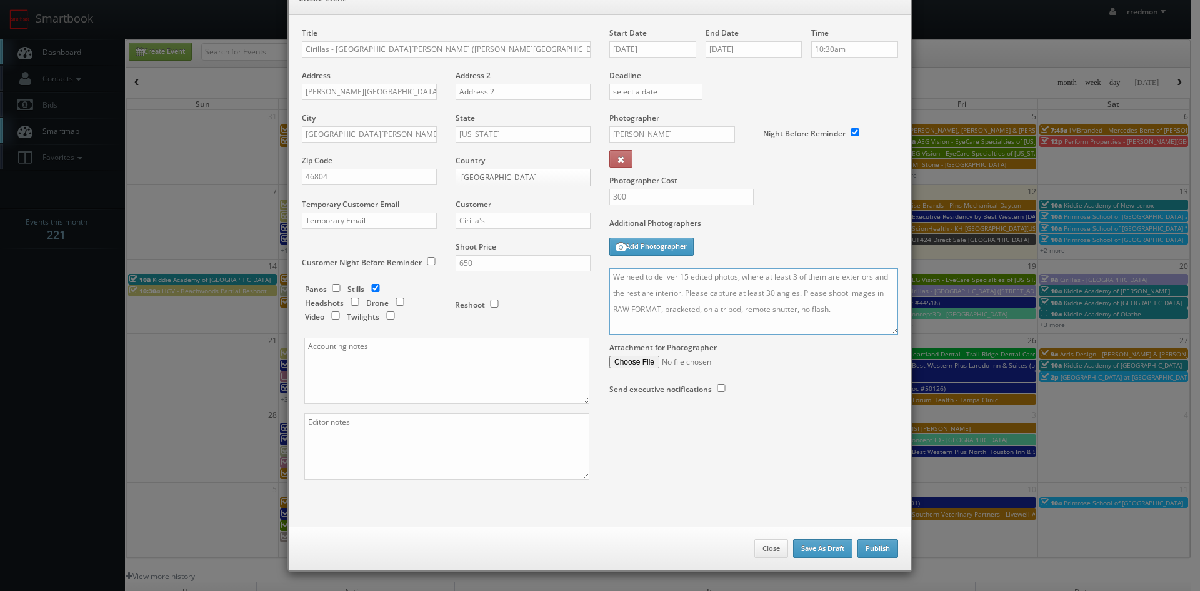
type textarea "We need to deliver 15 edited photos, where at least 3 of them are exteriors and…"
click at [881, 551] on button "Publish" at bounding box center [878, 548] width 41 height 19
click at [872, 548] on button "Publish" at bounding box center [878, 548] width 41 height 19
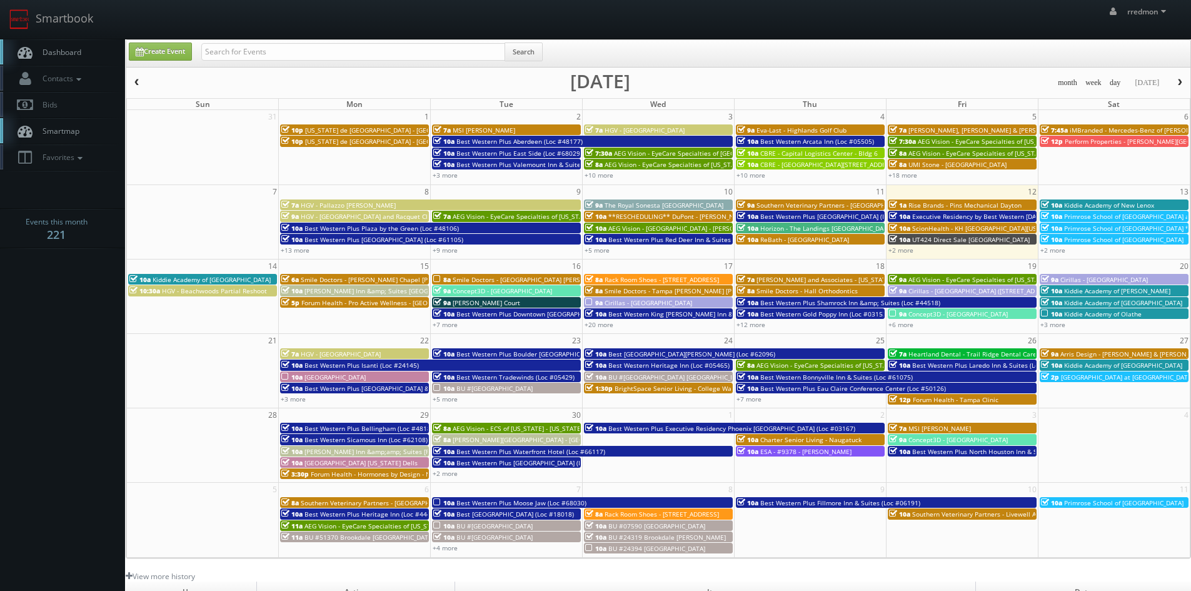
click at [1180, 79] on span "button" at bounding box center [1179, 83] width 9 height 8
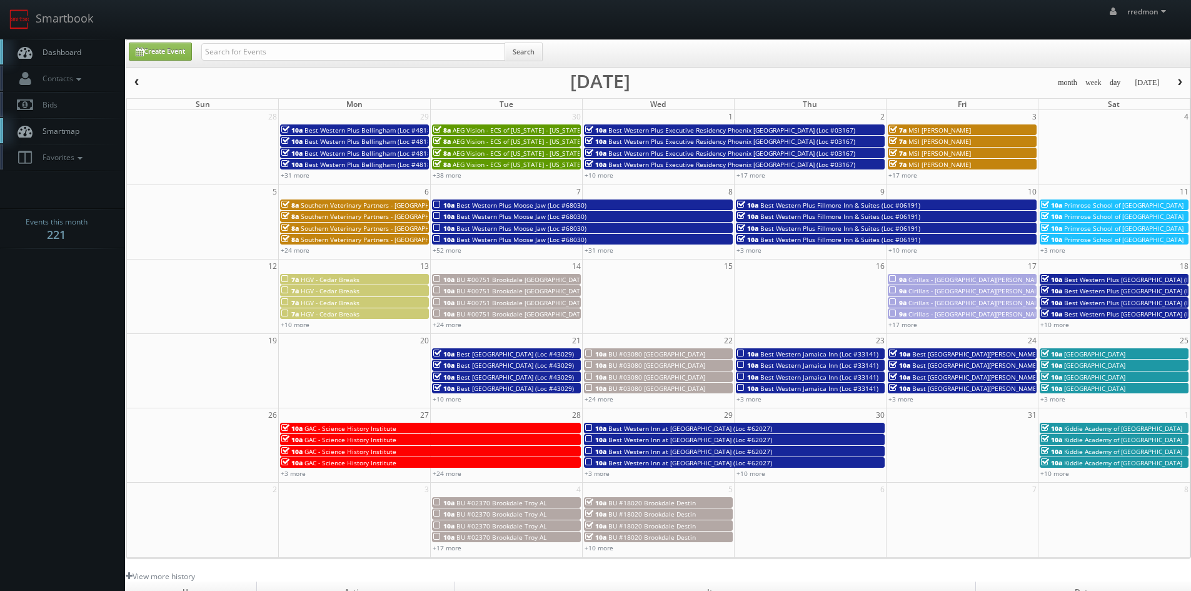
click at [96, 53] on link "Dashboard" at bounding box center [62, 52] width 125 height 26
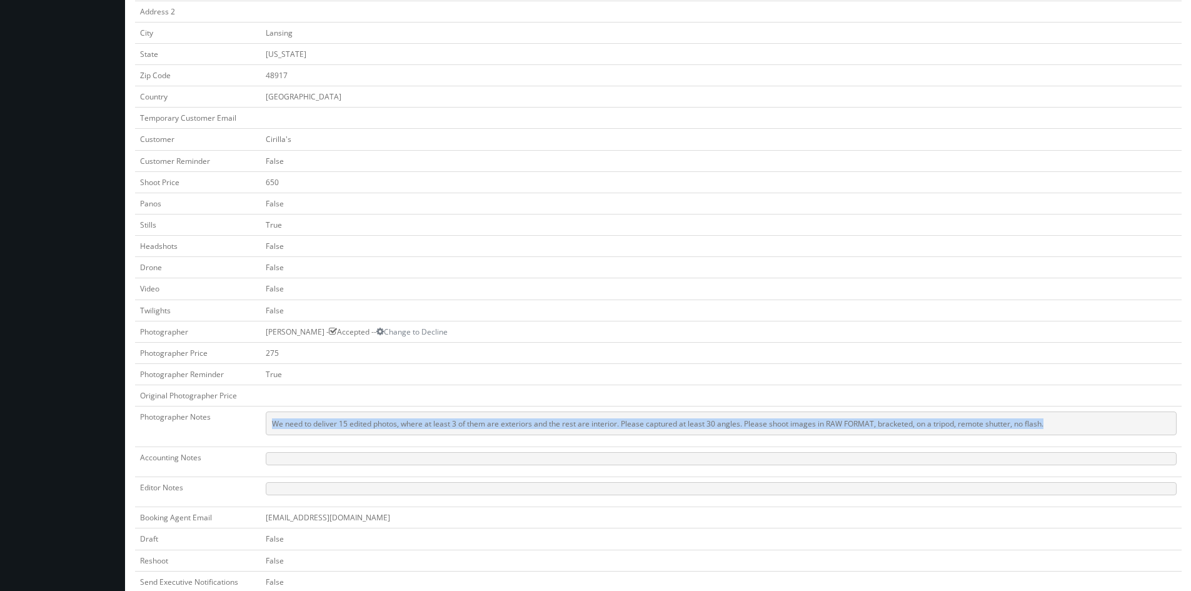
scroll to position [313, 0]
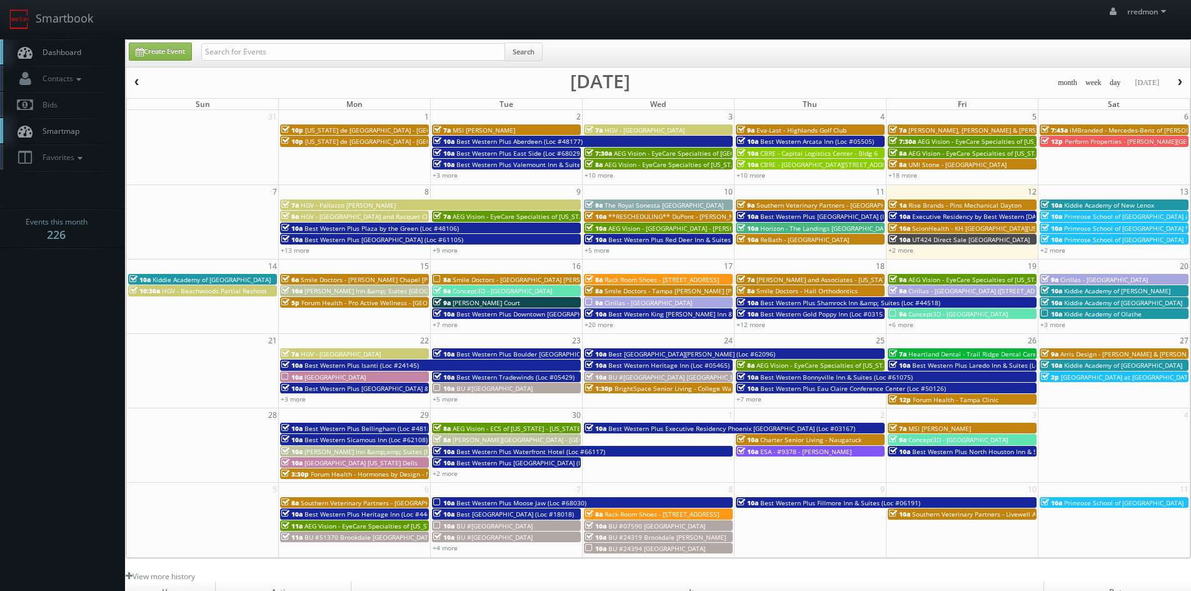
click at [1176, 84] on span "button" at bounding box center [1179, 83] width 9 height 8
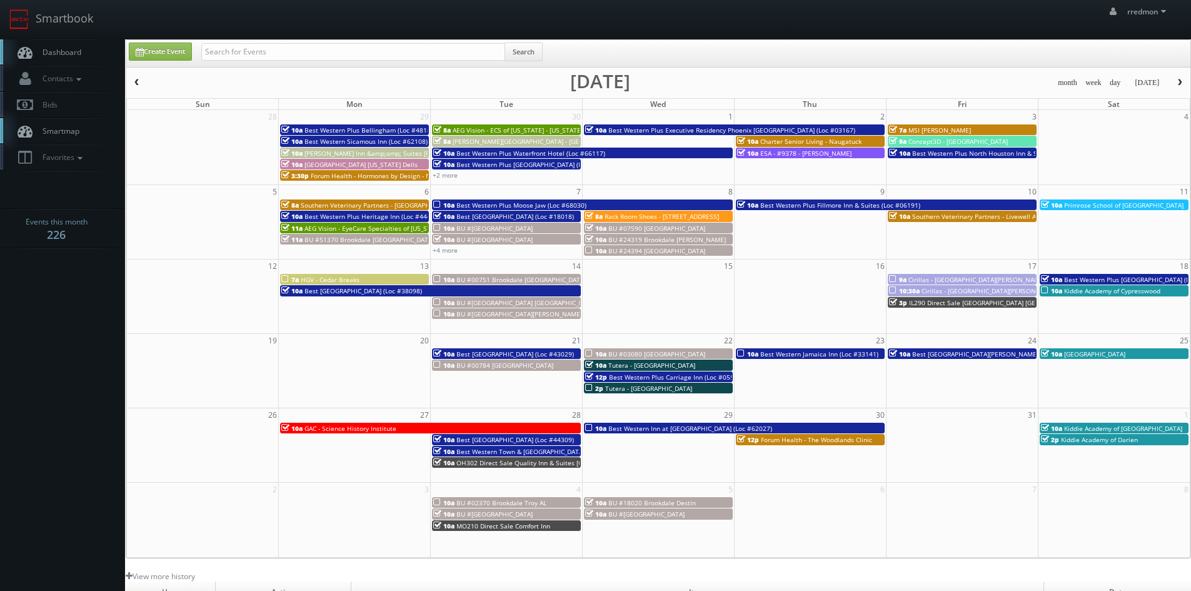
click at [943, 279] on span "Cirillas - [GEOGRAPHIC_DATA][PERSON_NAME] ([STREET_ADDRESS])" at bounding box center [1007, 279] width 199 height 9
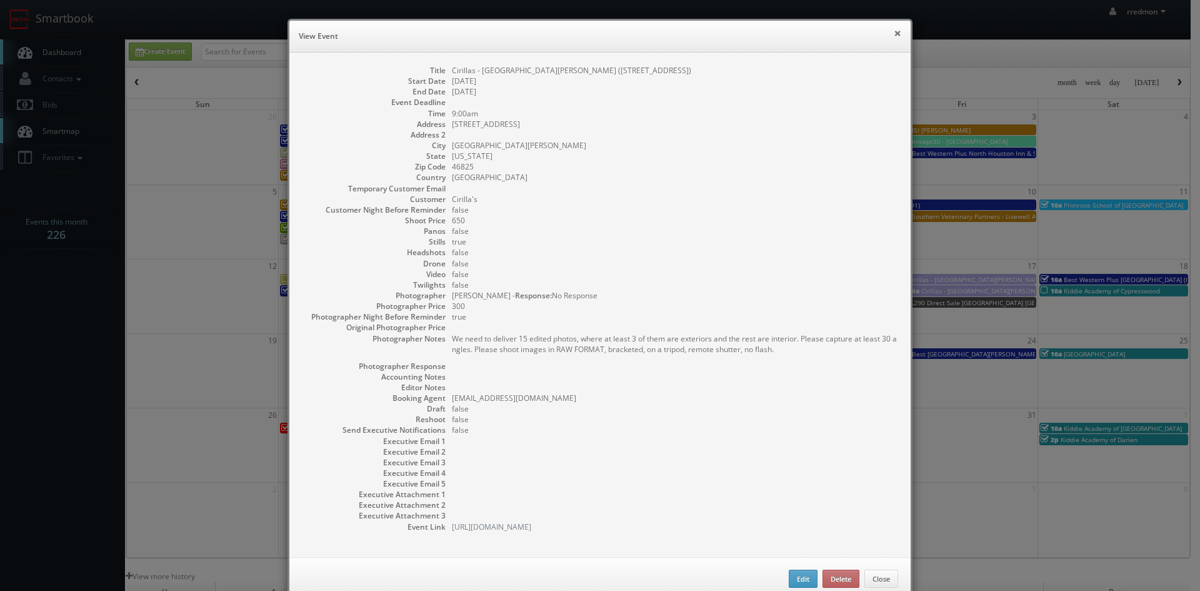
click at [894, 35] on button "×" at bounding box center [898, 33] width 8 height 9
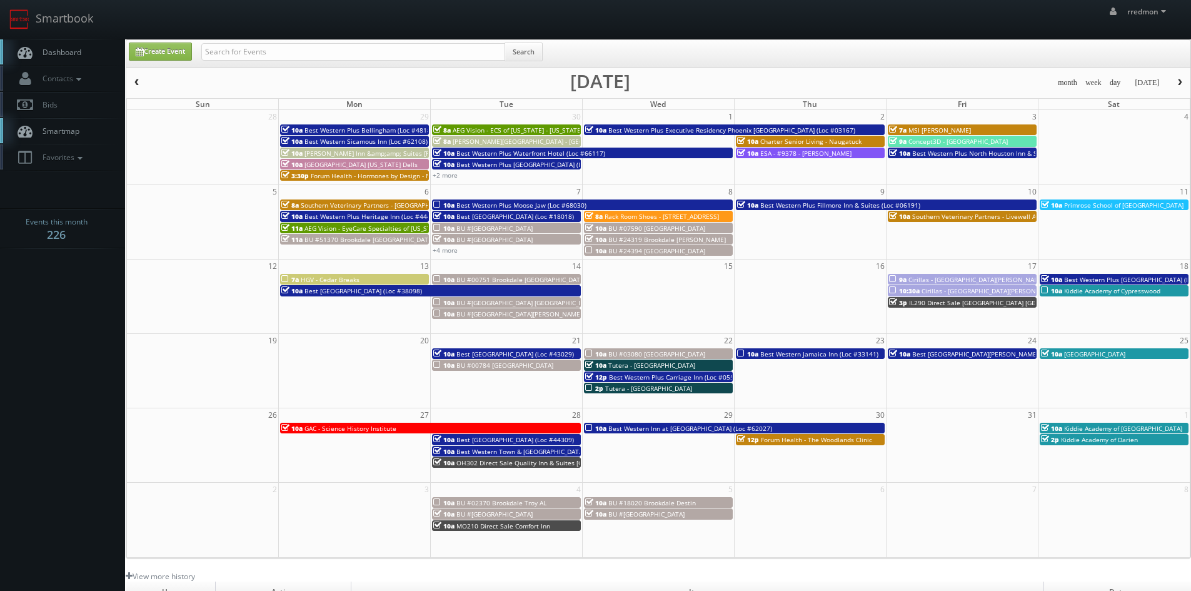
click at [948, 289] on span "Cirillas - [GEOGRAPHIC_DATA][PERSON_NAME] ([PERSON_NAME][GEOGRAPHIC_DATA])" at bounding box center [1048, 290] width 253 height 9
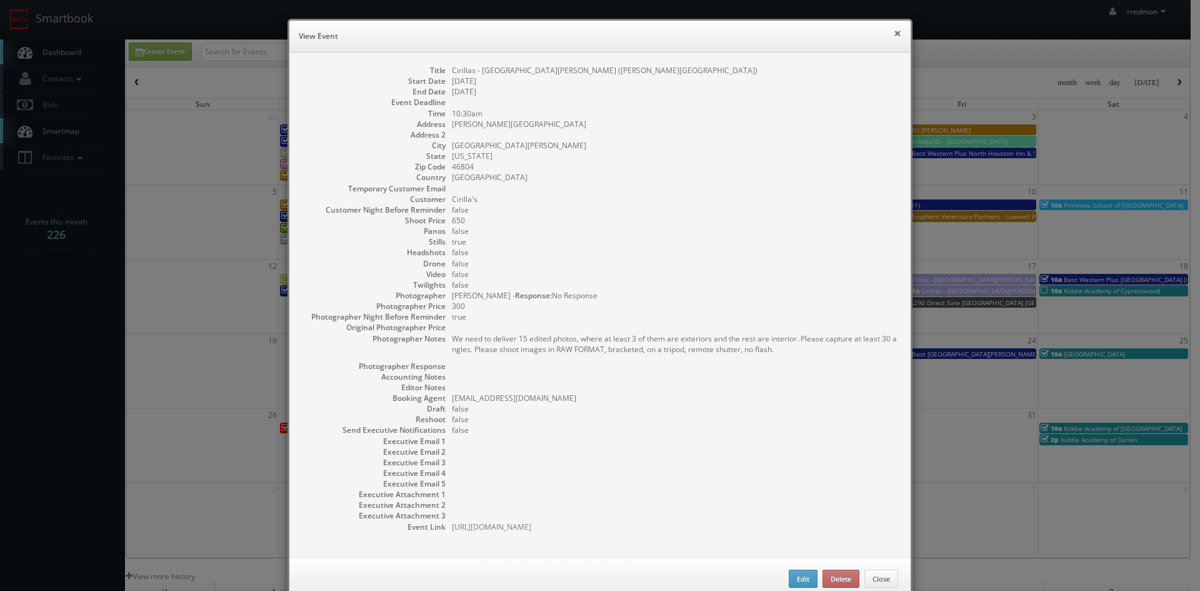
click at [894, 32] on button "×" at bounding box center [898, 33] width 8 height 9
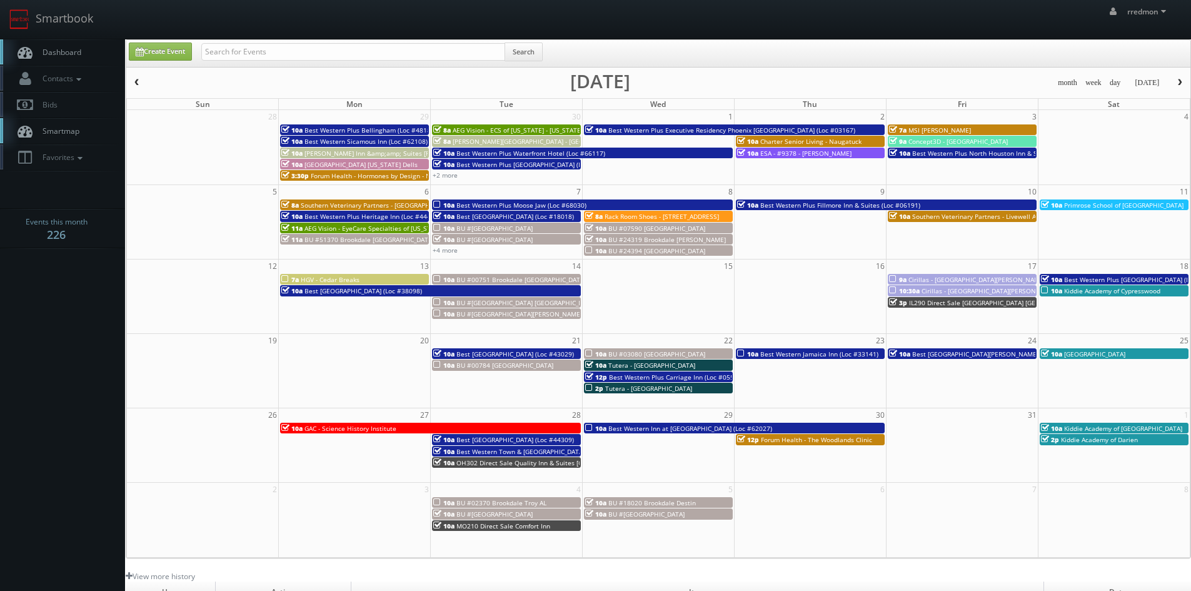
click at [139, 84] on span "button" at bounding box center [137, 83] width 9 height 8
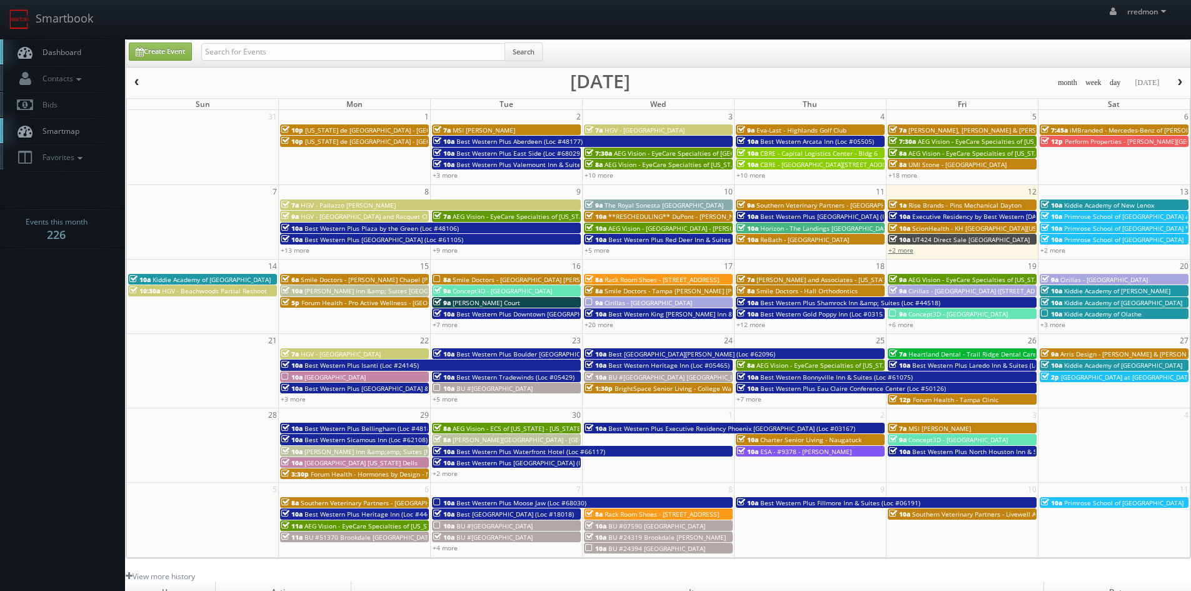
click at [910, 253] on link "+2 more" at bounding box center [900, 250] width 25 height 9
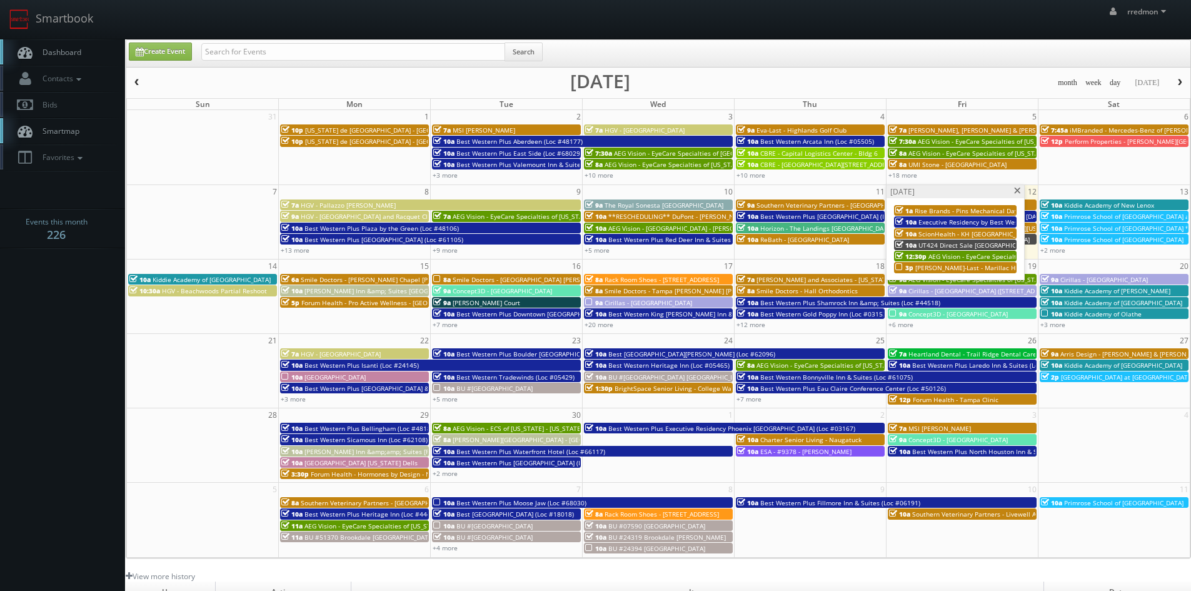
click at [1016, 191] on span at bounding box center [1017, 191] width 8 height 7
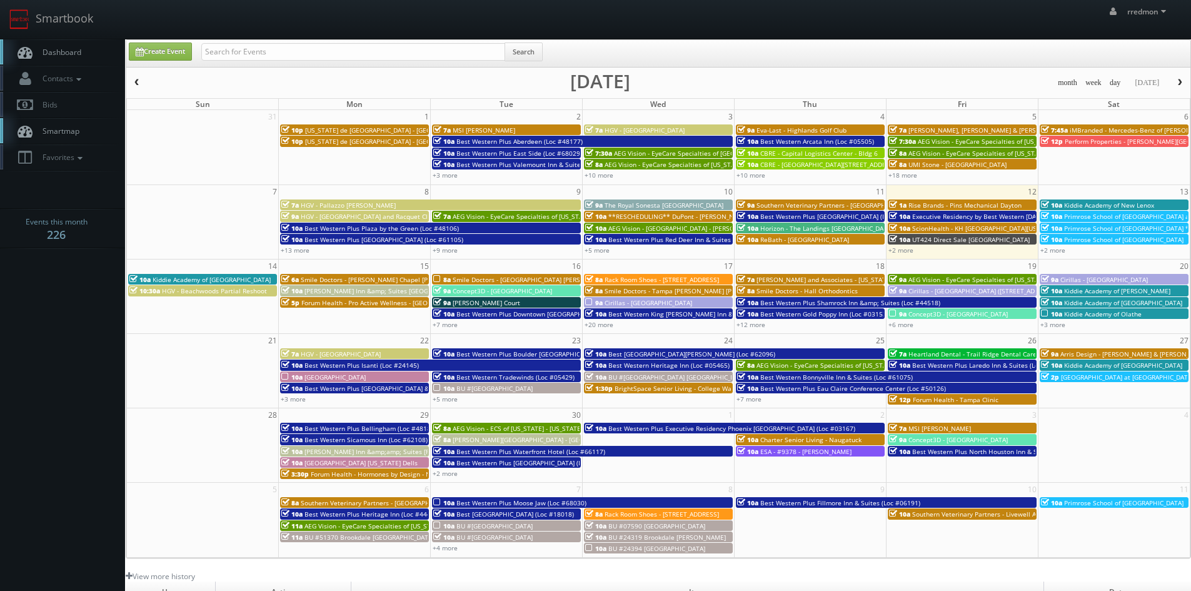
click at [687, 216] on span "**RESCHEDULING** DuPont - [PERSON_NAME] Plantation" at bounding box center [695, 216] width 174 height 9
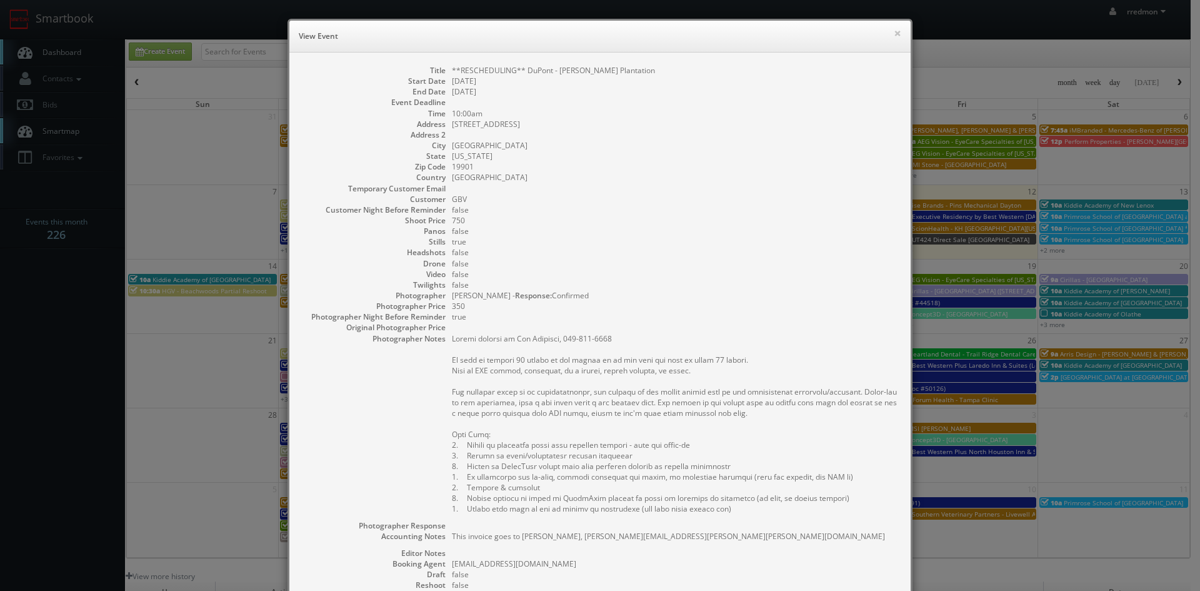
scroll to position [188, 0]
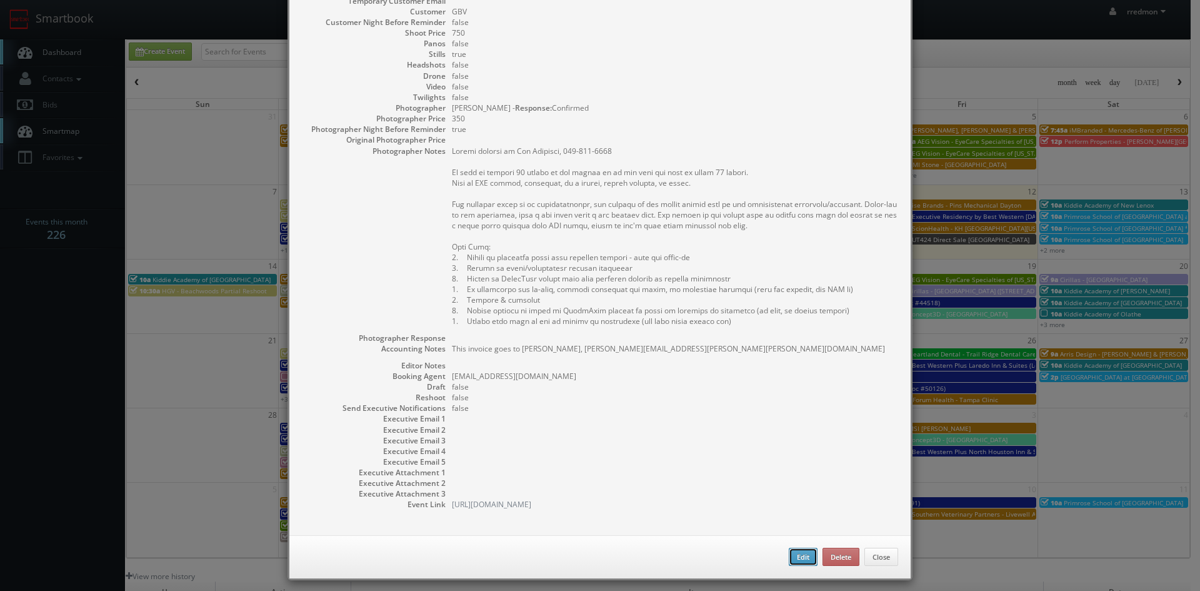
click at [789, 555] on button "Edit" at bounding box center [803, 557] width 29 height 19
type input "**RESCHEDULING** DuPont - [PERSON_NAME] Plantation"
type input "[STREET_ADDRESS]"
type input "[GEOGRAPHIC_DATA]"
type input "19901"
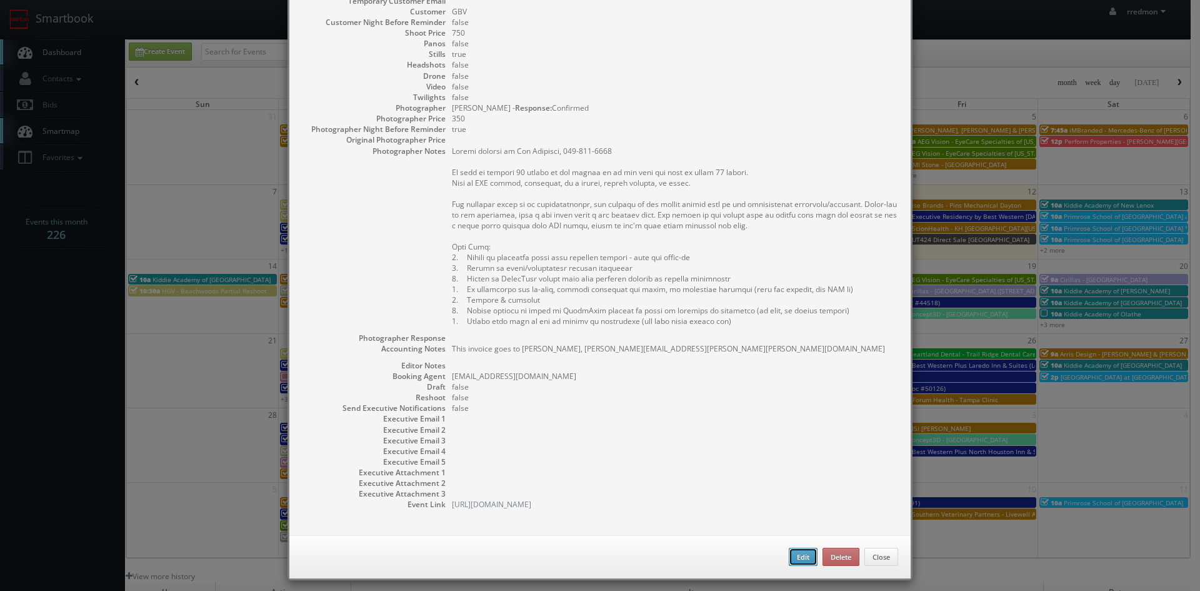
type input "750"
checkbox input "true"
type textarea "This invoice goes to [PERSON_NAME], [PERSON_NAME][EMAIL_ADDRESS][PERSON_NAME][P…"
type input "[DATE]"
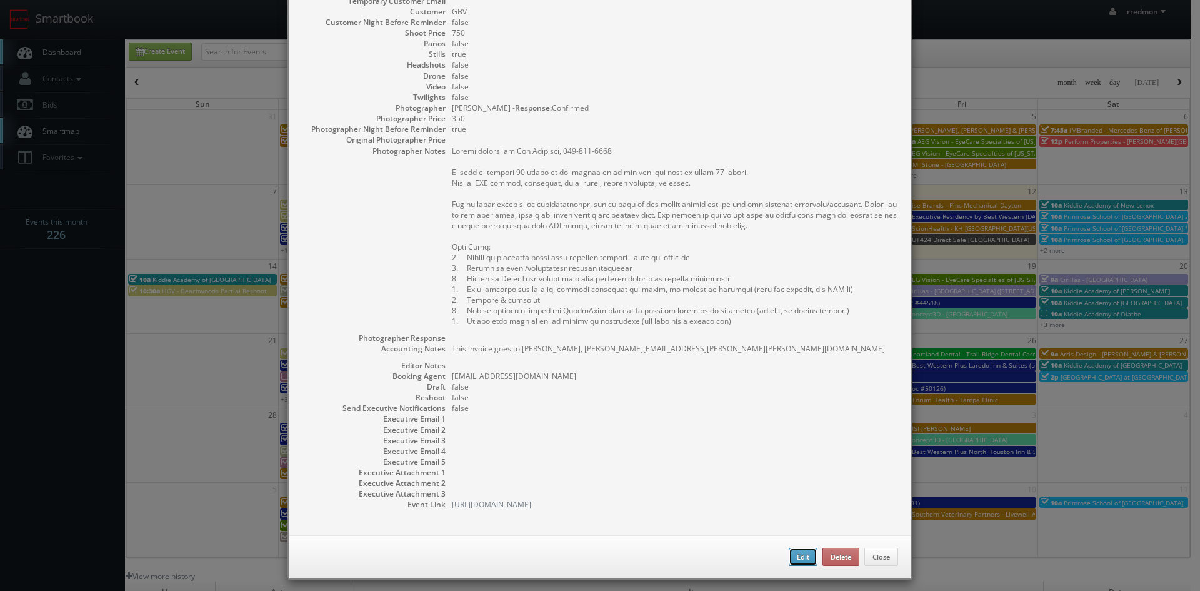
type input "10:00am"
checkbox input "true"
type textarea "Onsite contact is [PERSON_NAME], [PHONE_NUMBER] We need to deliver 20 stills to…"
select select "[US_STATE]"
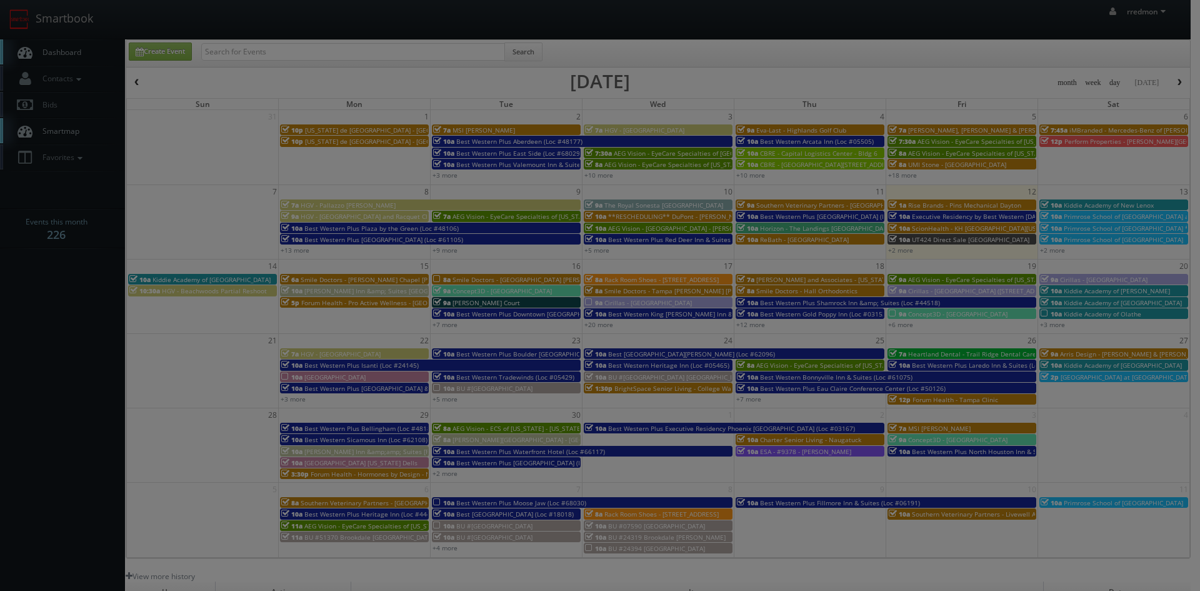
type input "750"
type input "350"
select select "[EMAIL_ADDRESS][DOMAIN_NAME]"
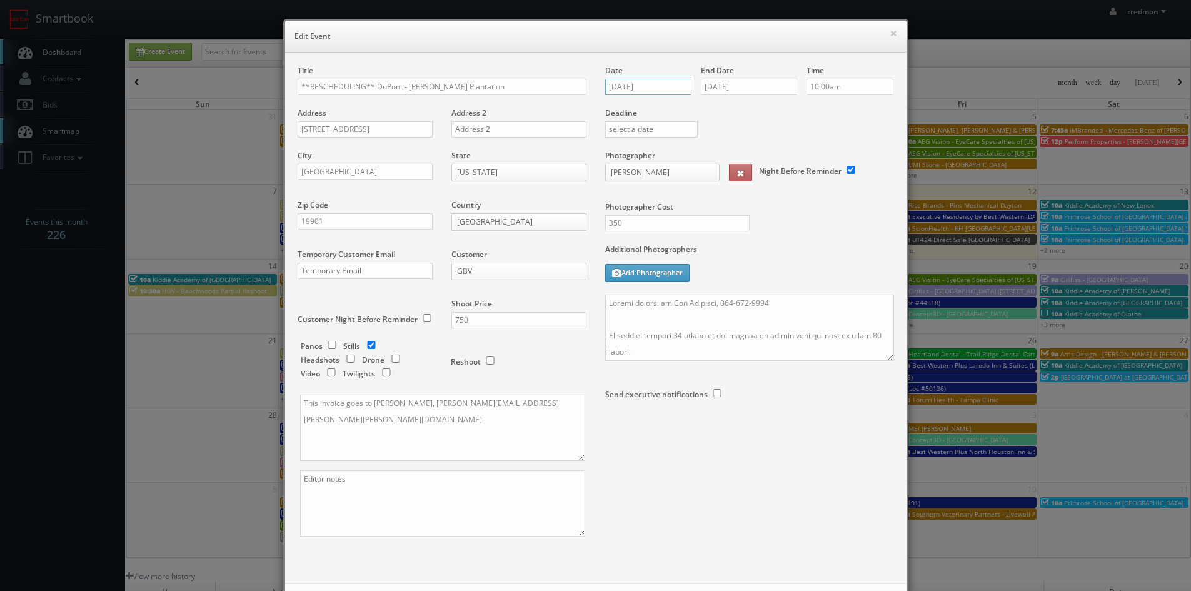
click at [655, 84] on input "[DATE]" at bounding box center [648, 87] width 87 height 16
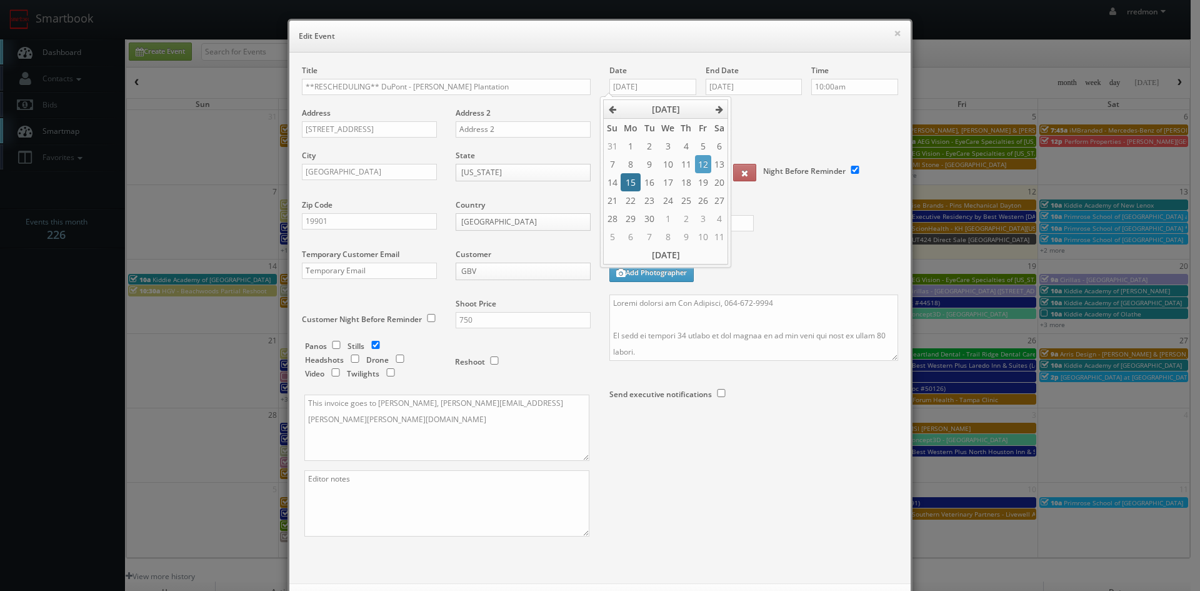
click at [636, 183] on td "15" at bounding box center [631, 182] width 20 height 18
type input "[DATE]"
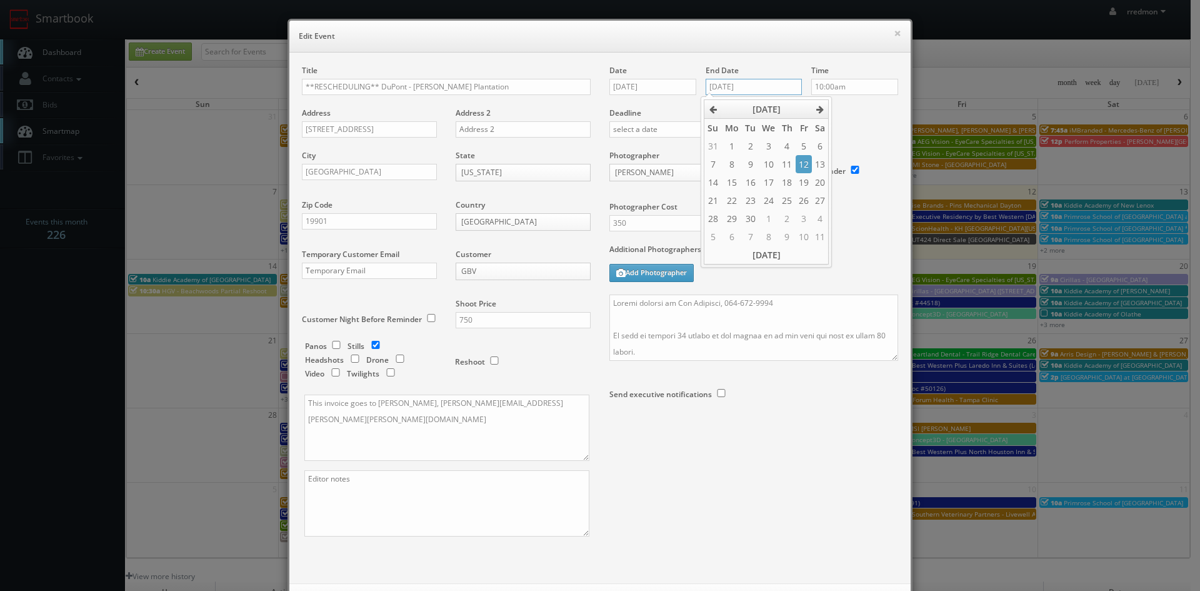
click at [753, 82] on input "[DATE]" at bounding box center [754, 87] width 96 height 16
click at [732, 179] on td "15" at bounding box center [732, 182] width 20 height 18
type input "[DATE]"
click at [868, 232] on div "Photographer Cost 350" at bounding box center [754, 197] width 308 height 94
click at [610, 303] on textarea at bounding box center [754, 327] width 289 height 66
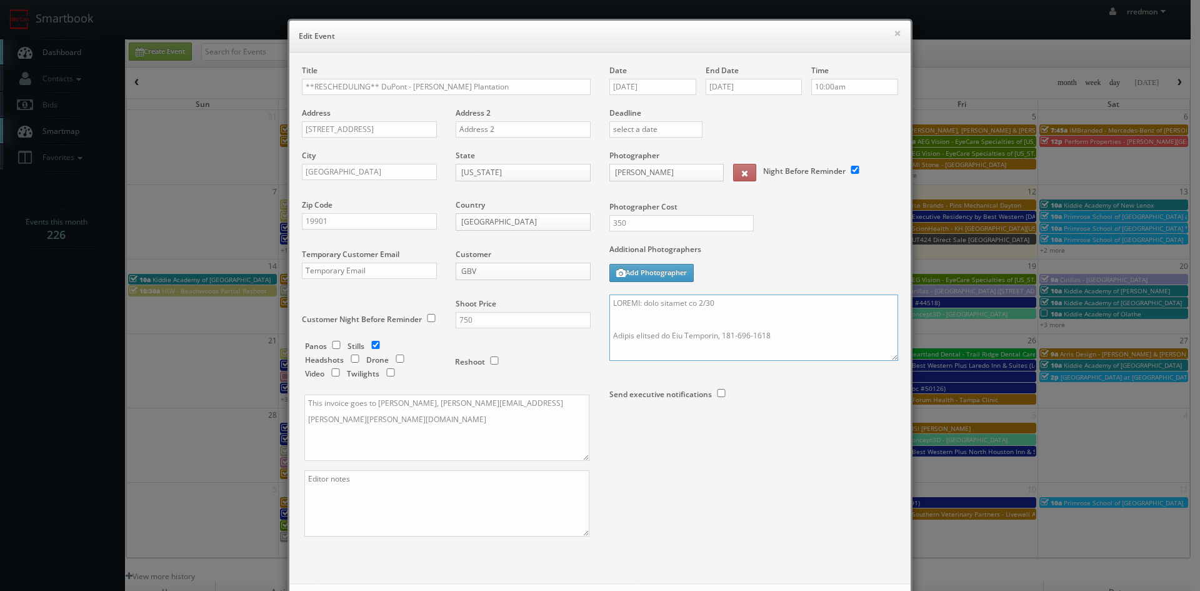
type textarea "UPDATE: date changed to 9/15 Onsite contact is [PERSON_NAME], [PHONE_NUMBER] We…"
click at [375, 86] on input "**RESCHEDULING** DuPont - [PERSON_NAME] Plantation" at bounding box center [446, 87] width 289 height 16
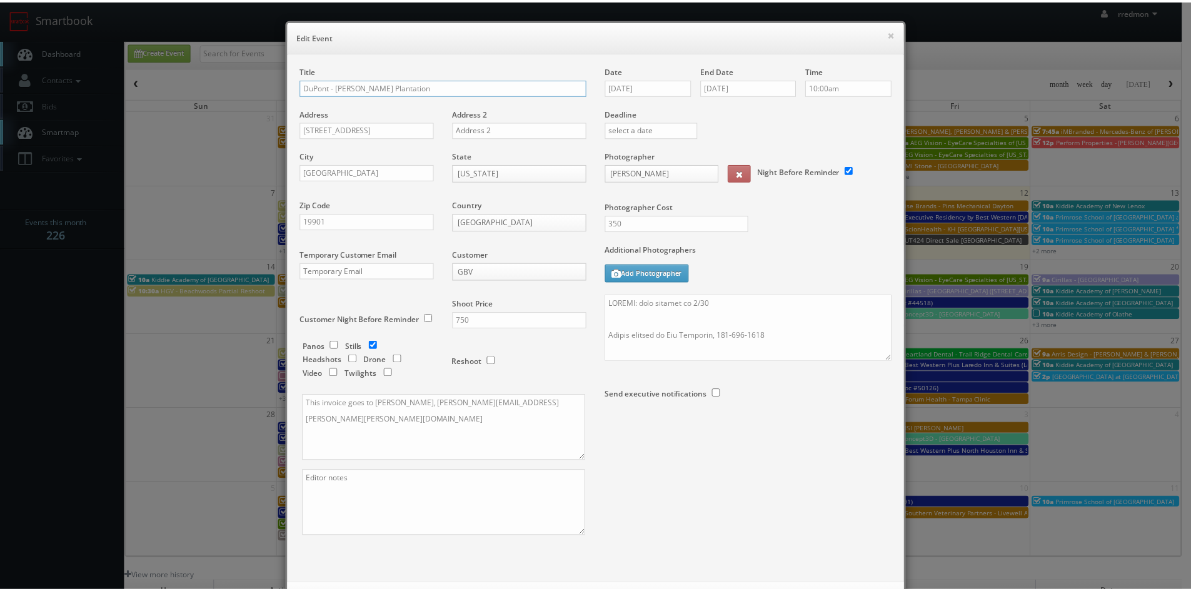
scroll to position [57, 0]
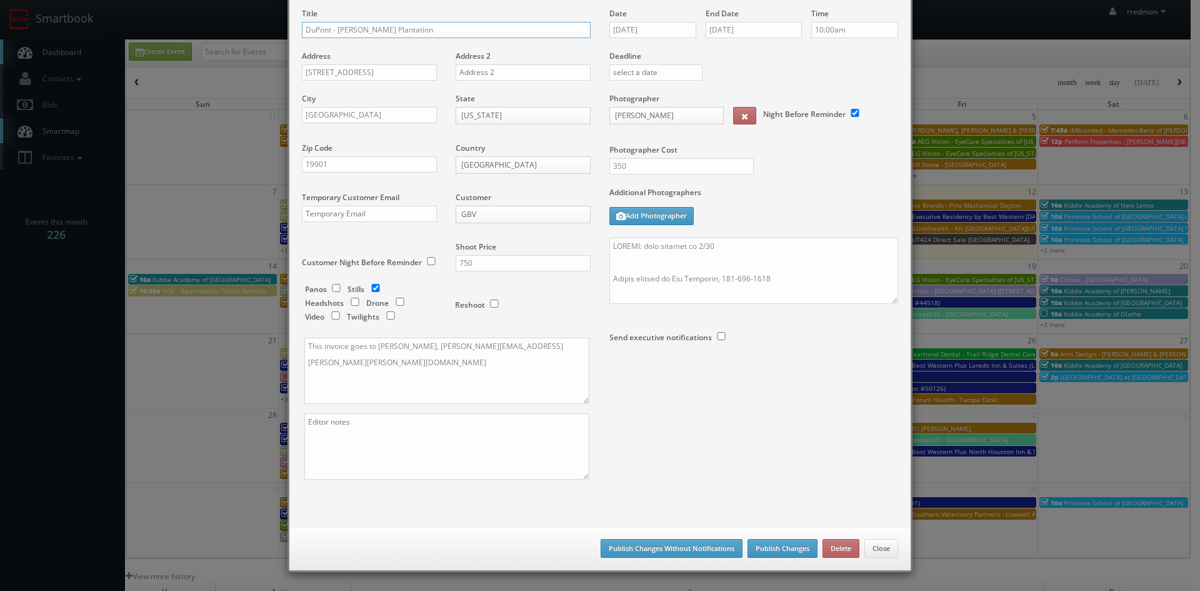
type input "DuPont - [PERSON_NAME] Plantation"
click at [778, 548] on button "Publish Changes" at bounding box center [783, 548] width 70 height 19
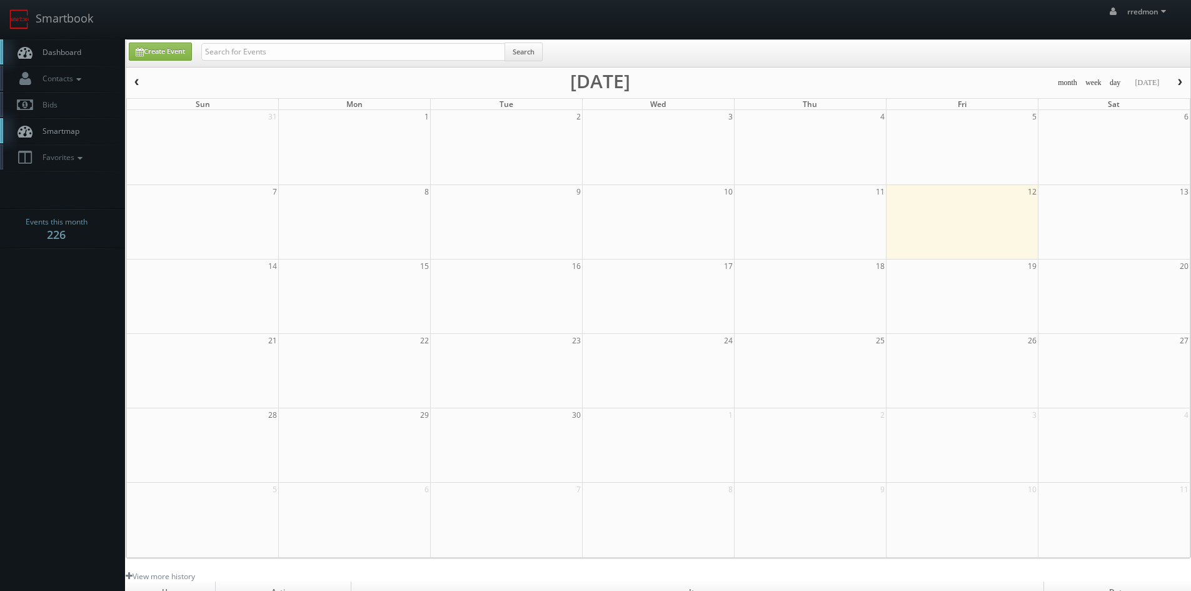
click at [88, 49] on link "Dashboard" at bounding box center [62, 52] width 125 height 26
